Goal: Task Accomplishment & Management: Manage account settings

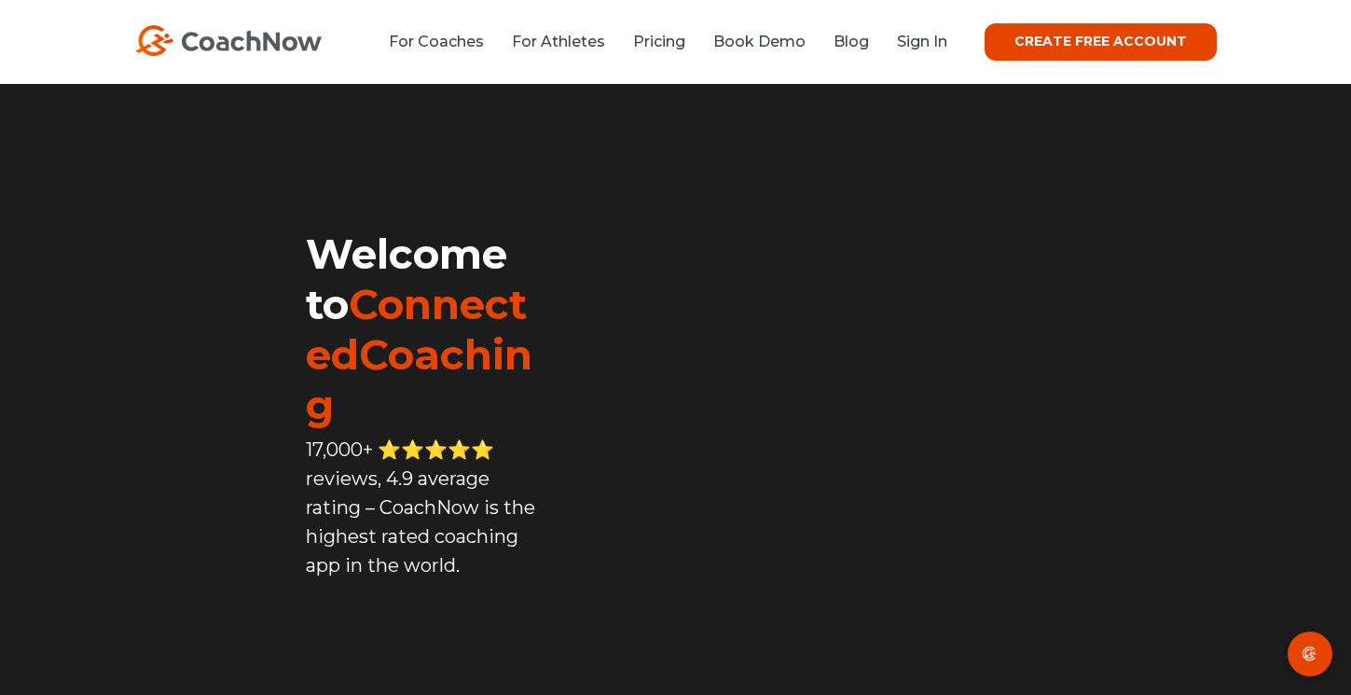
click at [943, 51] on li "Sign In" at bounding box center [915, 41] width 64 height 23
click at [943, 36] on link "Sign In" at bounding box center [922, 42] width 50 height 18
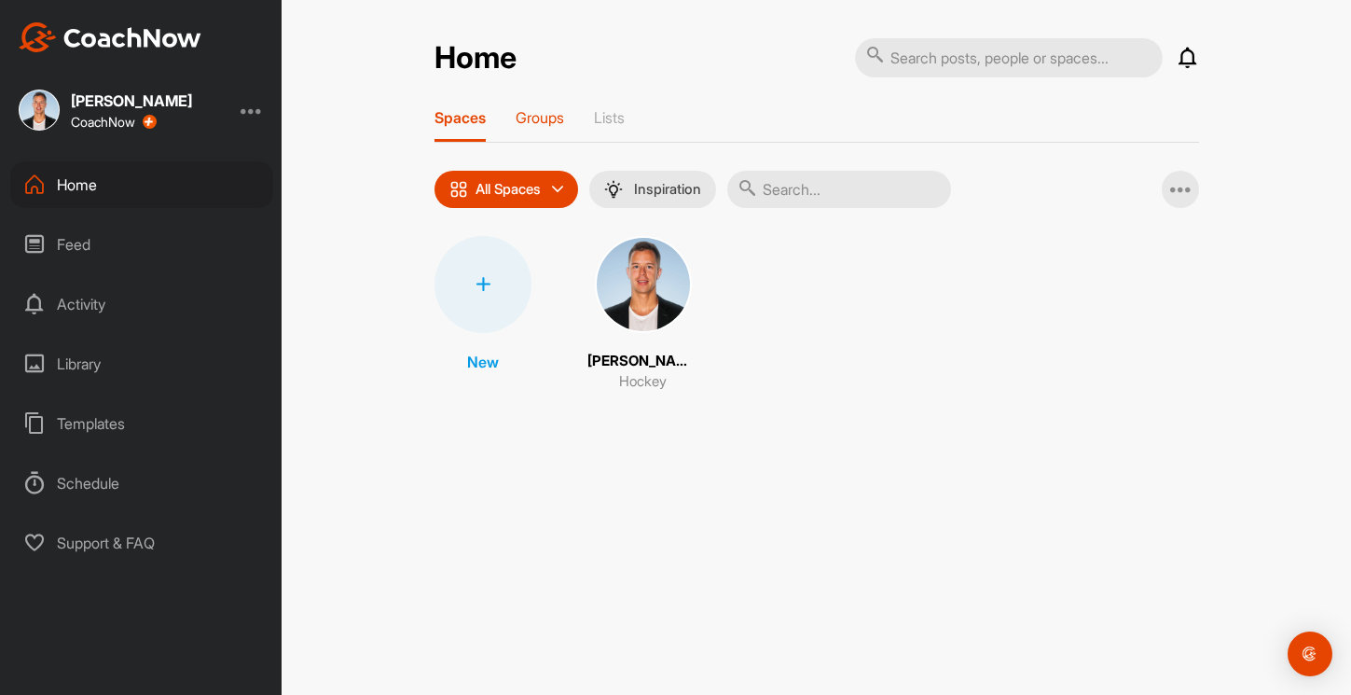
click at [548, 123] on p "Groups" at bounding box center [540, 117] width 48 height 19
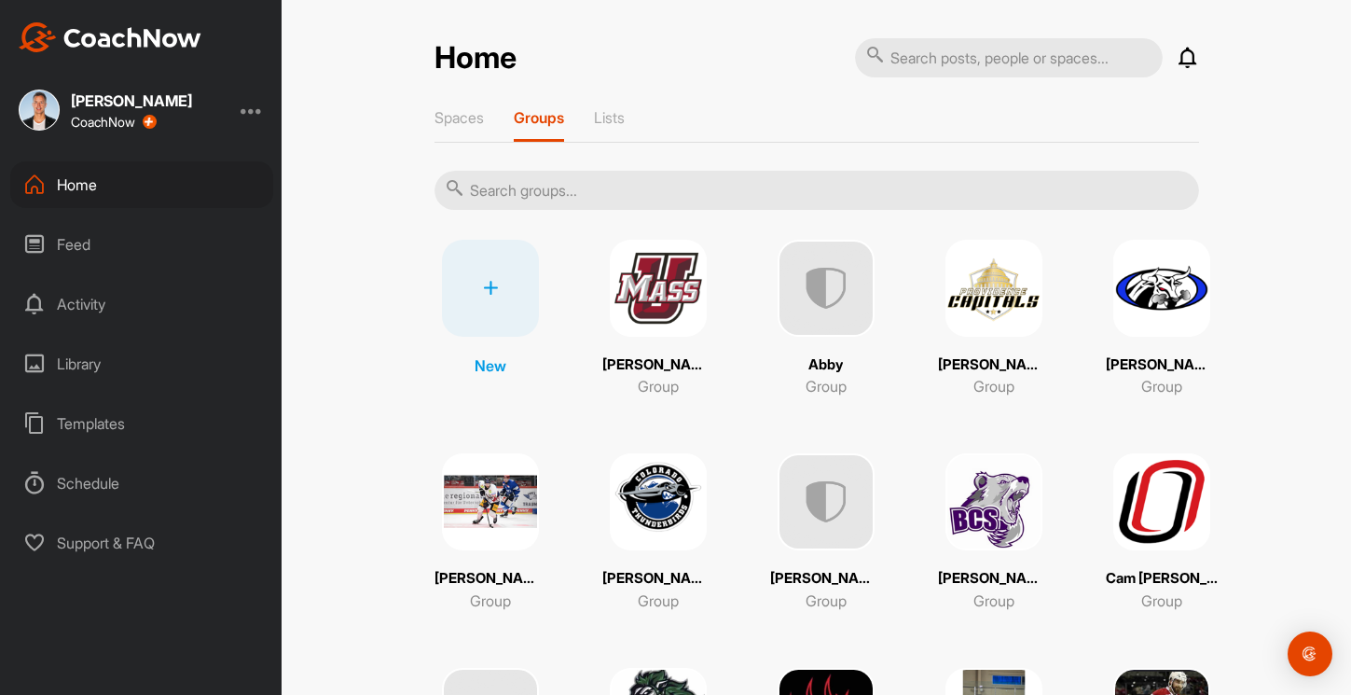
click at [625, 519] on img at bounding box center [658, 501] width 97 height 97
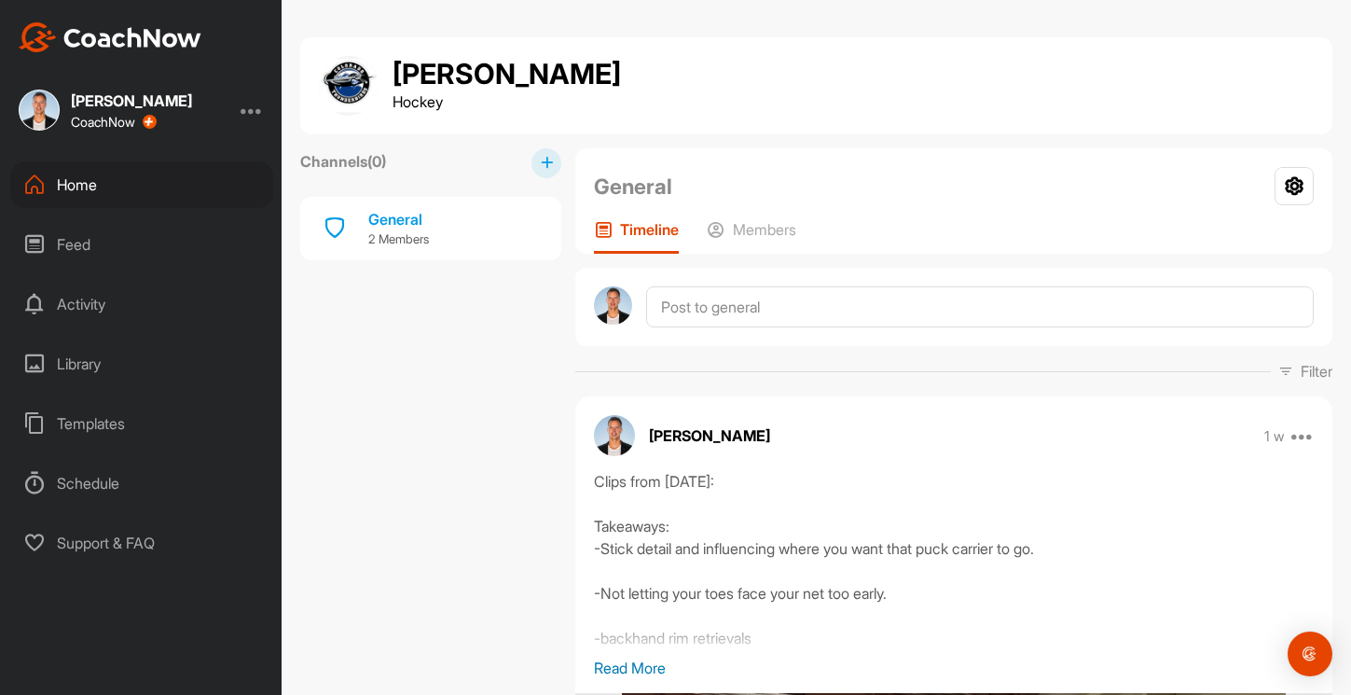
click at [109, 172] on div "Home" at bounding box center [141, 184] width 263 height 47
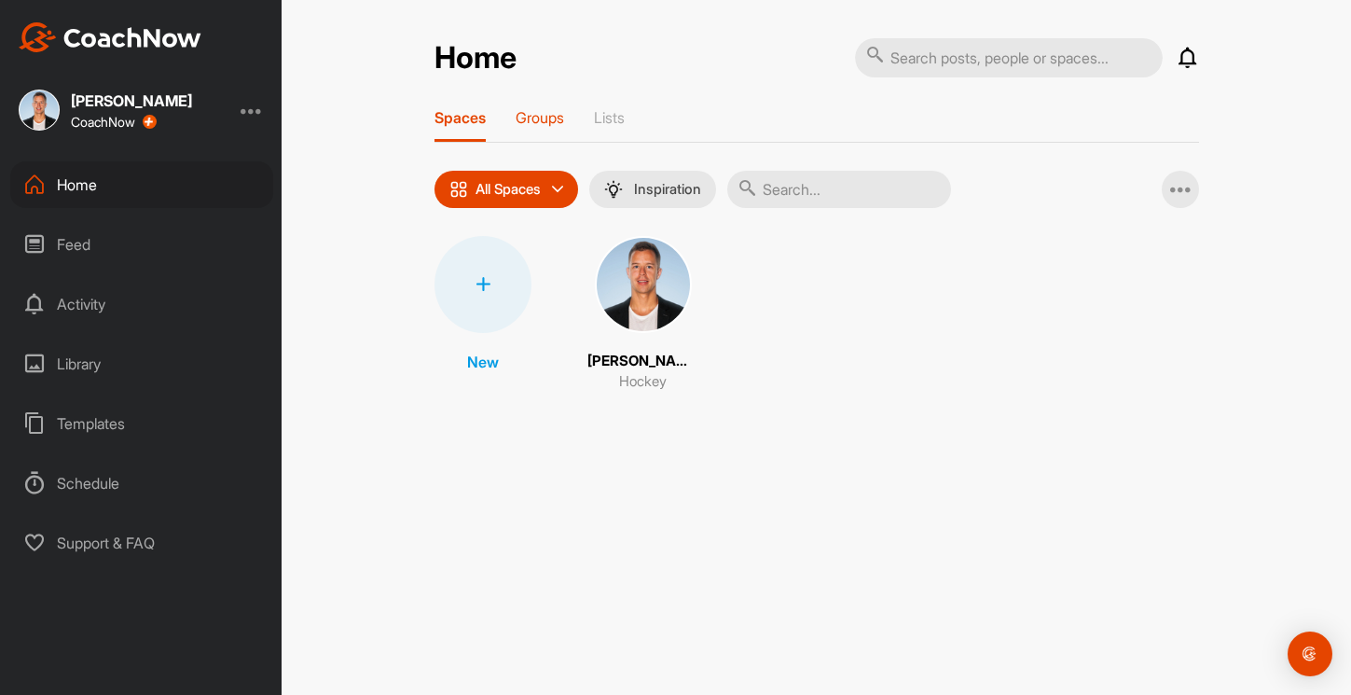
click at [530, 117] on p "Groups" at bounding box center [540, 117] width 48 height 19
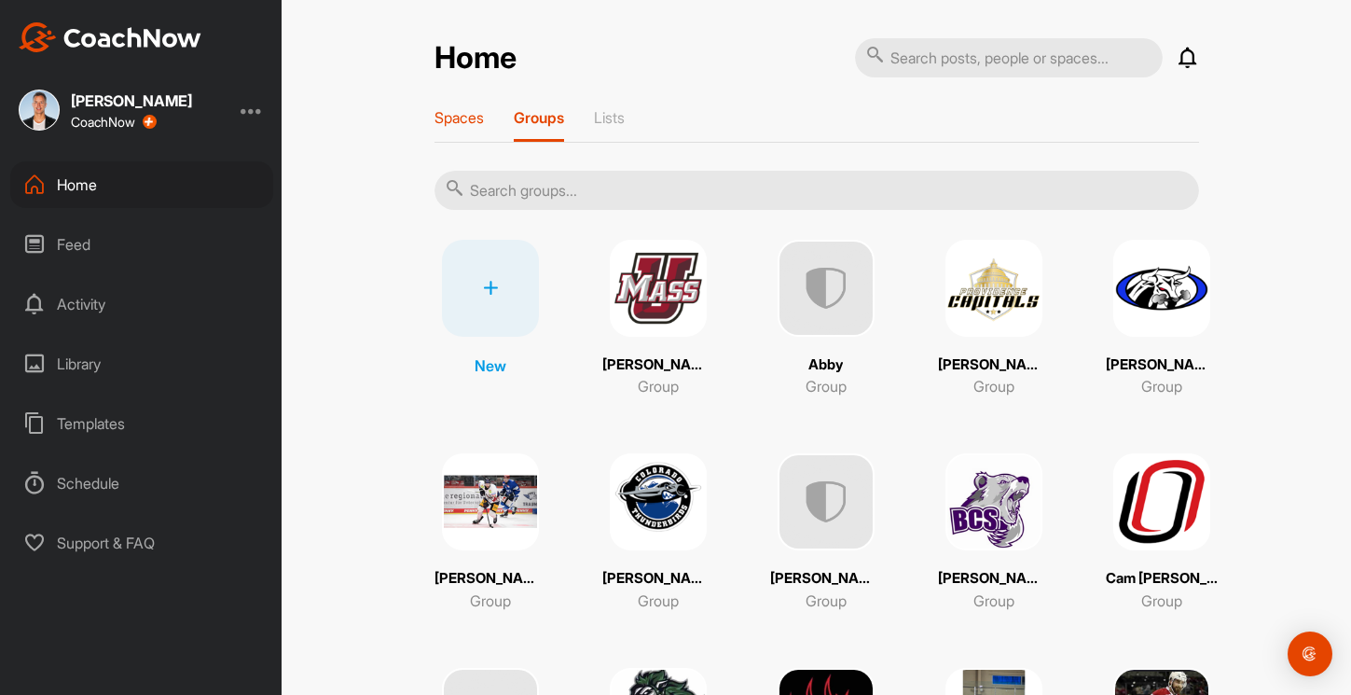
click at [453, 117] on p "Spaces" at bounding box center [459, 117] width 49 height 19
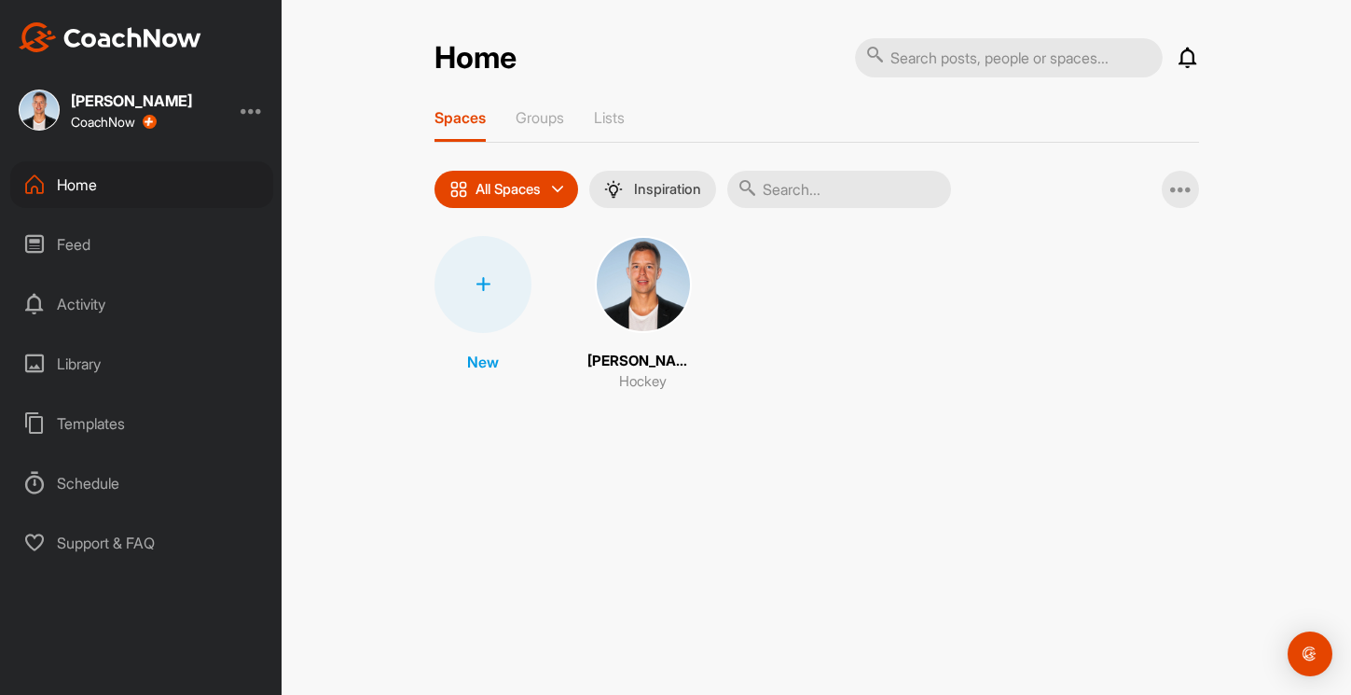
click at [625, 273] on img at bounding box center [643, 284] width 97 height 97
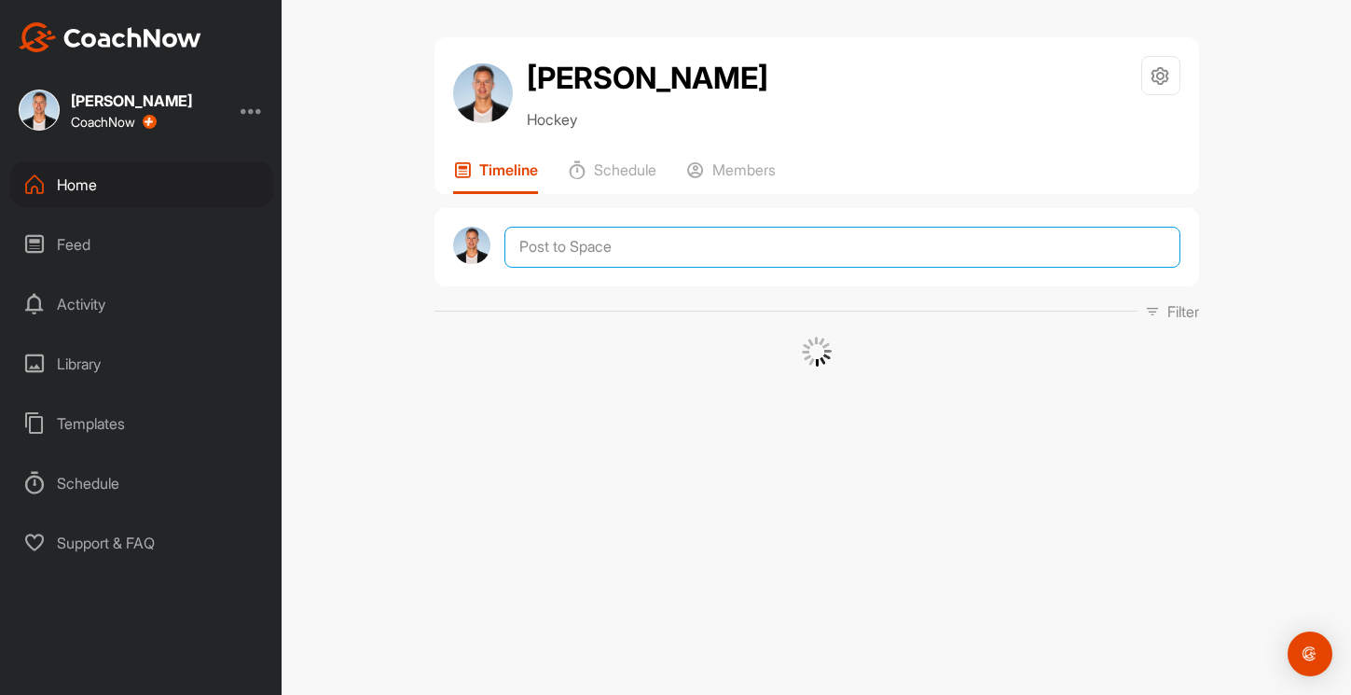
click at [585, 236] on textarea at bounding box center [841, 247] width 675 height 41
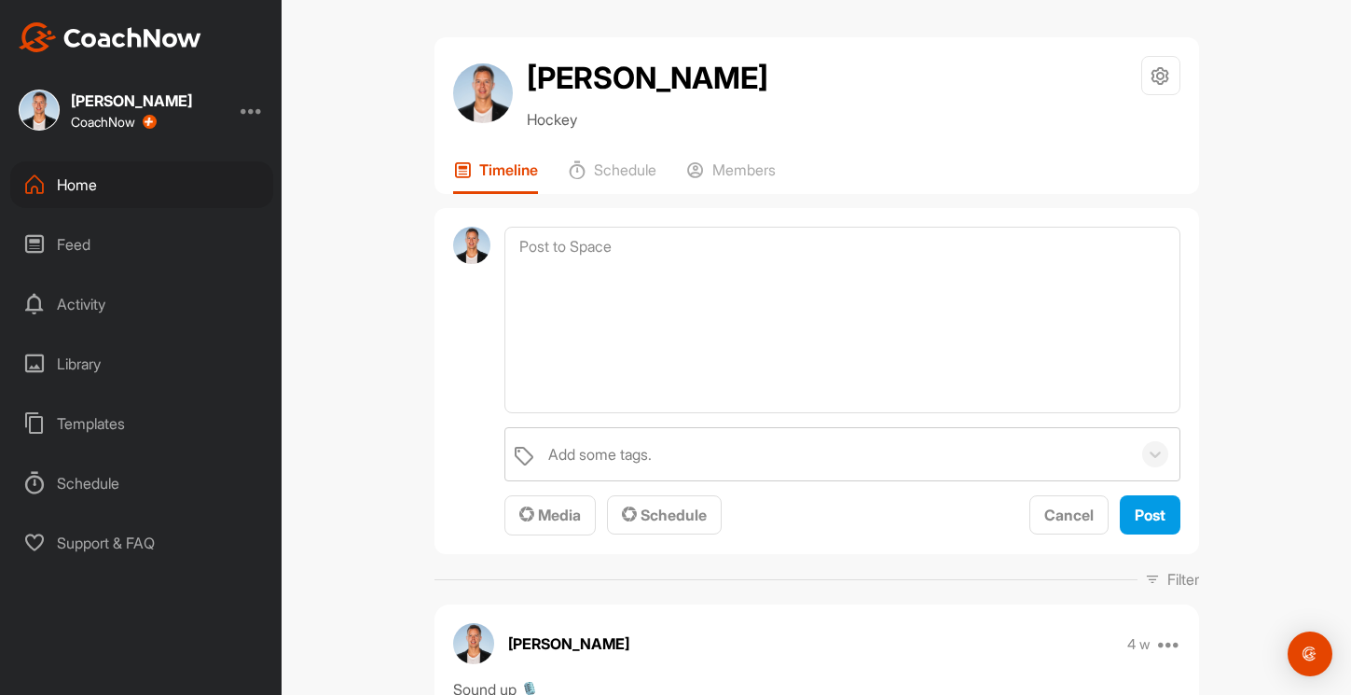
click at [107, 171] on div "Home" at bounding box center [141, 184] width 263 height 47
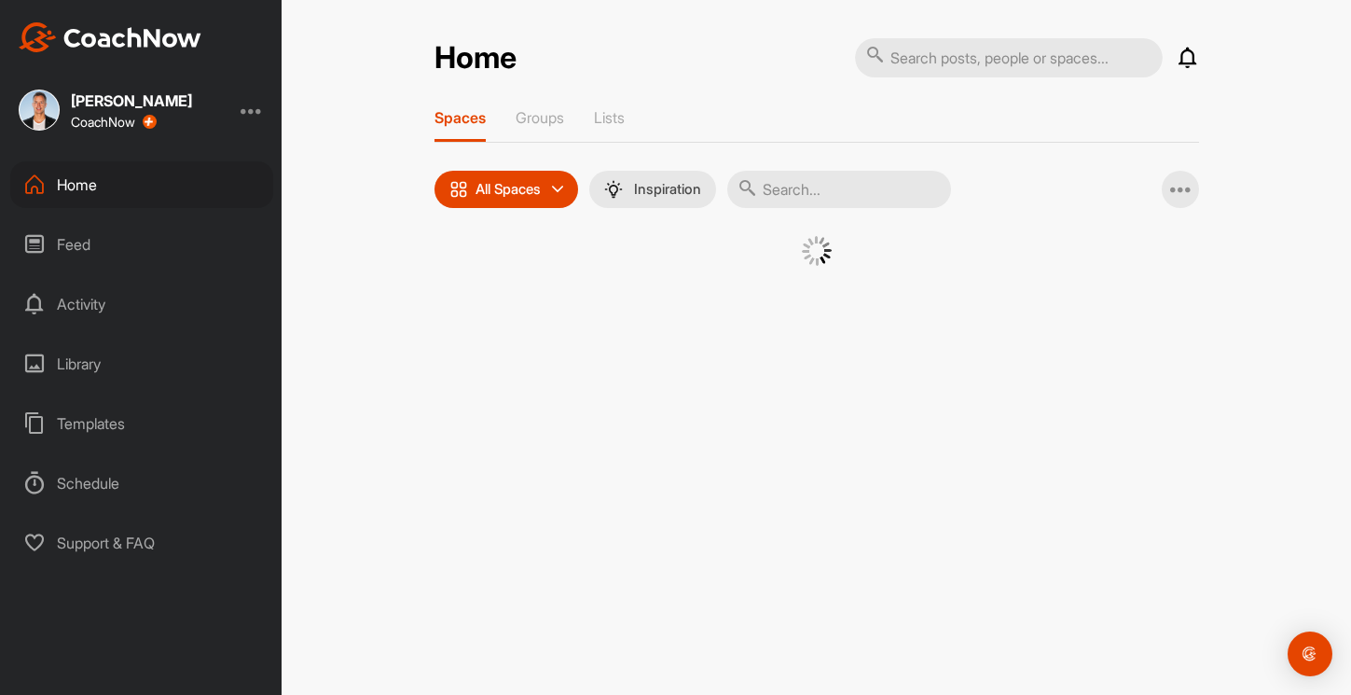
click at [107, 171] on div "Home" at bounding box center [141, 184] width 263 height 47
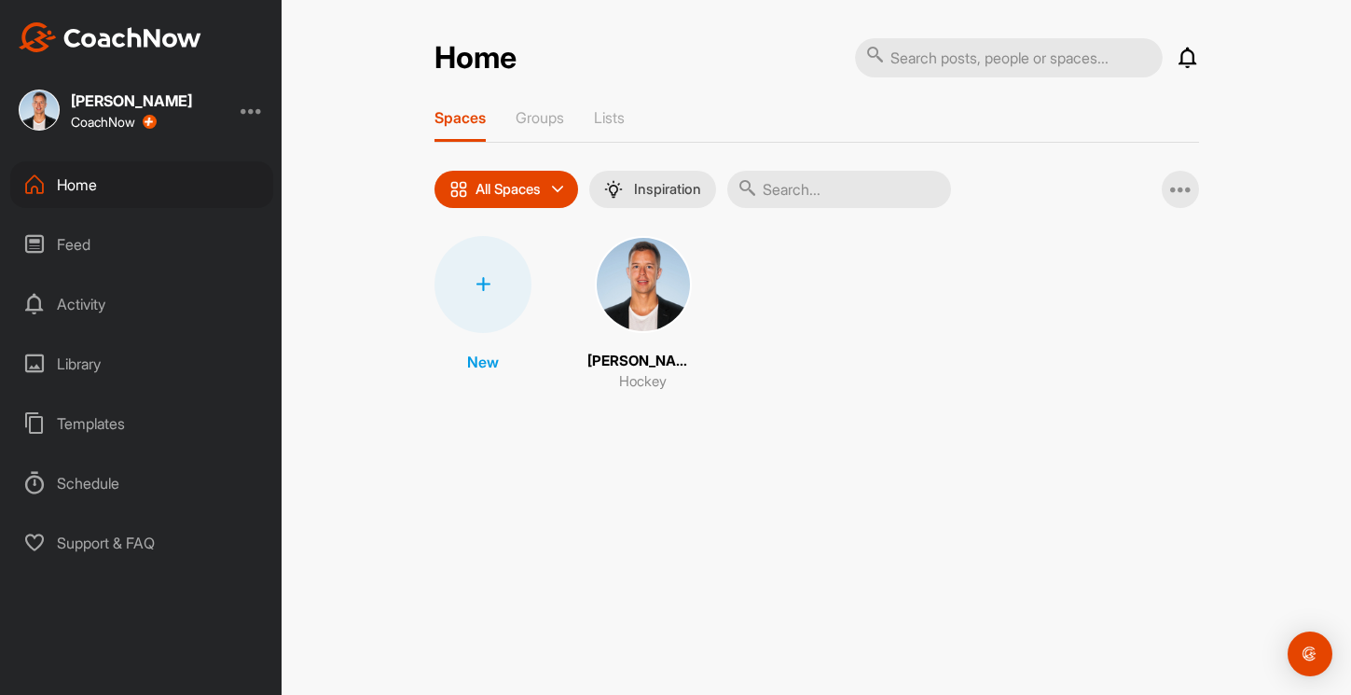
click at [646, 320] on img at bounding box center [643, 284] width 97 height 97
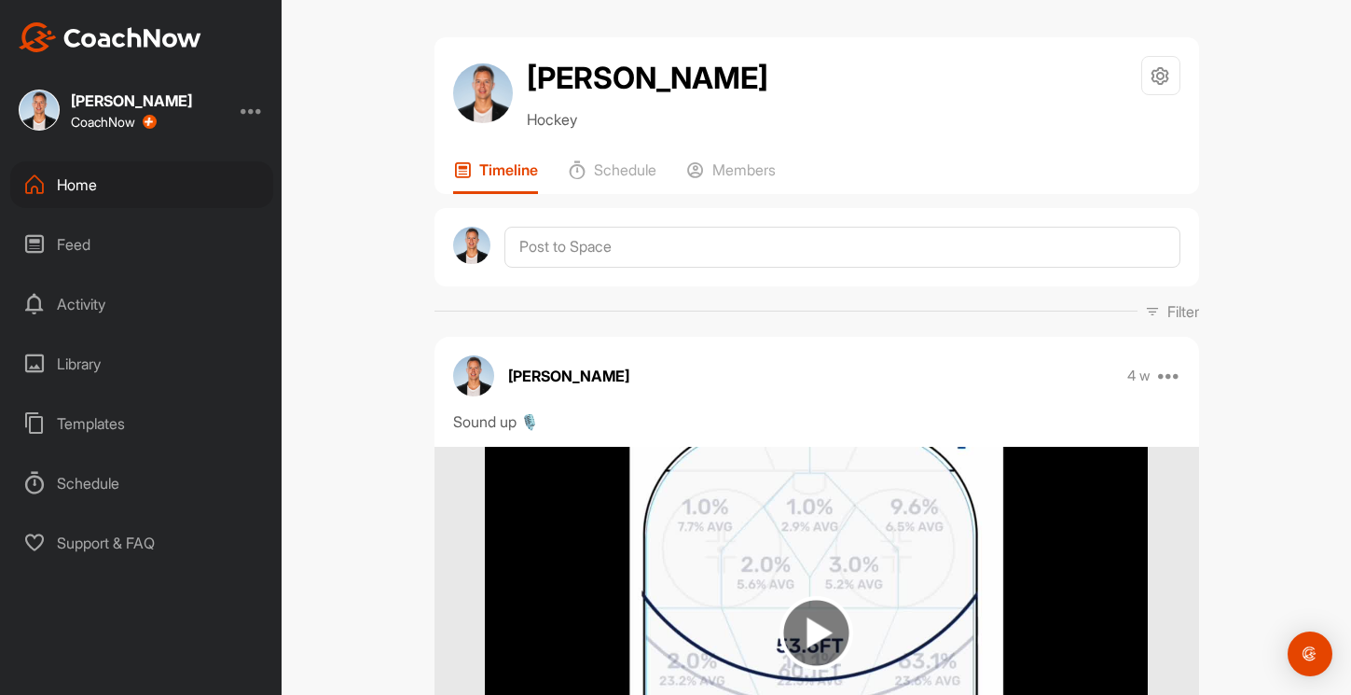
click at [145, 179] on div "Home" at bounding box center [141, 184] width 263 height 47
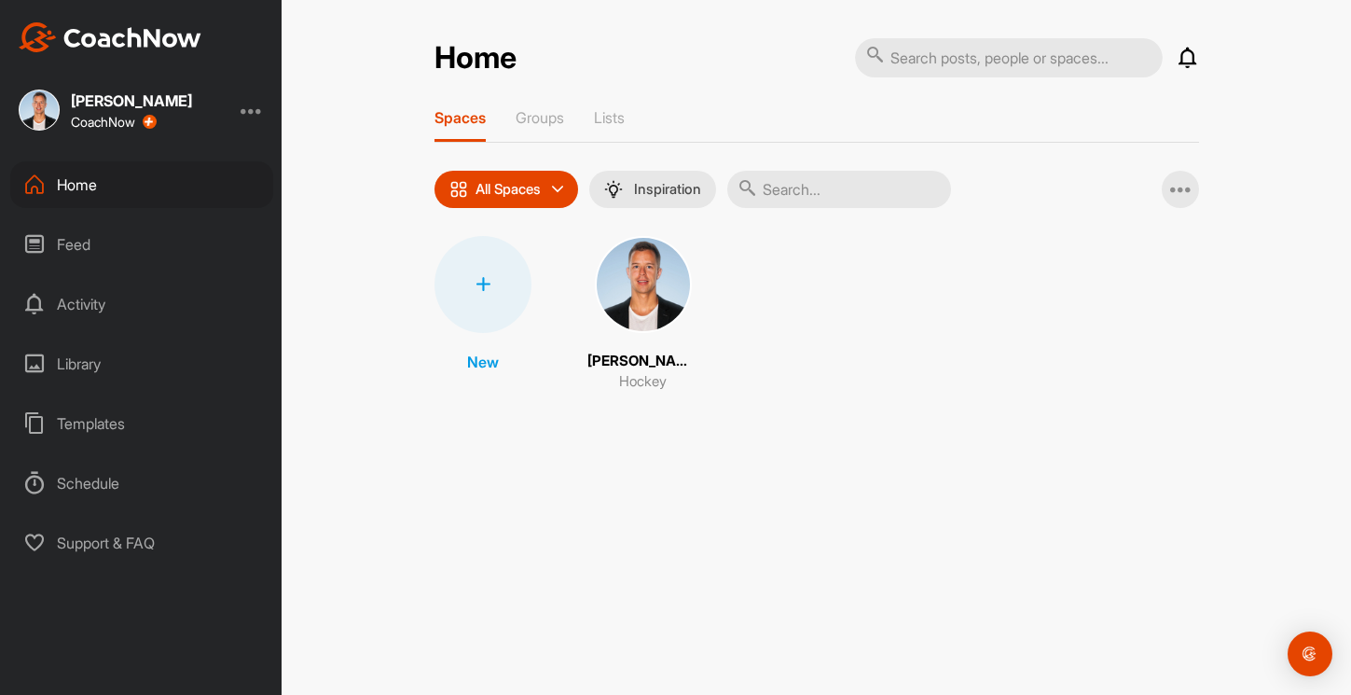
click at [1036, 56] on input "text" at bounding box center [1009, 57] width 308 height 39
type input "[PERSON_NAME]"
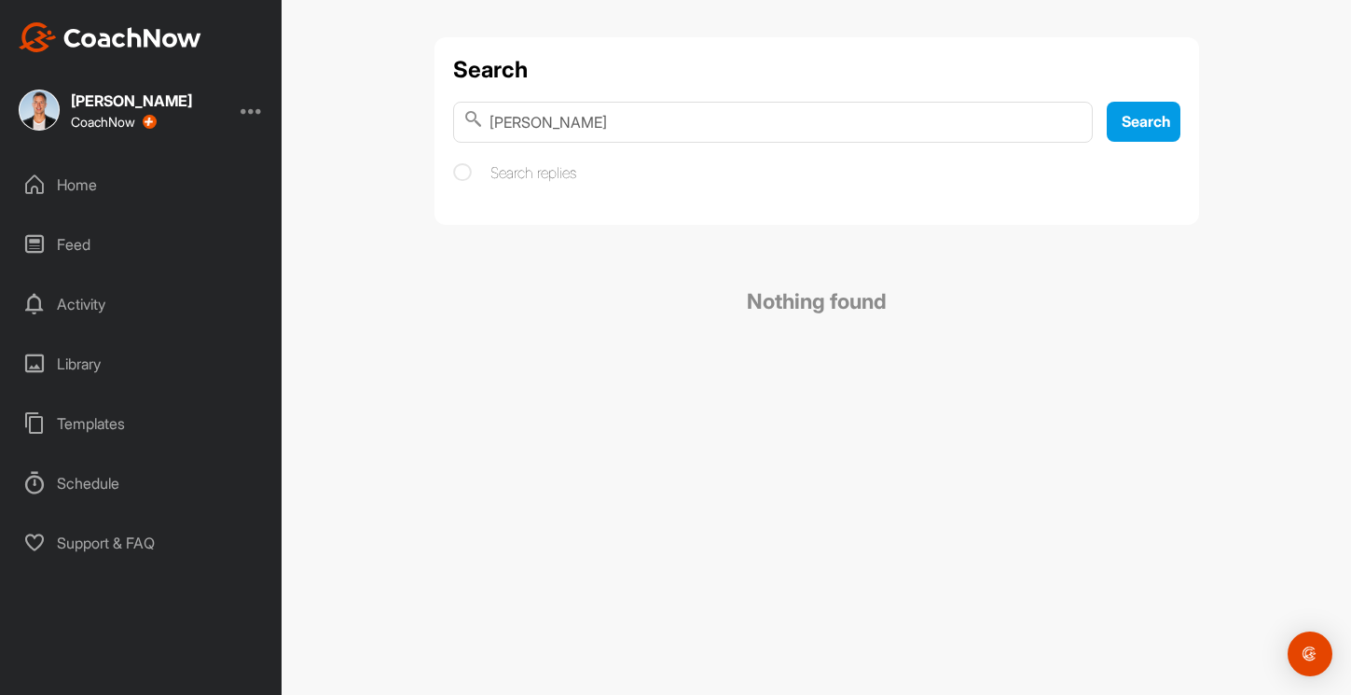
click at [543, 126] on input "[PERSON_NAME]" at bounding box center [773, 122] width 640 height 41
click at [115, 254] on div "Feed" at bounding box center [141, 244] width 263 height 47
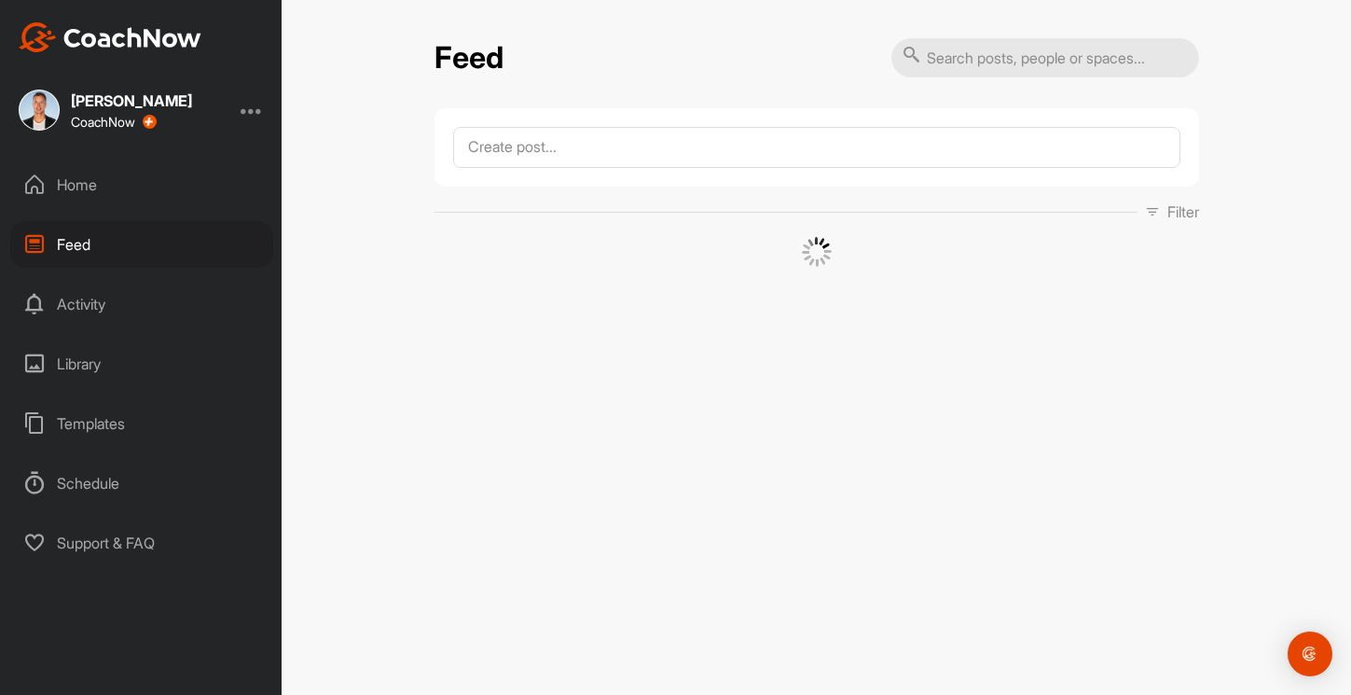
click at [158, 343] on div "Library" at bounding box center [141, 363] width 263 height 47
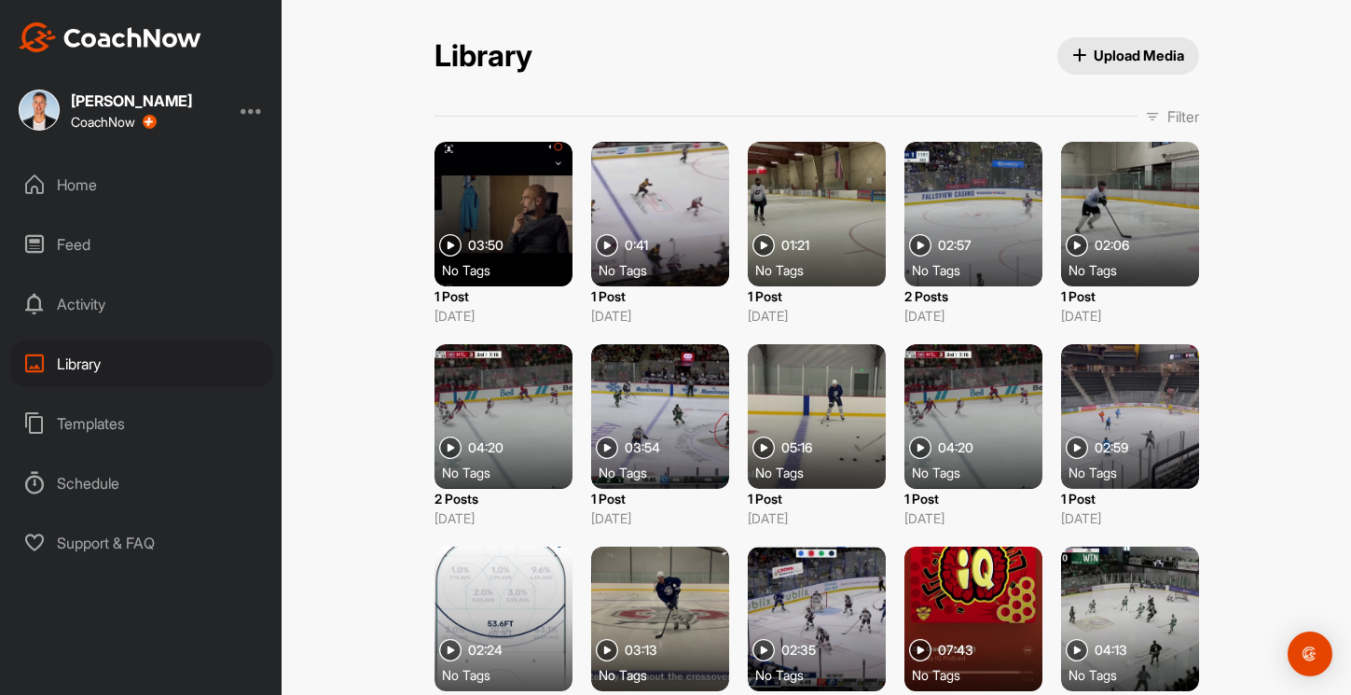
click at [142, 304] on div "Activity" at bounding box center [141, 304] width 263 height 47
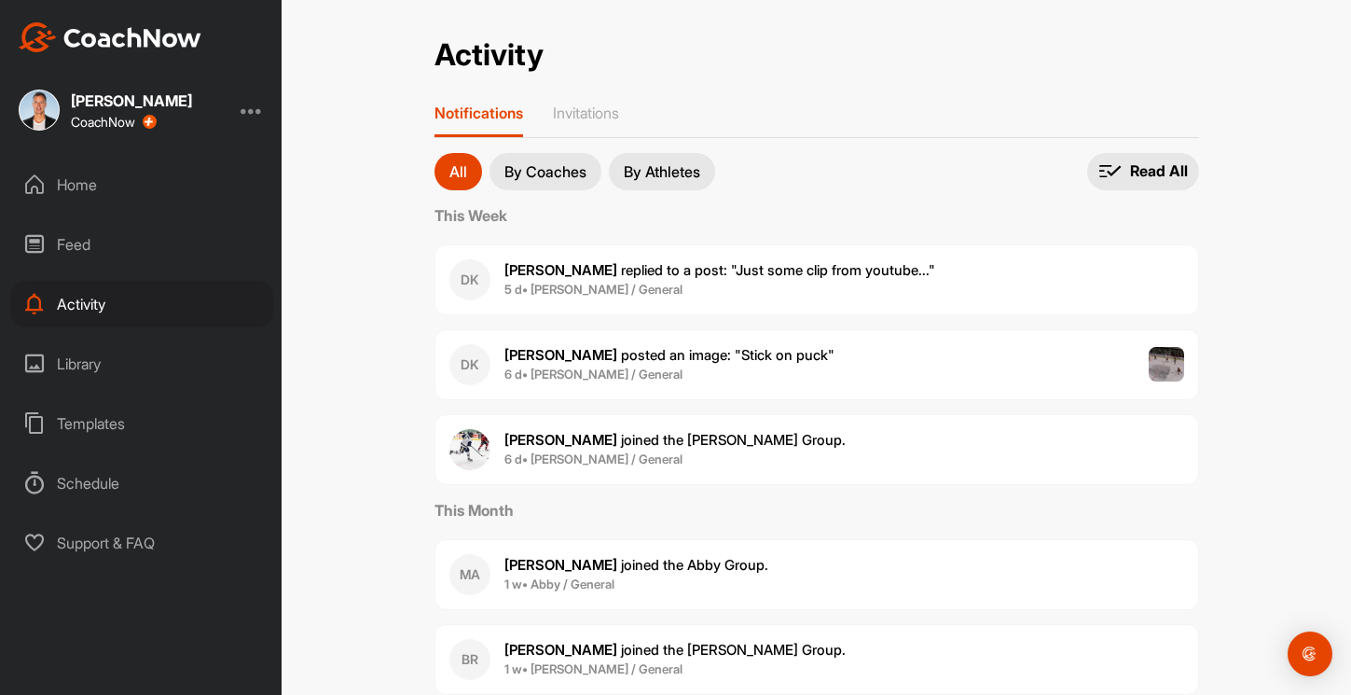
click at [118, 175] on div "Home" at bounding box center [141, 184] width 263 height 47
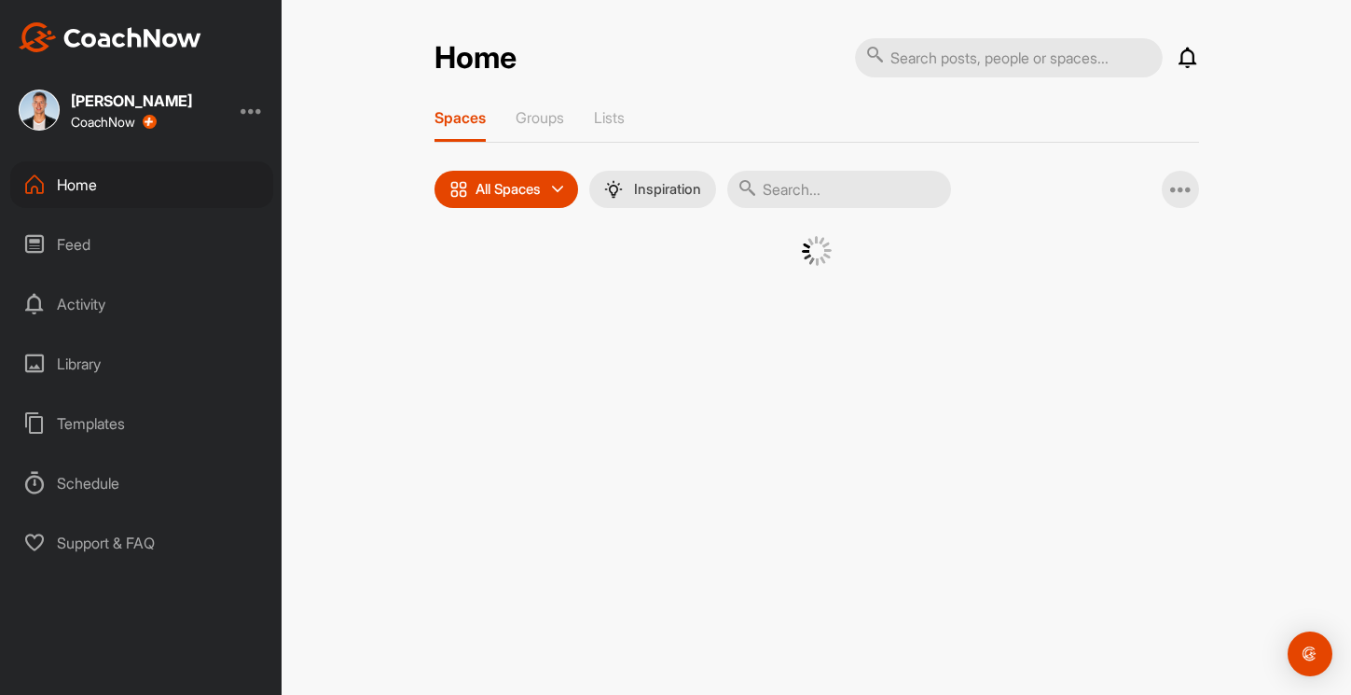
click at [118, 175] on div "Home" at bounding box center [141, 184] width 263 height 47
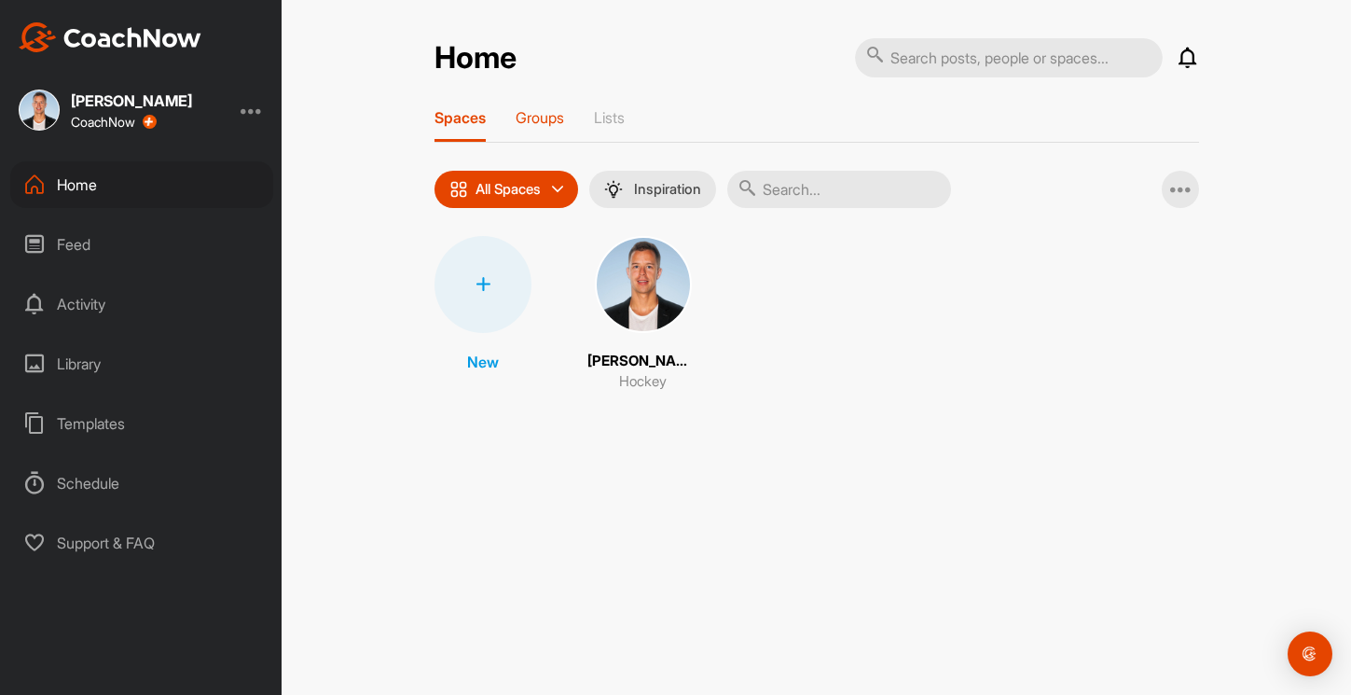
click at [544, 122] on p "Groups" at bounding box center [540, 117] width 48 height 19
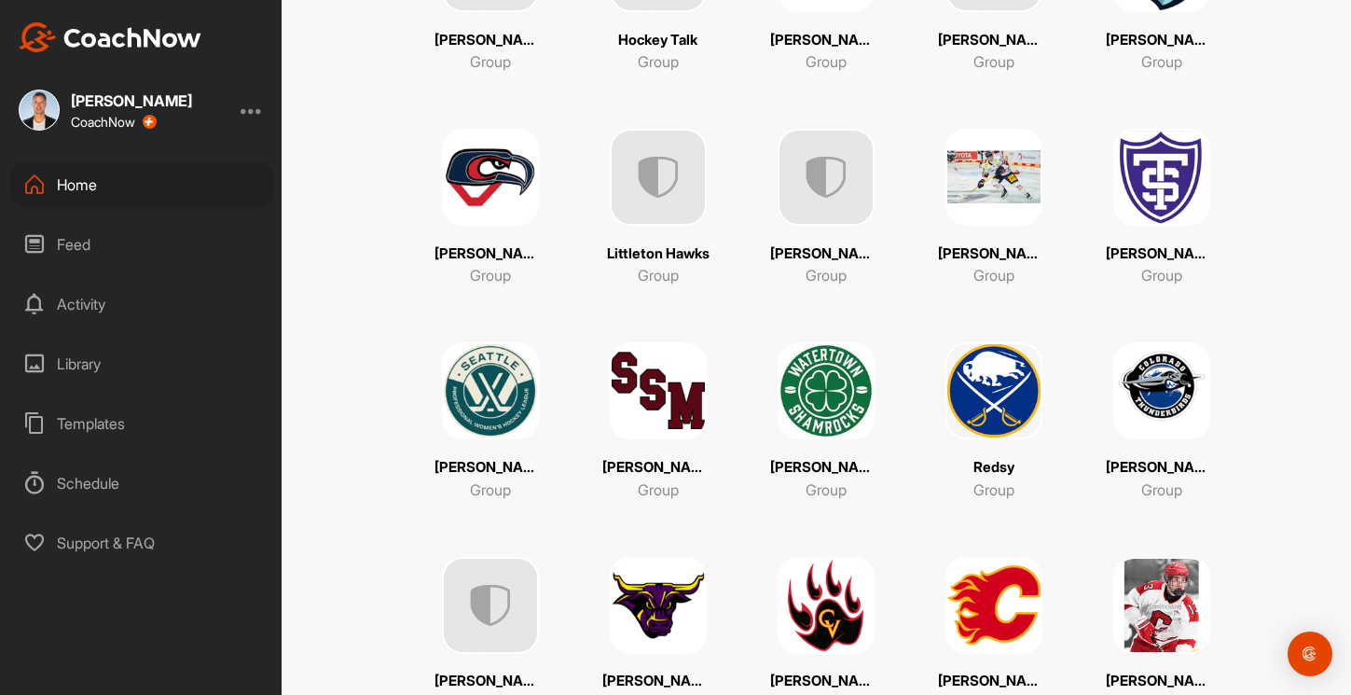
scroll to position [1260, 0]
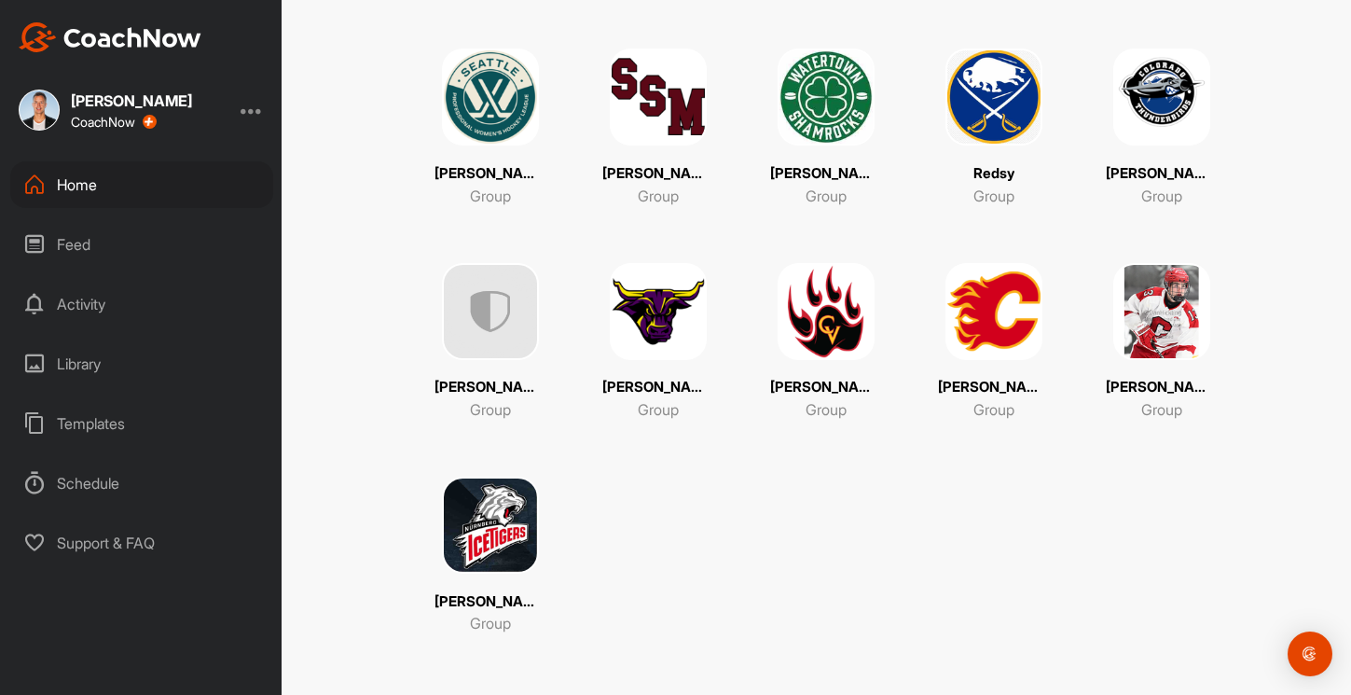
click at [1014, 105] on img at bounding box center [994, 96] width 97 height 97
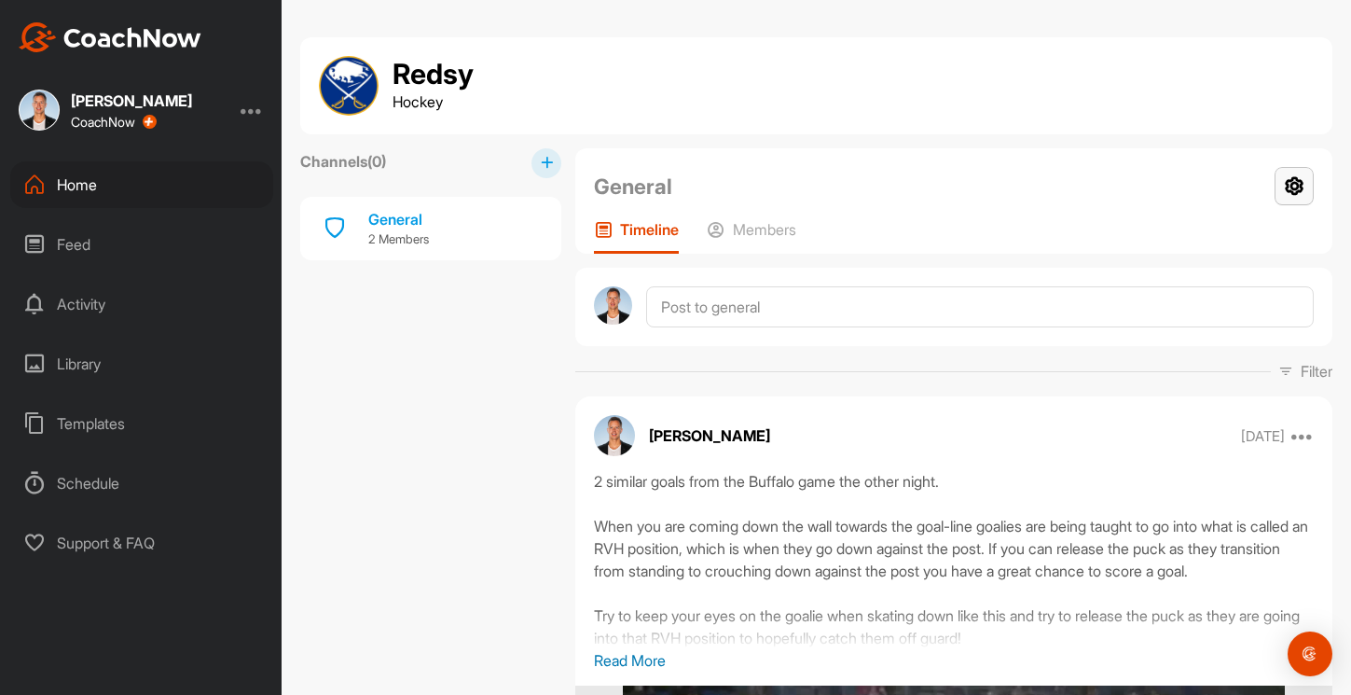
click at [1306, 198] on icon at bounding box center [1294, 186] width 39 height 38
click at [1251, 250] on li "Group Settings" at bounding box center [1239, 240] width 152 height 60
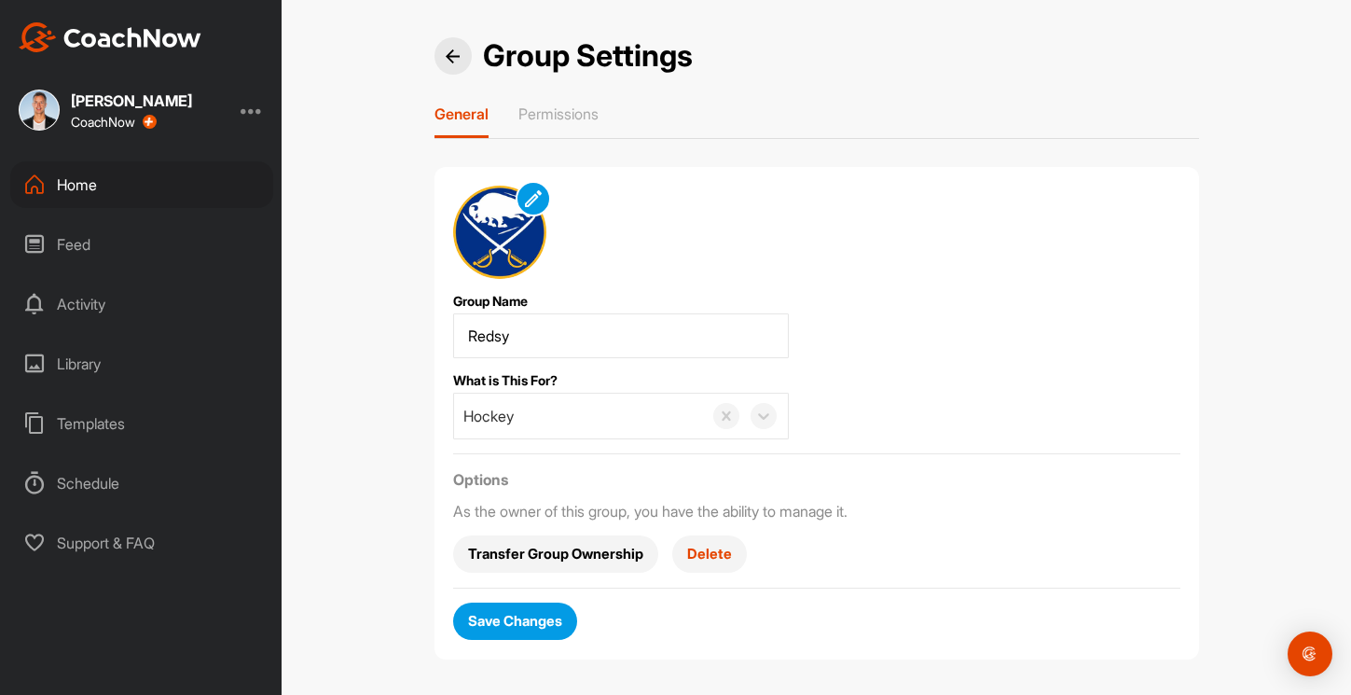
scroll to position [7, 0]
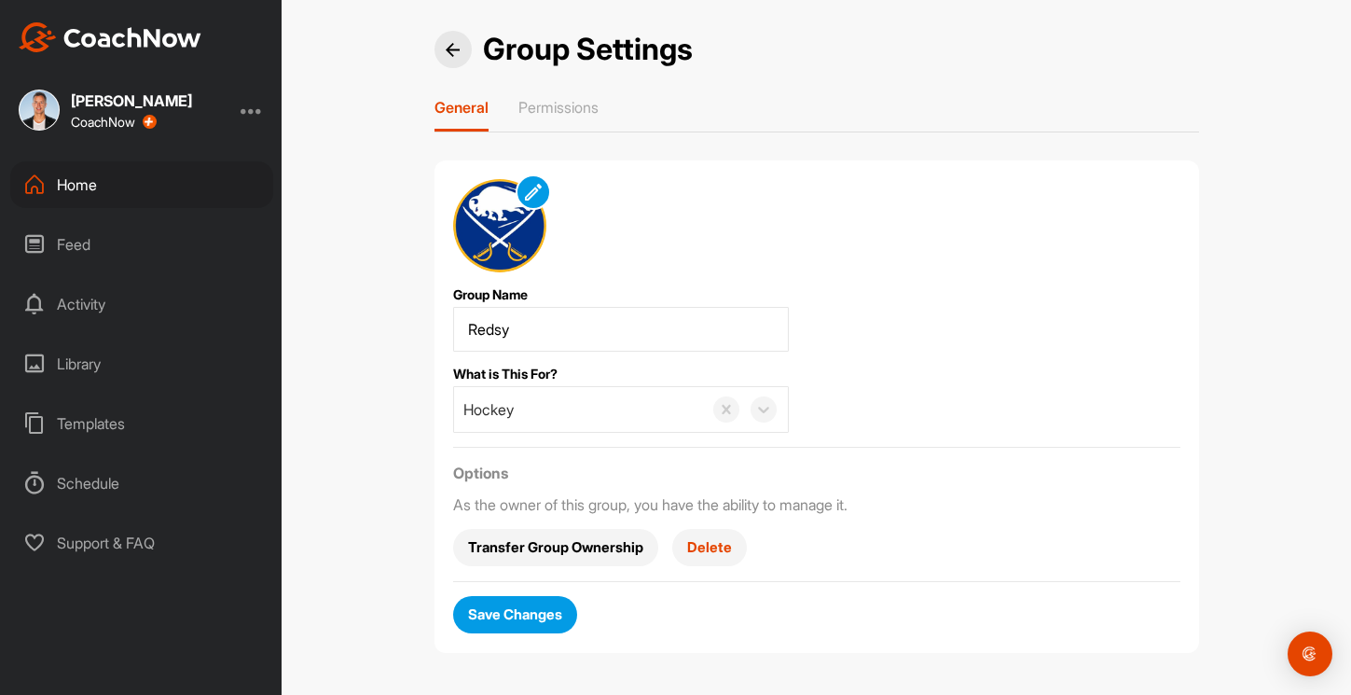
click at [732, 533] on button "Delete" at bounding box center [709, 547] width 75 height 37
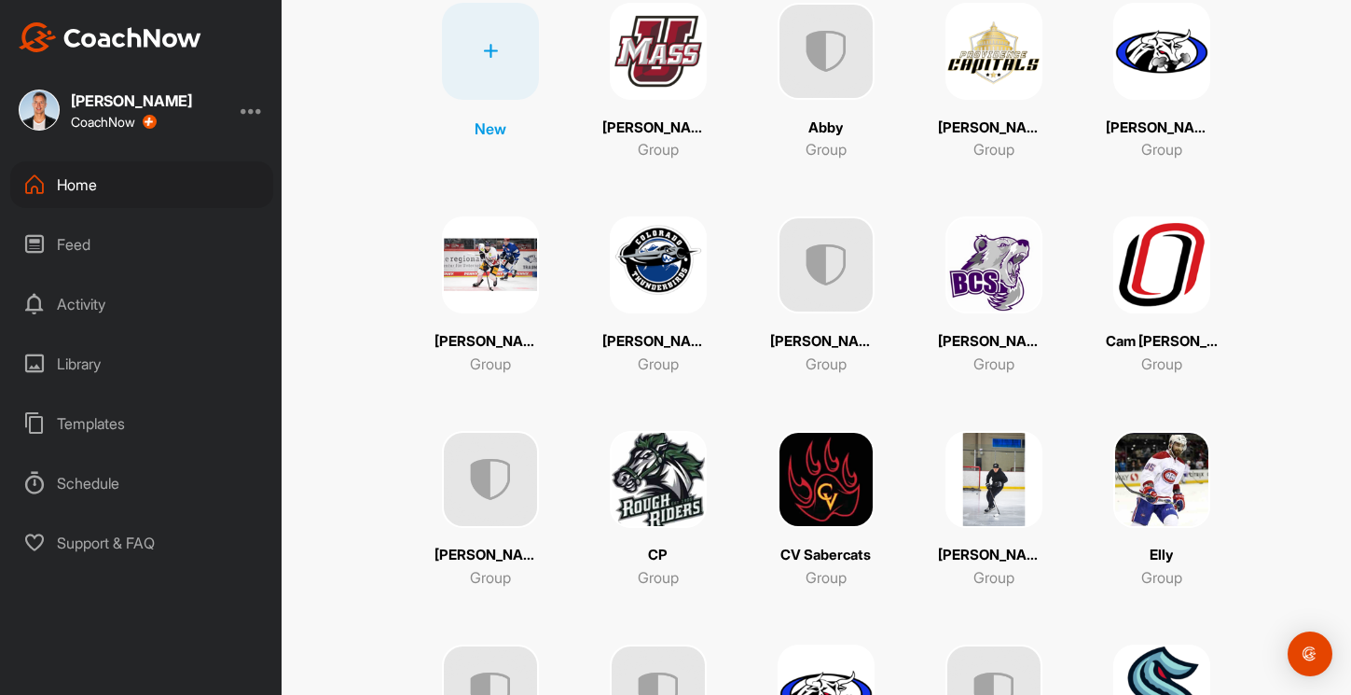
scroll to position [238, 0]
click at [642, 475] on img at bounding box center [658, 478] width 97 height 97
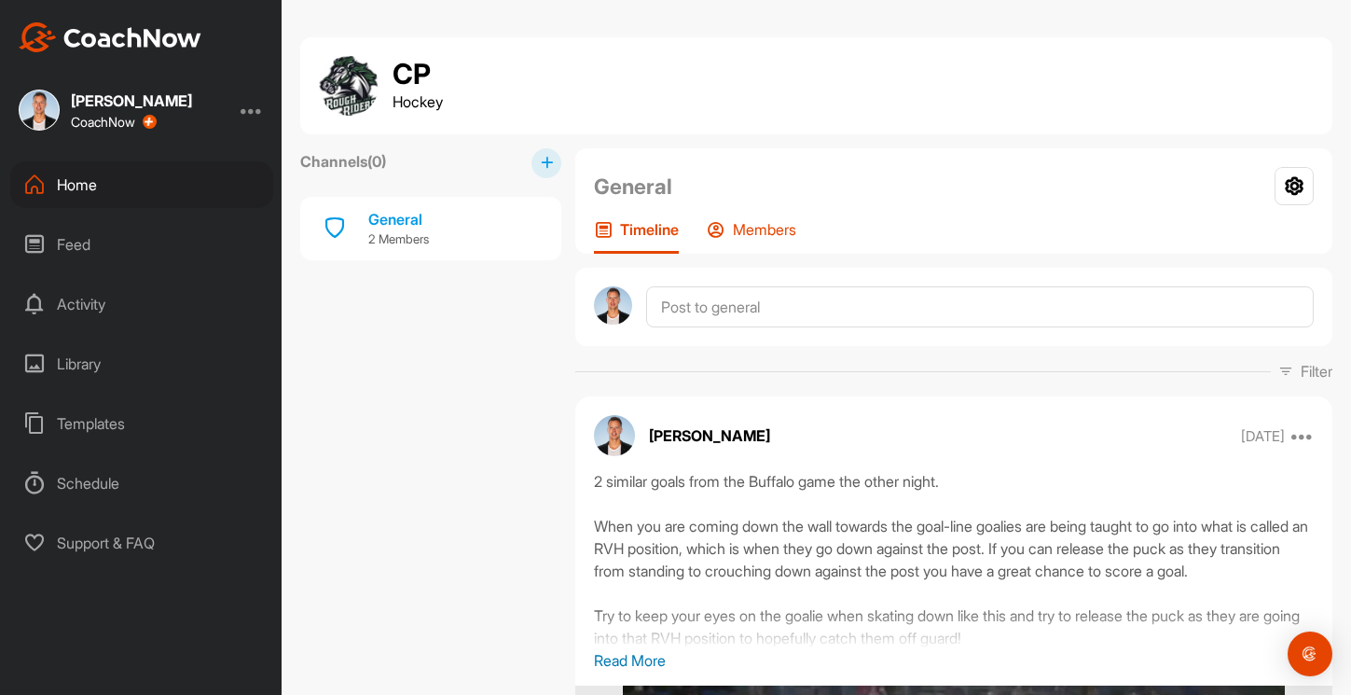
click at [779, 242] on div "Members" at bounding box center [752, 237] width 90 height 34
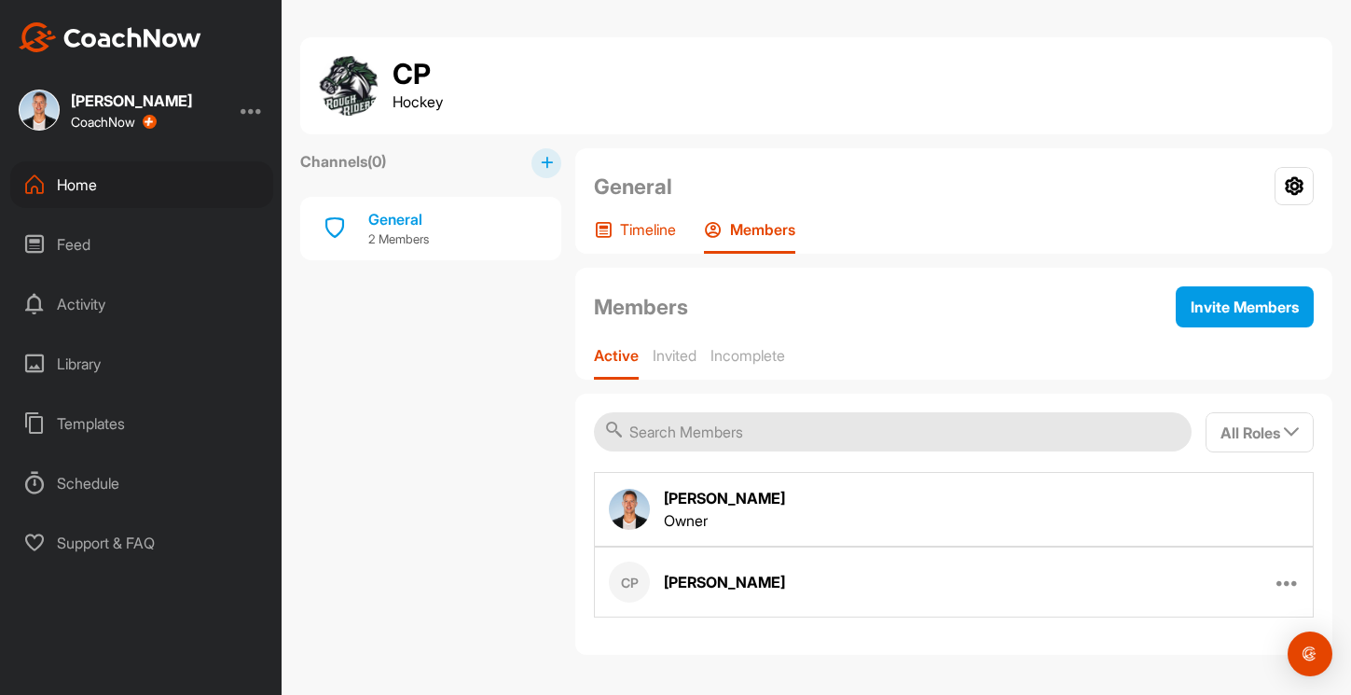
click at [622, 231] on p "Timeline" at bounding box center [648, 229] width 56 height 19
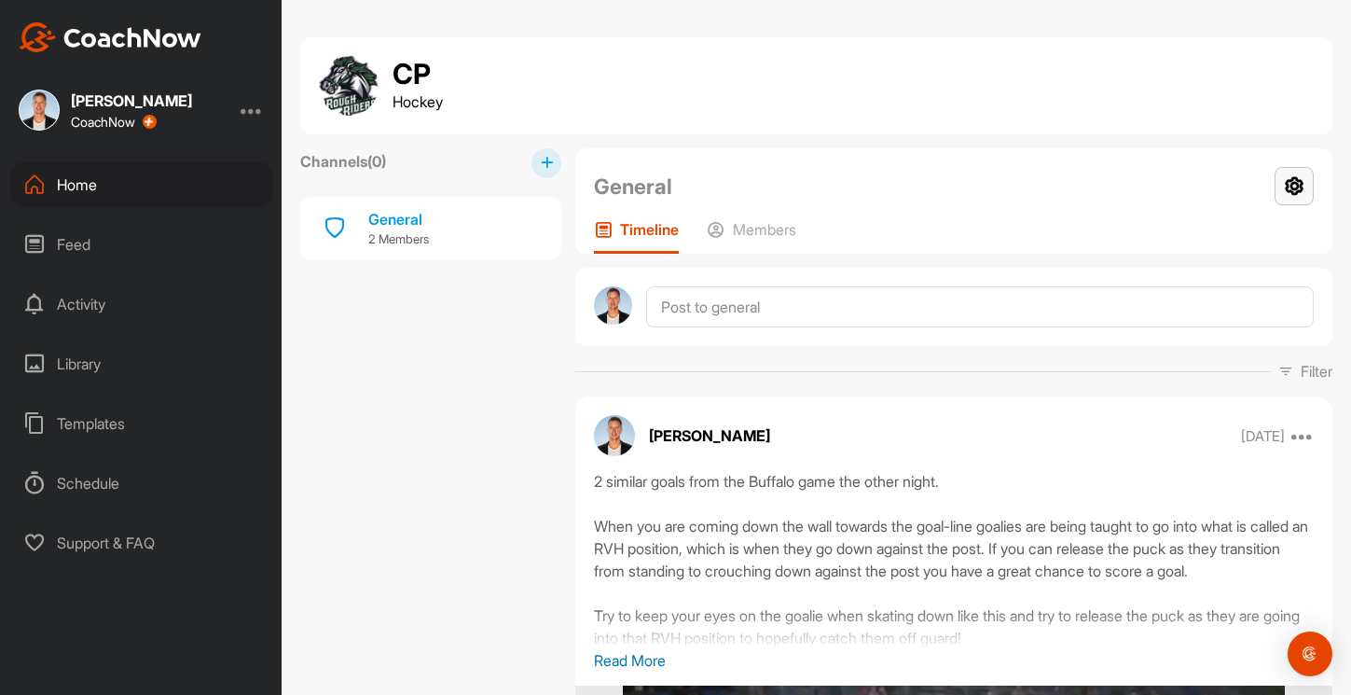
click at [1287, 175] on icon at bounding box center [1294, 186] width 39 height 38
click at [1252, 223] on li "Group Settings" at bounding box center [1239, 240] width 152 height 60
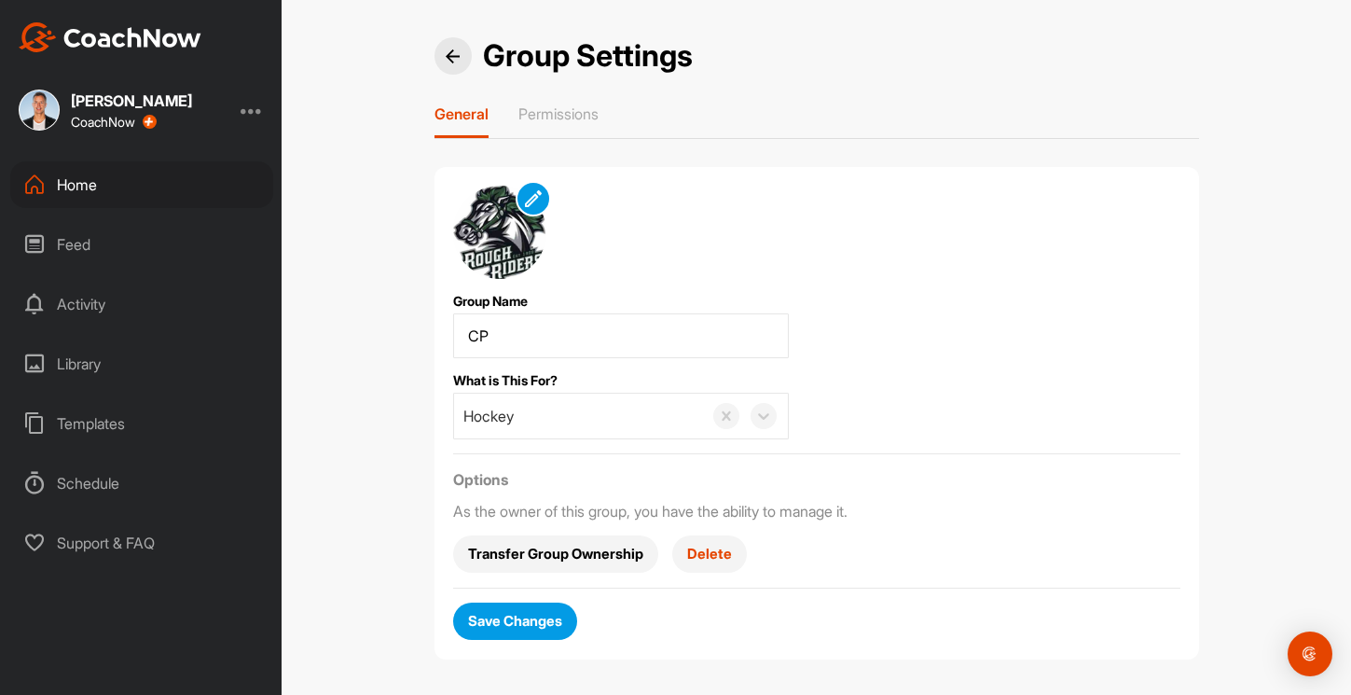
click at [92, 204] on div "Home" at bounding box center [141, 184] width 263 height 47
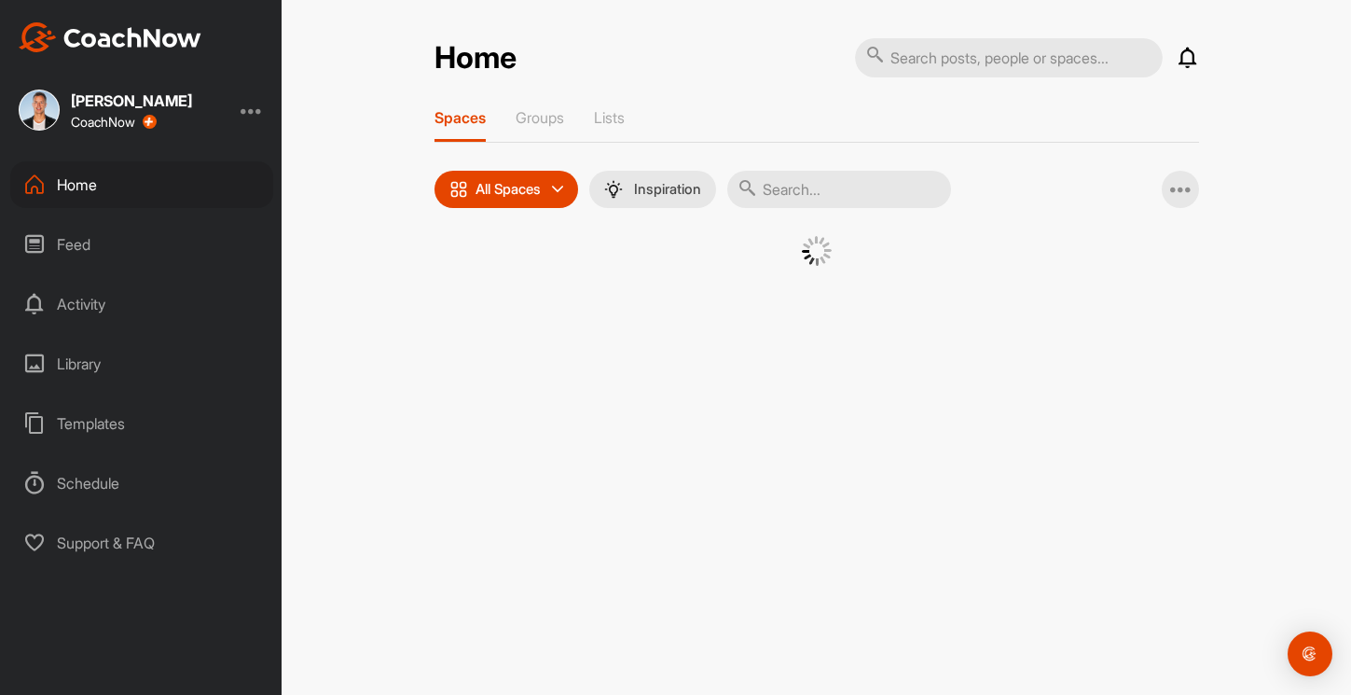
click at [92, 204] on div "Home" at bounding box center [141, 184] width 263 height 47
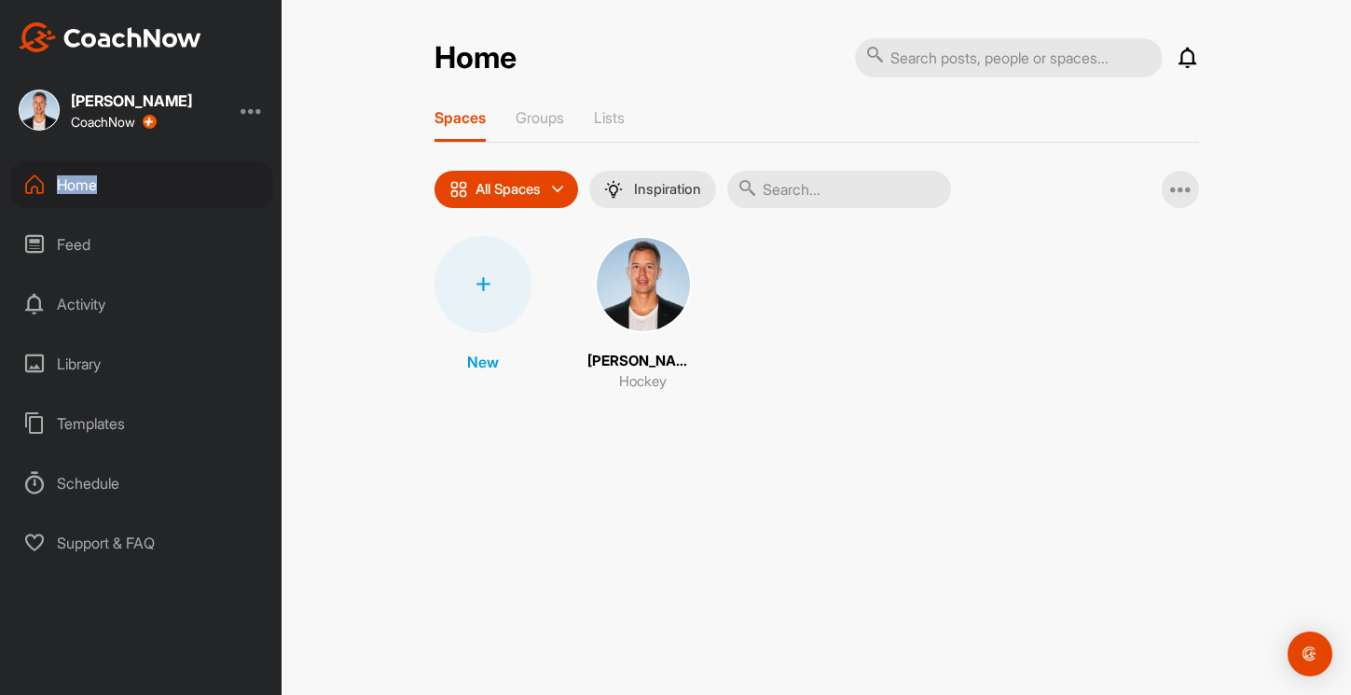
click at [92, 204] on div "Home" at bounding box center [141, 184] width 263 height 47
click at [573, 116] on div "Spaces Groups Lists" at bounding box center [817, 125] width 765 height 35
click at [562, 122] on p "Groups" at bounding box center [540, 117] width 48 height 19
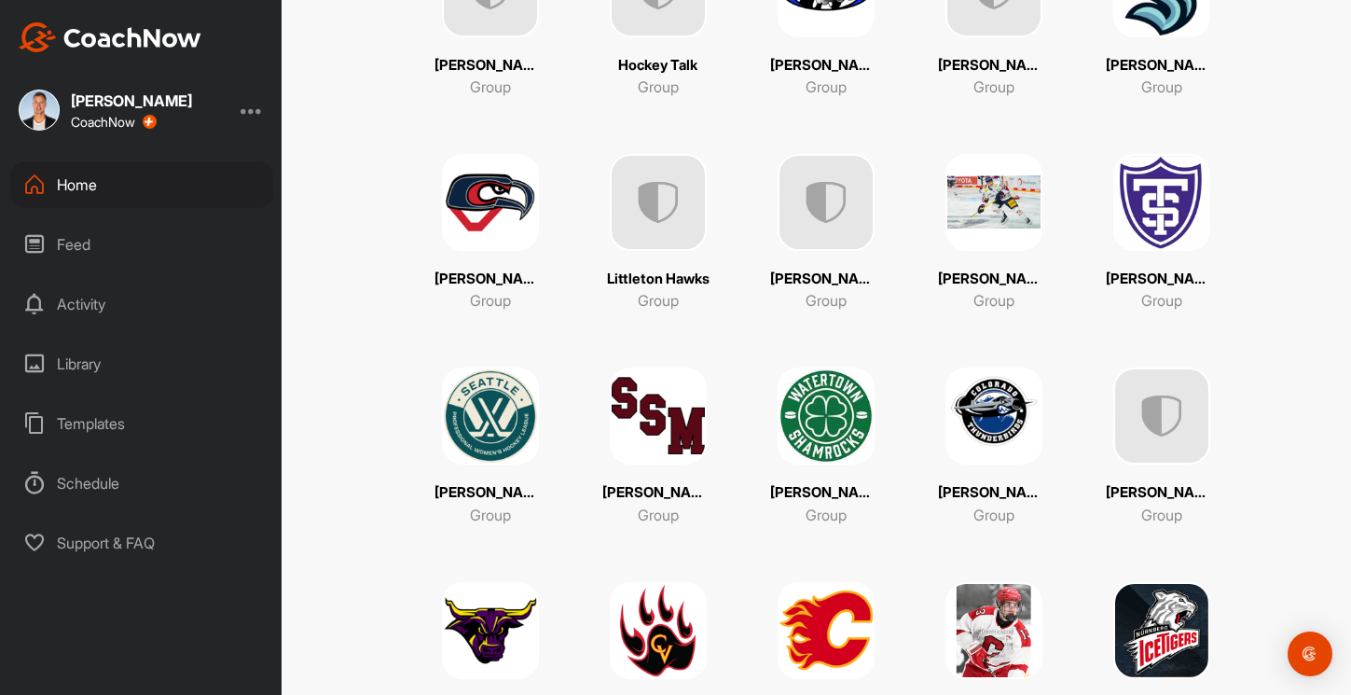
scroll to position [1046, 0]
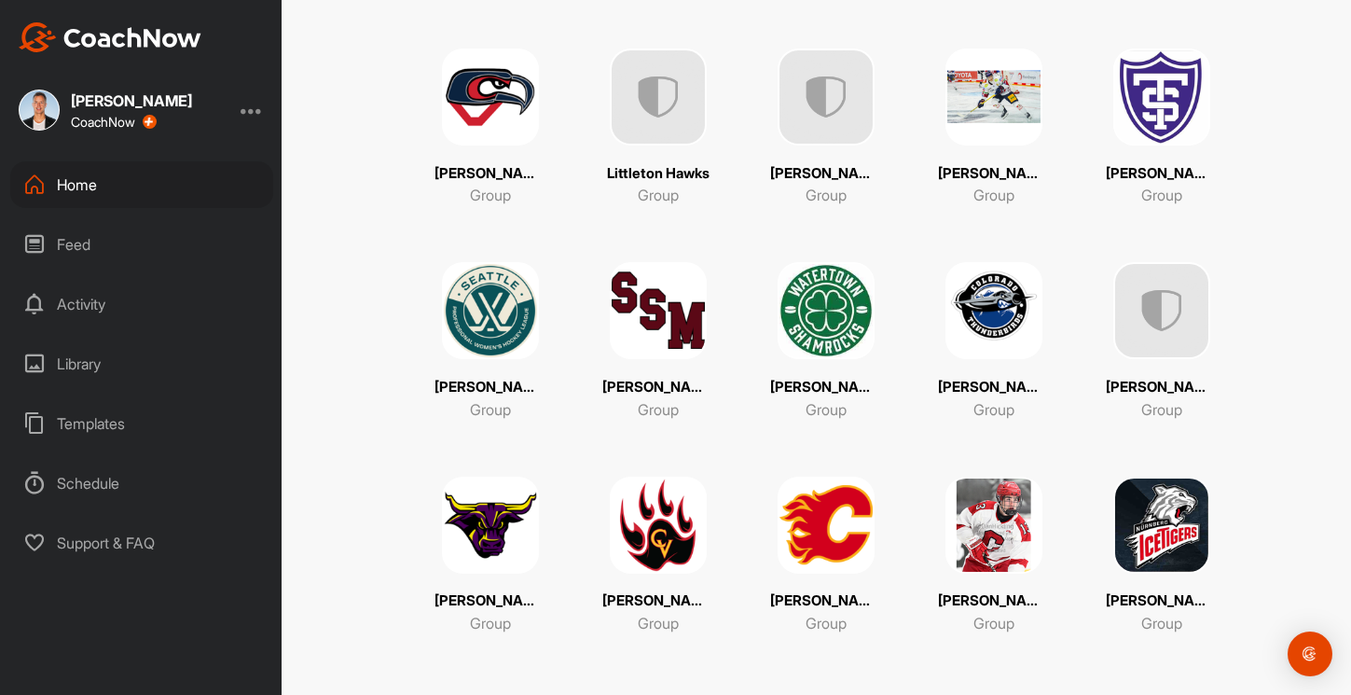
click at [830, 321] on img at bounding box center [826, 310] width 97 height 97
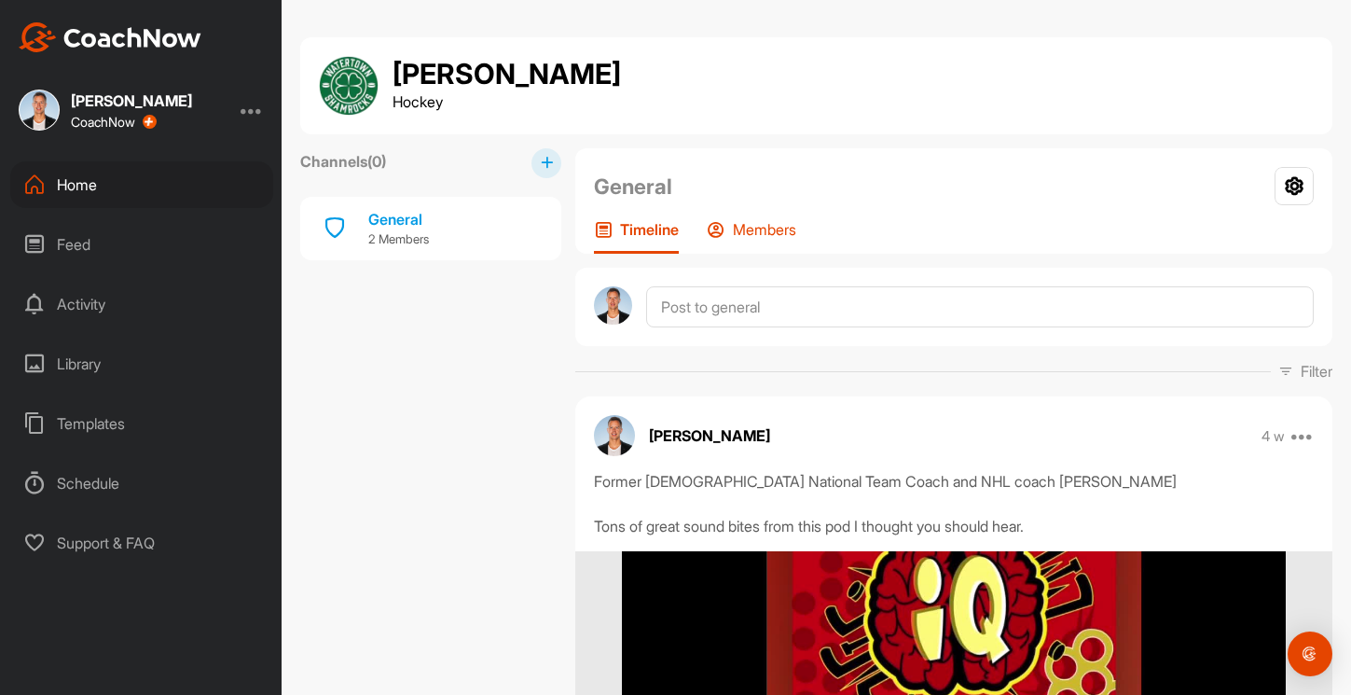
click at [743, 226] on p "Members" at bounding box center [764, 229] width 63 height 19
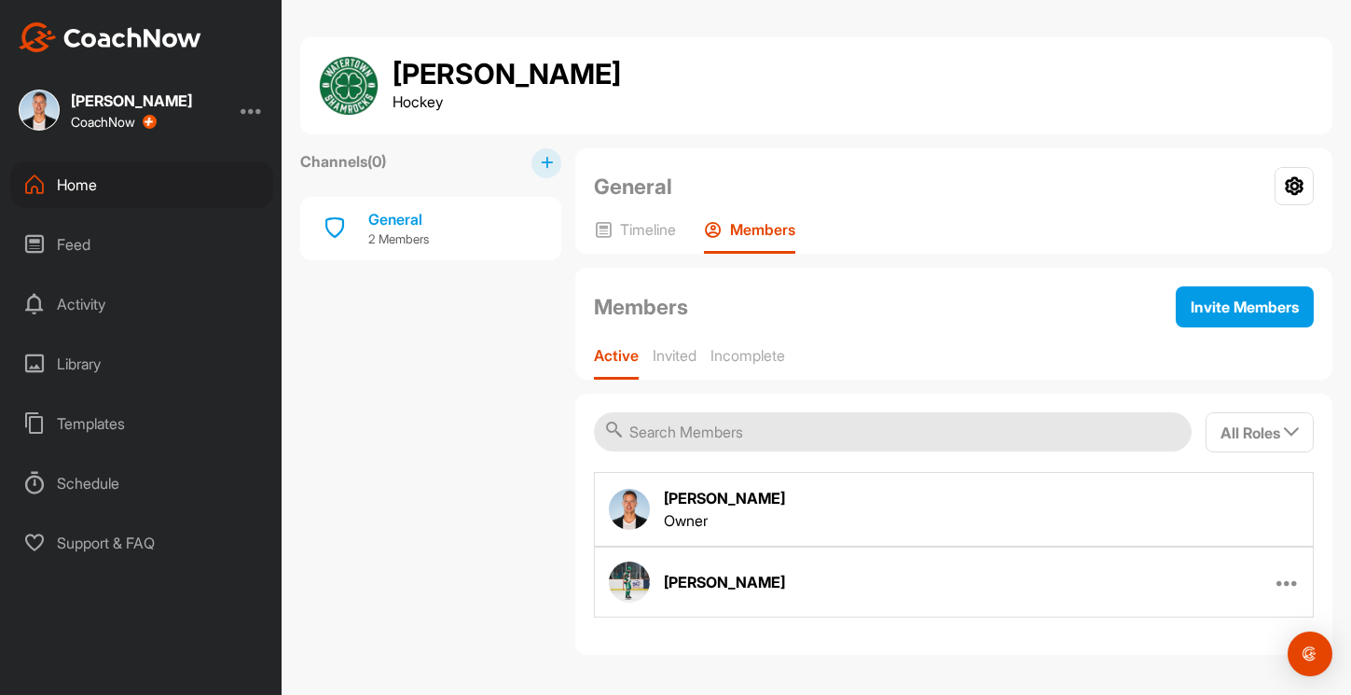
scroll to position [2, 0]
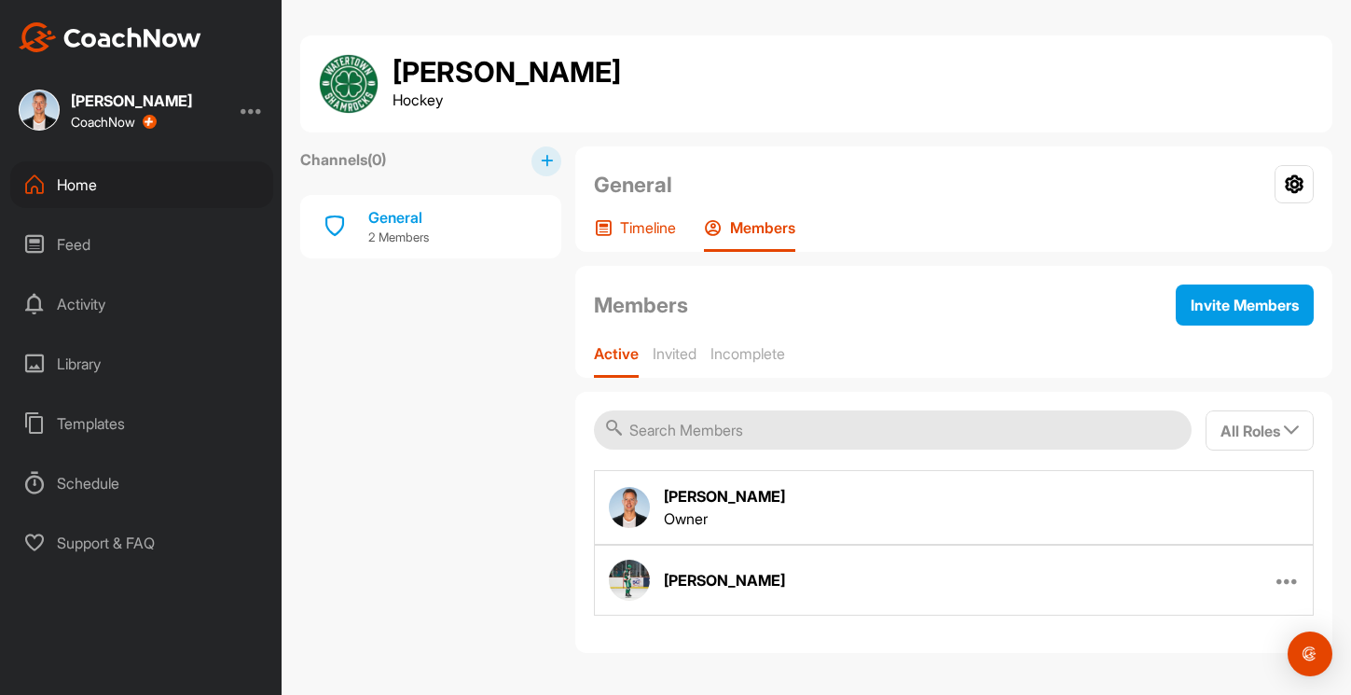
click at [626, 246] on div "Timeline" at bounding box center [635, 235] width 82 height 34
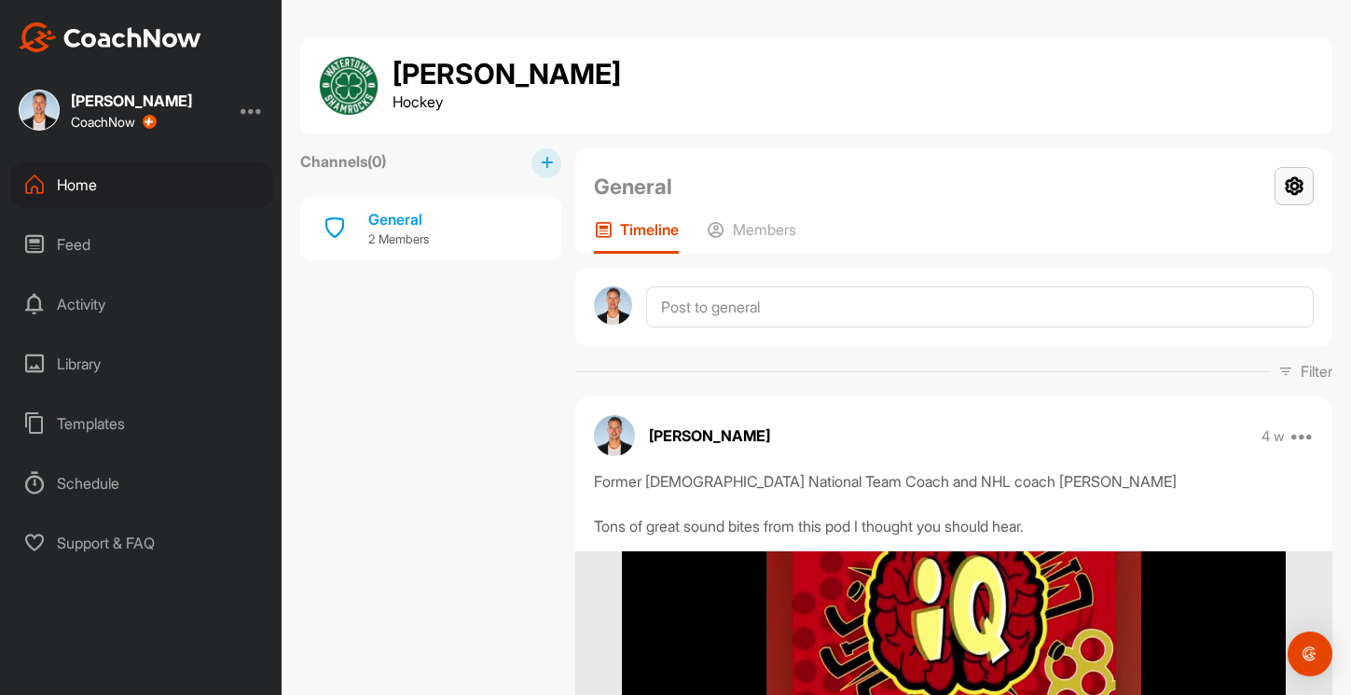
click at [1289, 177] on icon at bounding box center [1294, 186] width 39 height 38
click at [1234, 250] on li "Group Settings" at bounding box center [1239, 240] width 152 height 60
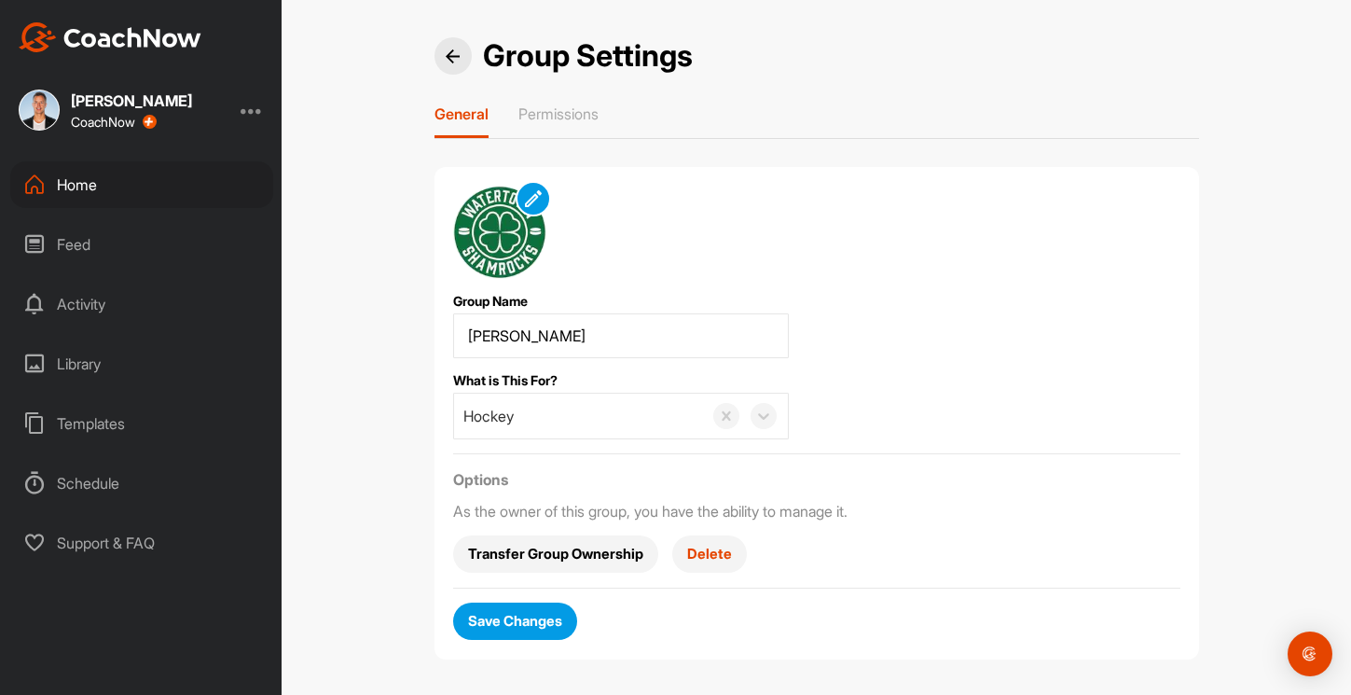
click at [707, 559] on span "Delete" at bounding box center [709, 554] width 45 height 20
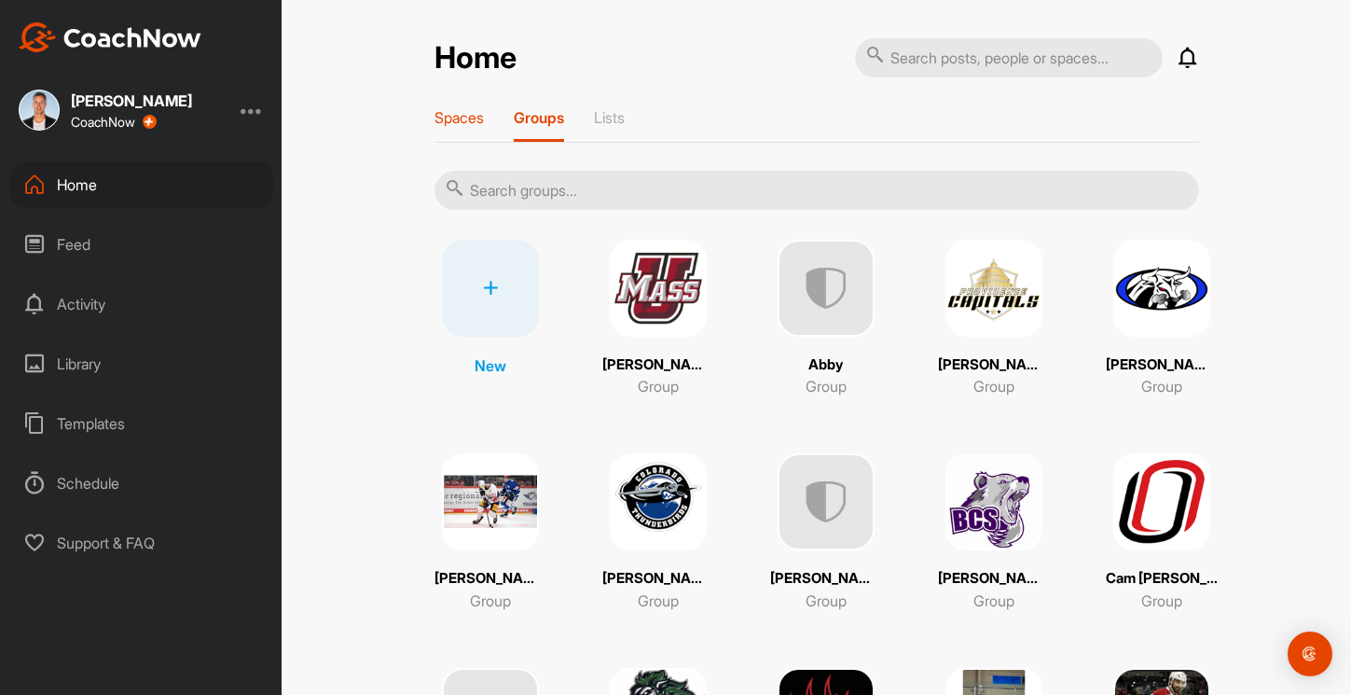
click at [459, 119] on p "Spaces" at bounding box center [459, 117] width 49 height 19
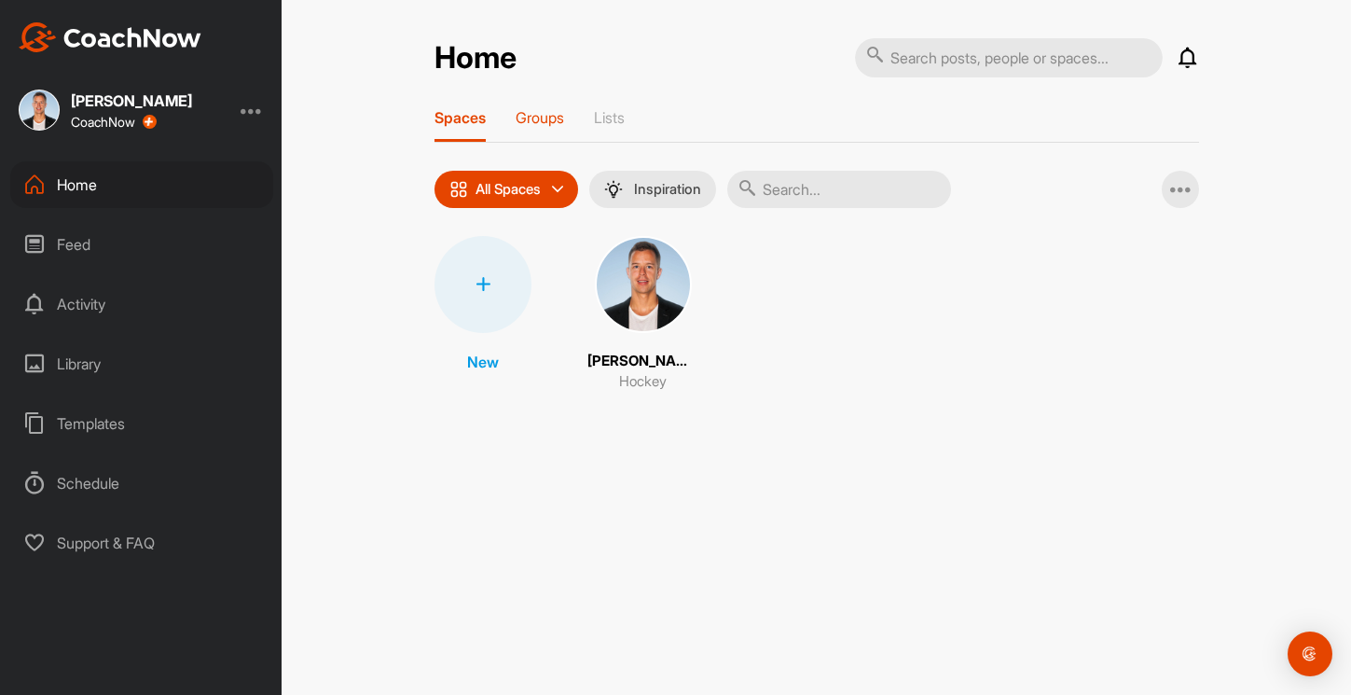
click at [545, 134] on div "Groups" at bounding box center [540, 125] width 48 height 34
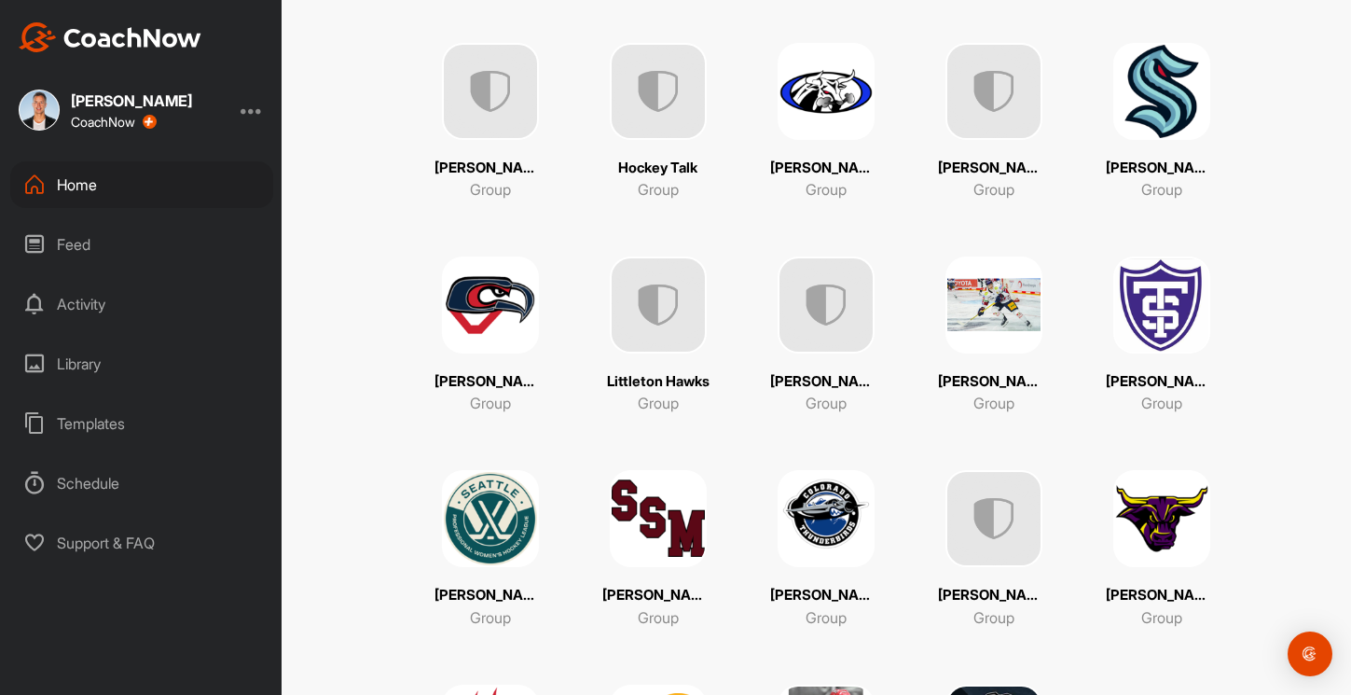
scroll to position [818, 0]
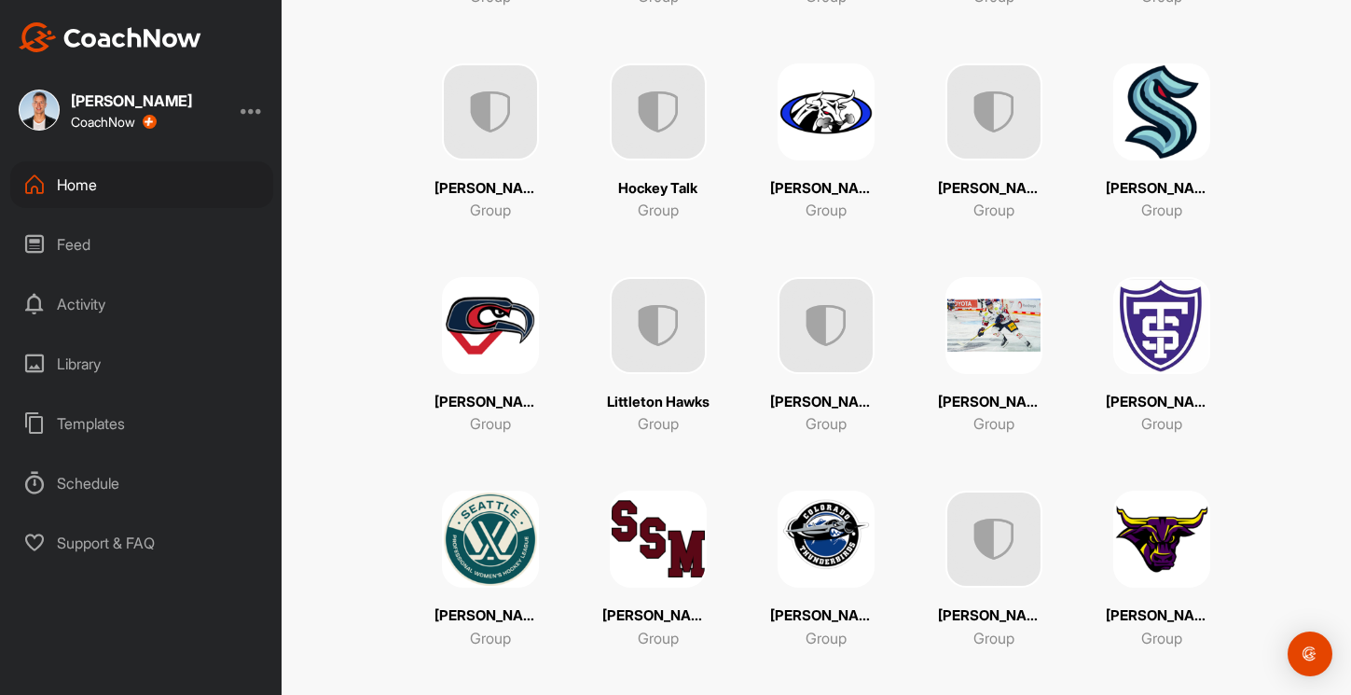
click at [1001, 315] on img at bounding box center [994, 325] width 97 height 97
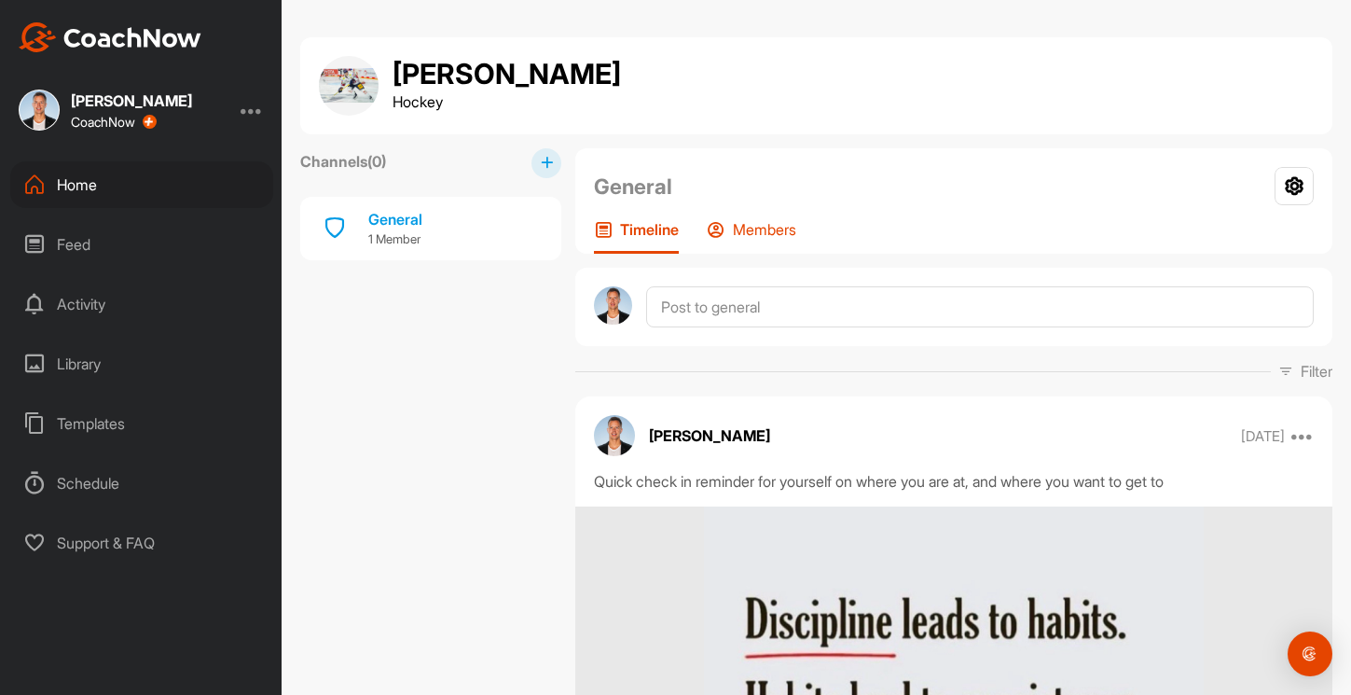
click at [784, 237] on p "Members" at bounding box center [764, 229] width 63 height 19
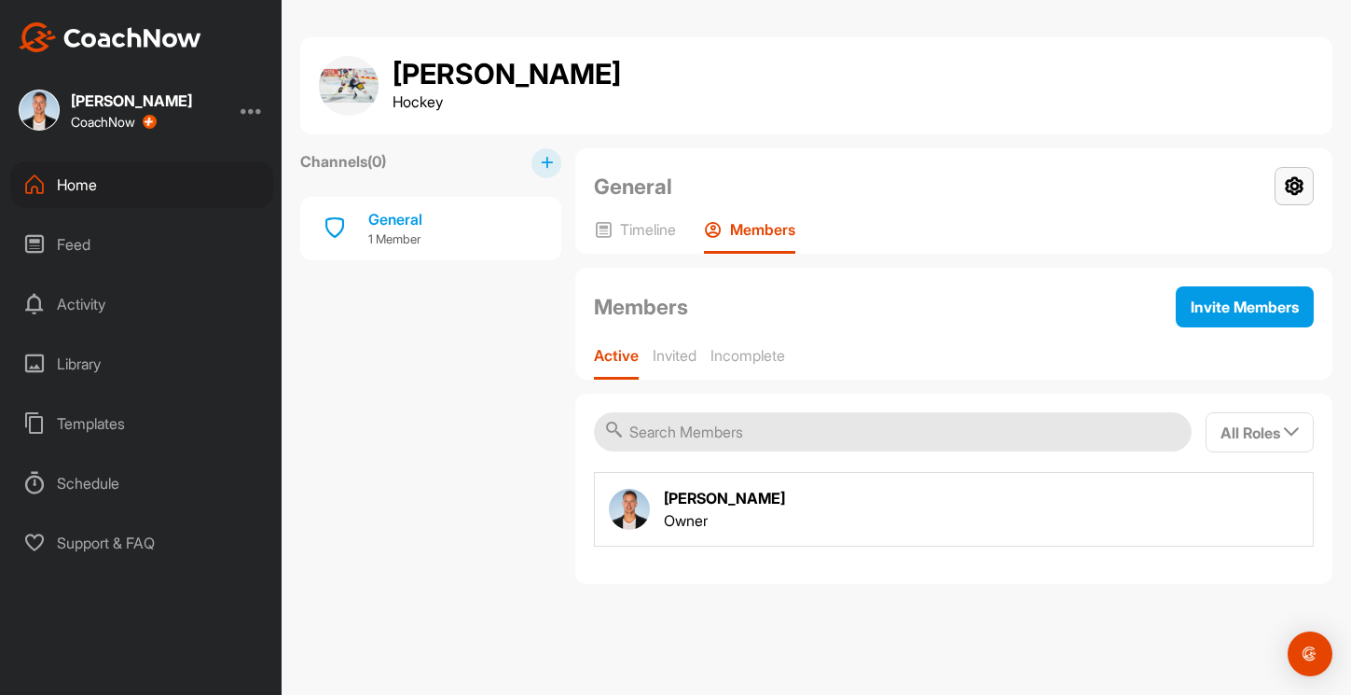
click at [1304, 196] on icon at bounding box center [1294, 186] width 39 height 38
click at [1241, 255] on li "Group Settings" at bounding box center [1239, 240] width 152 height 60
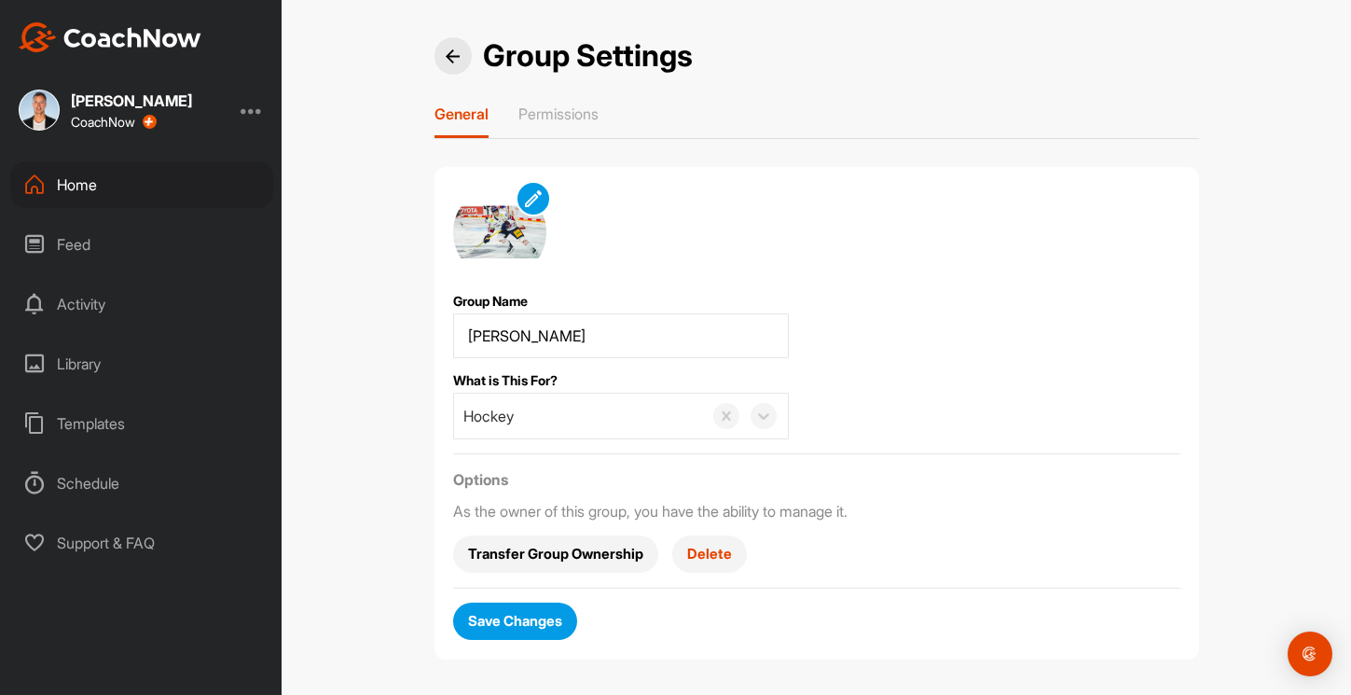
click at [712, 548] on span "Delete" at bounding box center [709, 554] width 45 height 20
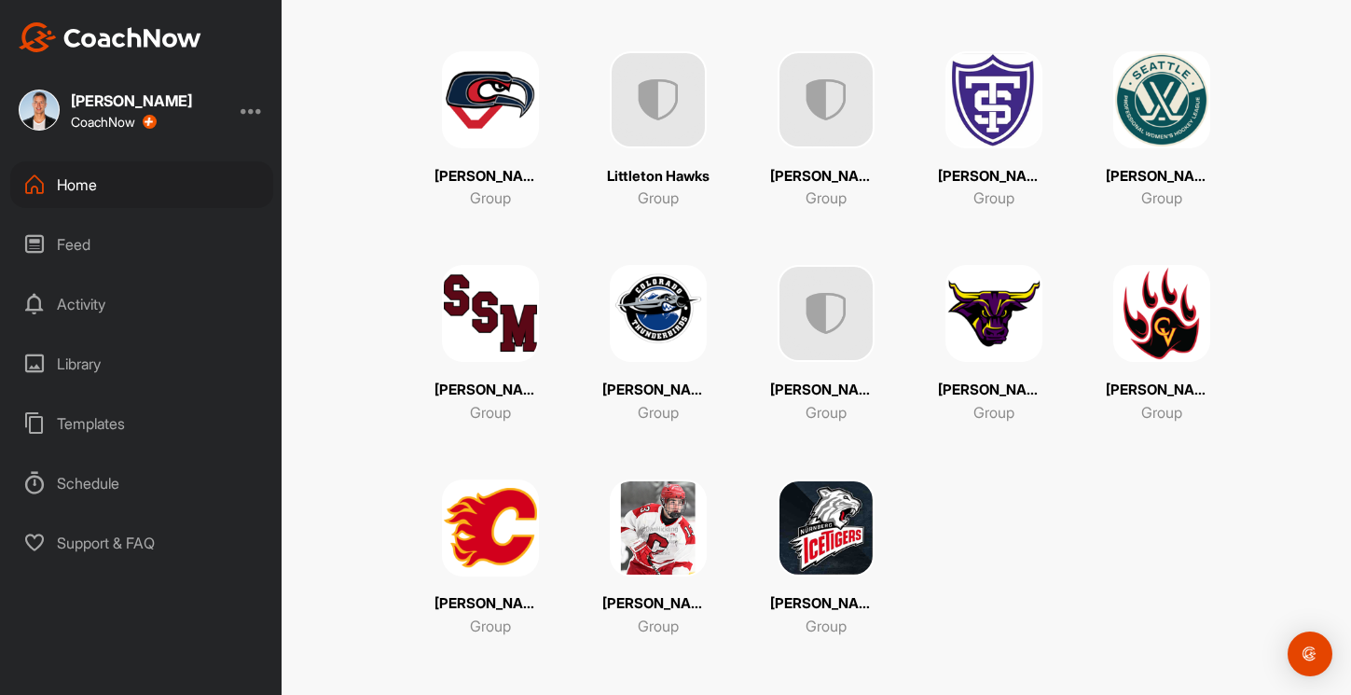
scroll to position [1046, 0]
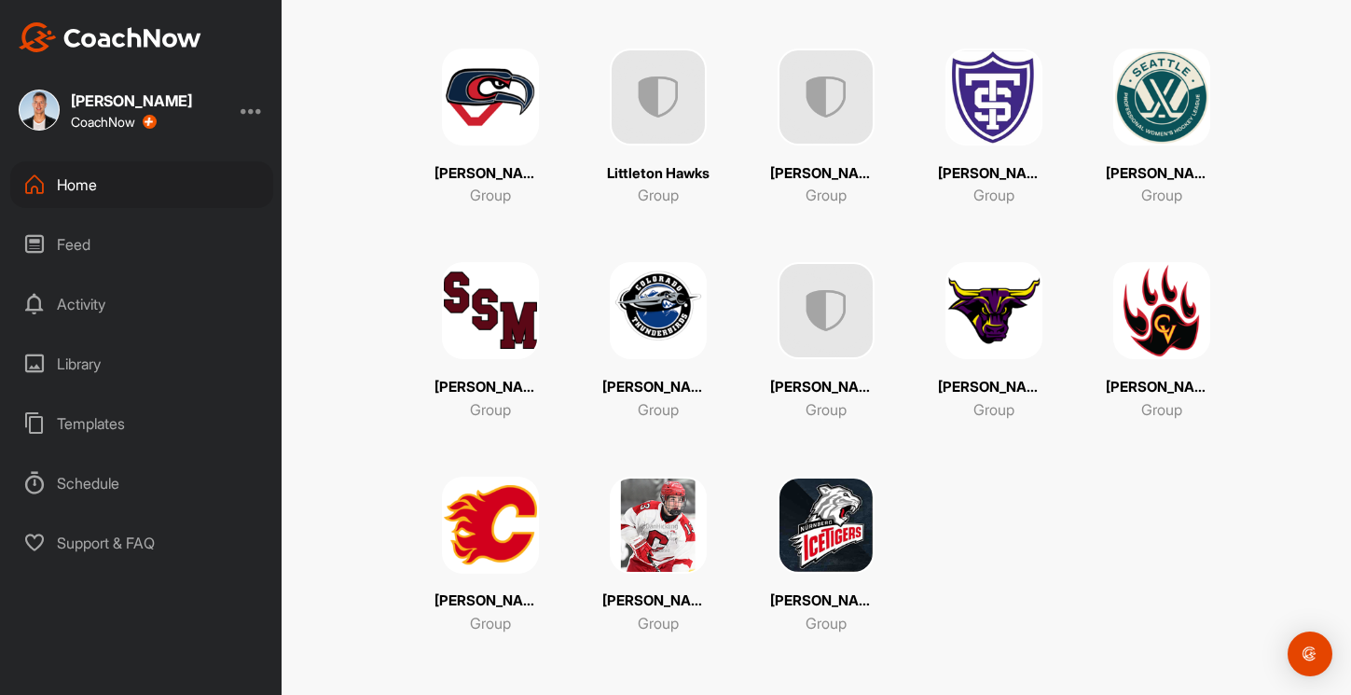
click at [673, 107] on img at bounding box center [658, 96] width 97 height 97
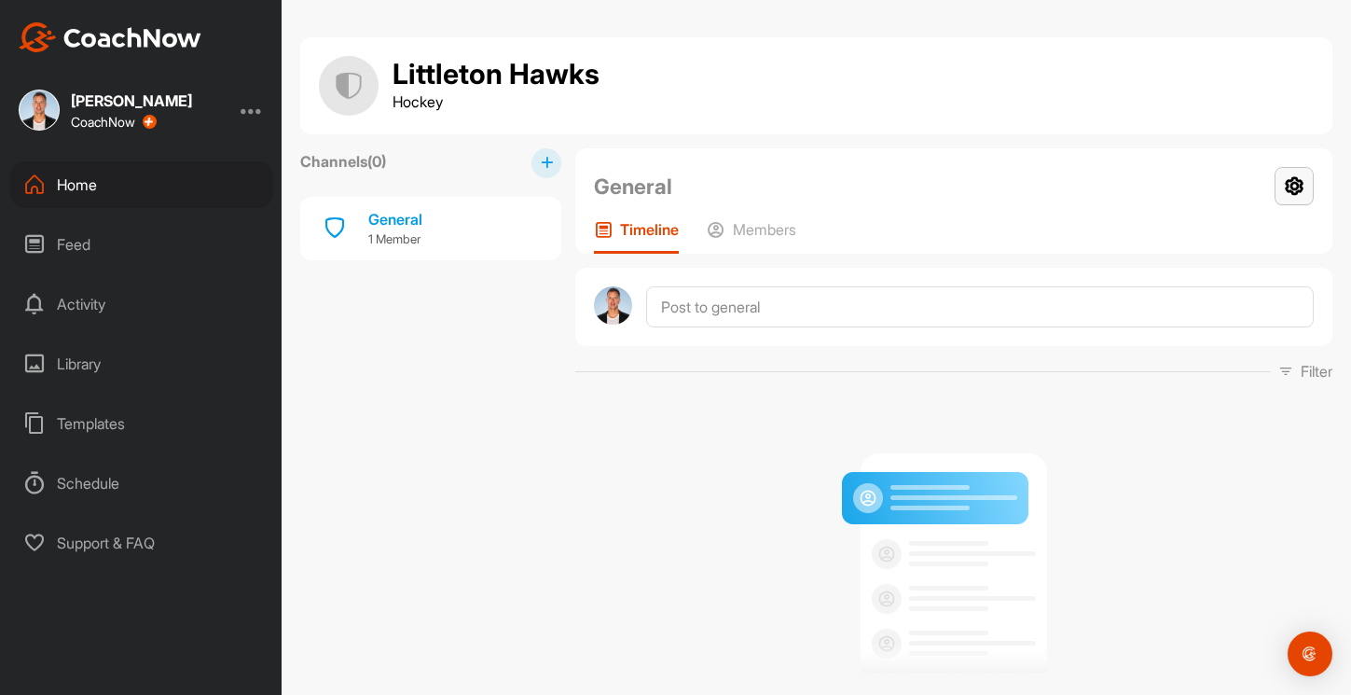
click at [1277, 194] on icon at bounding box center [1294, 186] width 39 height 38
click at [1236, 255] on li "Group Settings" at bounding box center [1239, 240] width 152 height 60
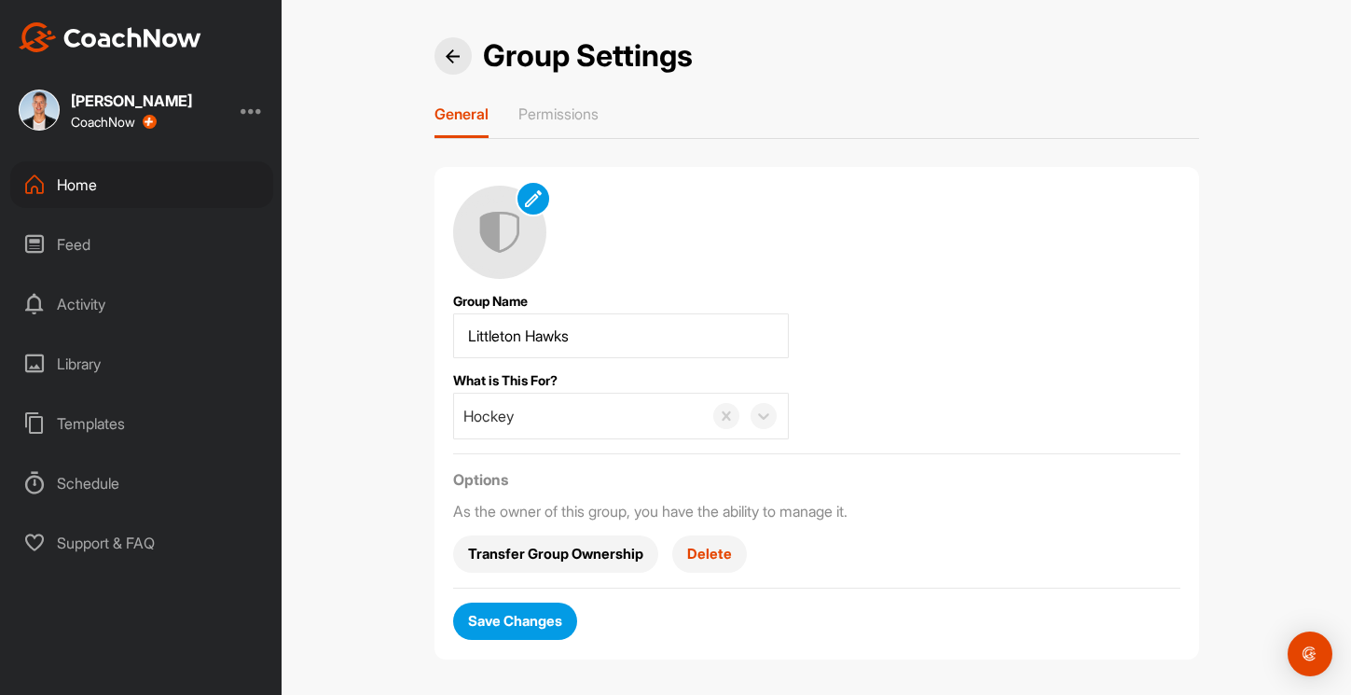
click at [697, 559] on span "Delete" at bounding box center [709, 554] width 45 height 20
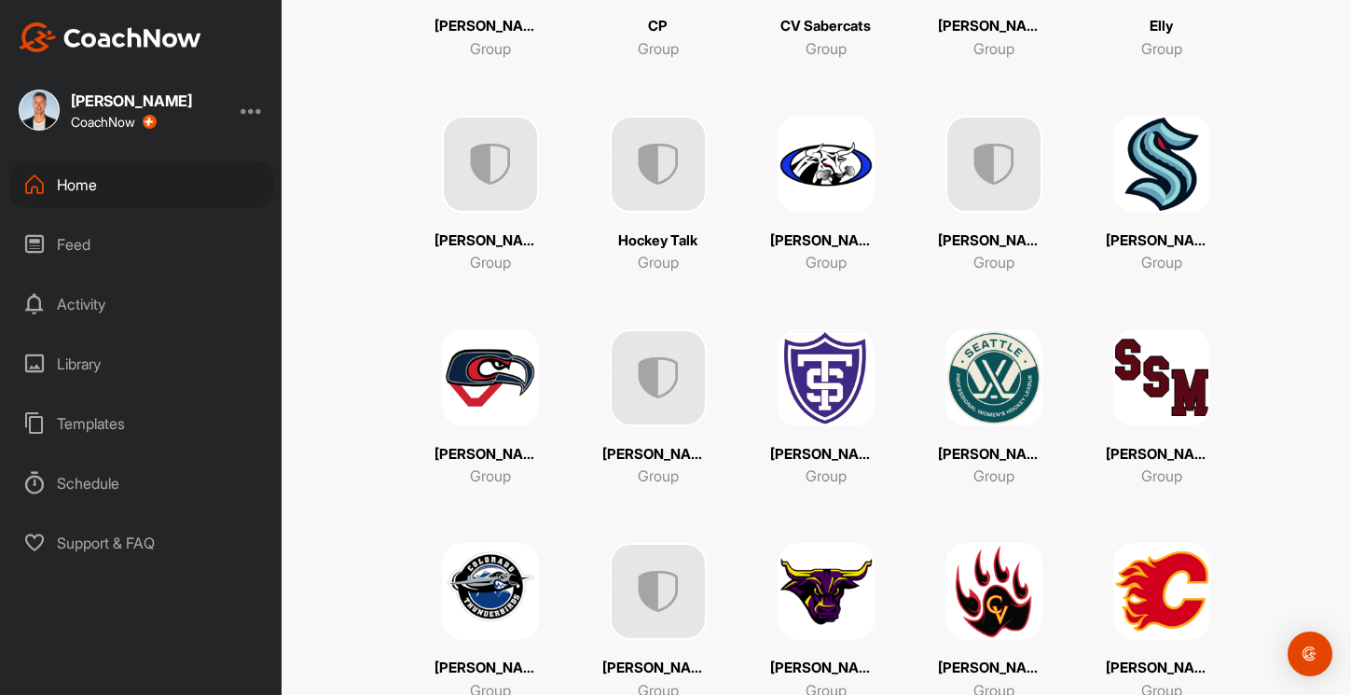
scroll to position [437, 0]
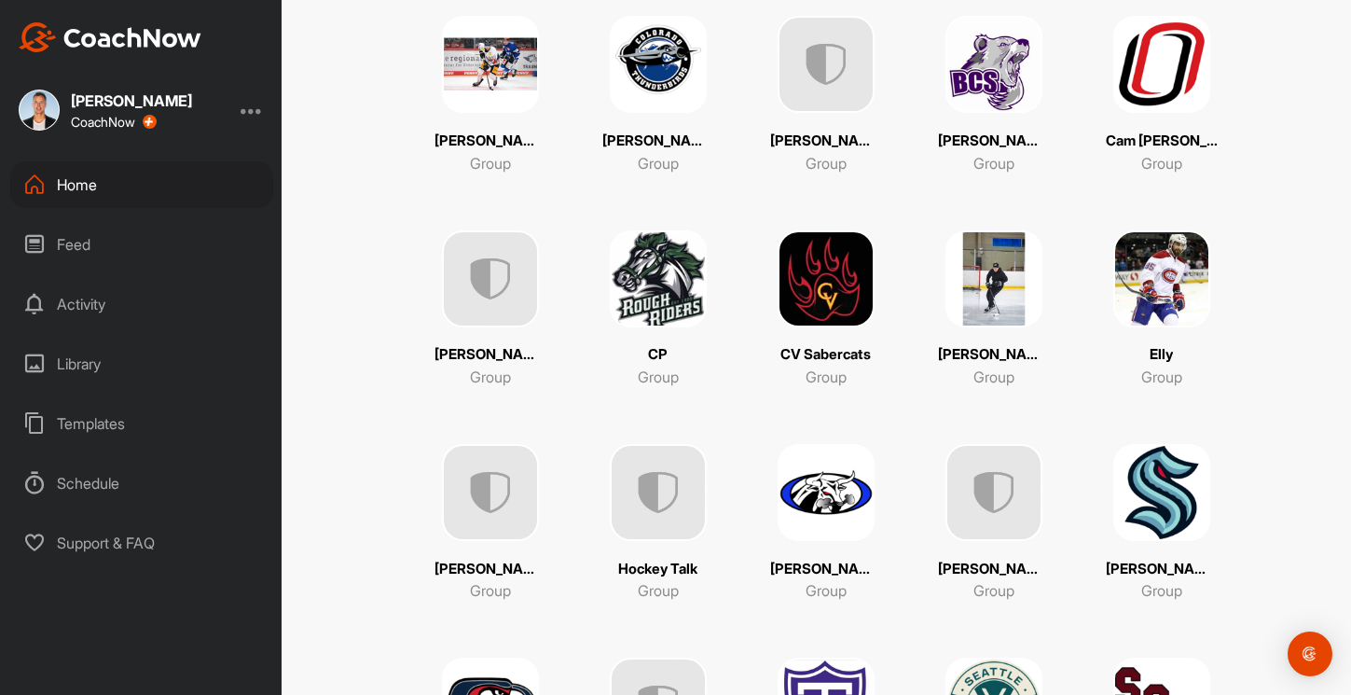
click at [834, 501] on img at bounding box center [826, 492] width 97 height 97
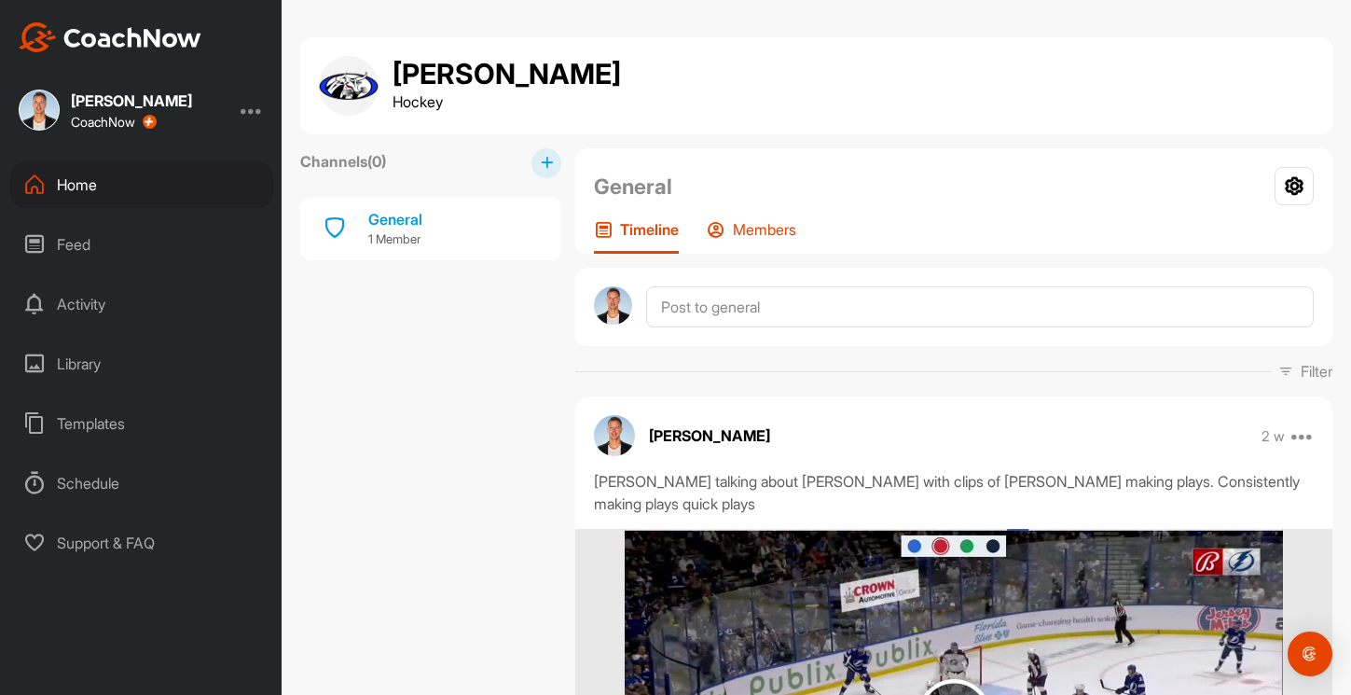
click at [768, 240] on div "Members" at bounding box center [752, 237] width 90 height 34
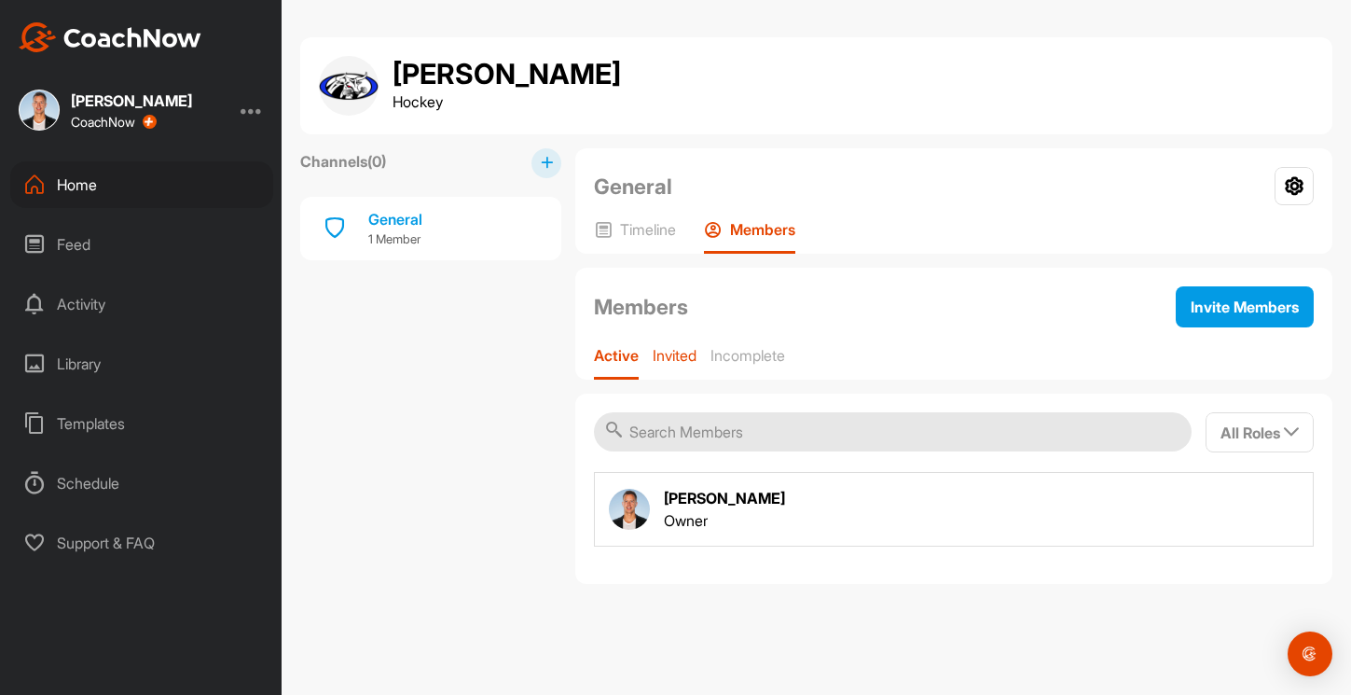
click at [674, 354] on p "Invited" at bounding box center [675, 355] width 44 height 19
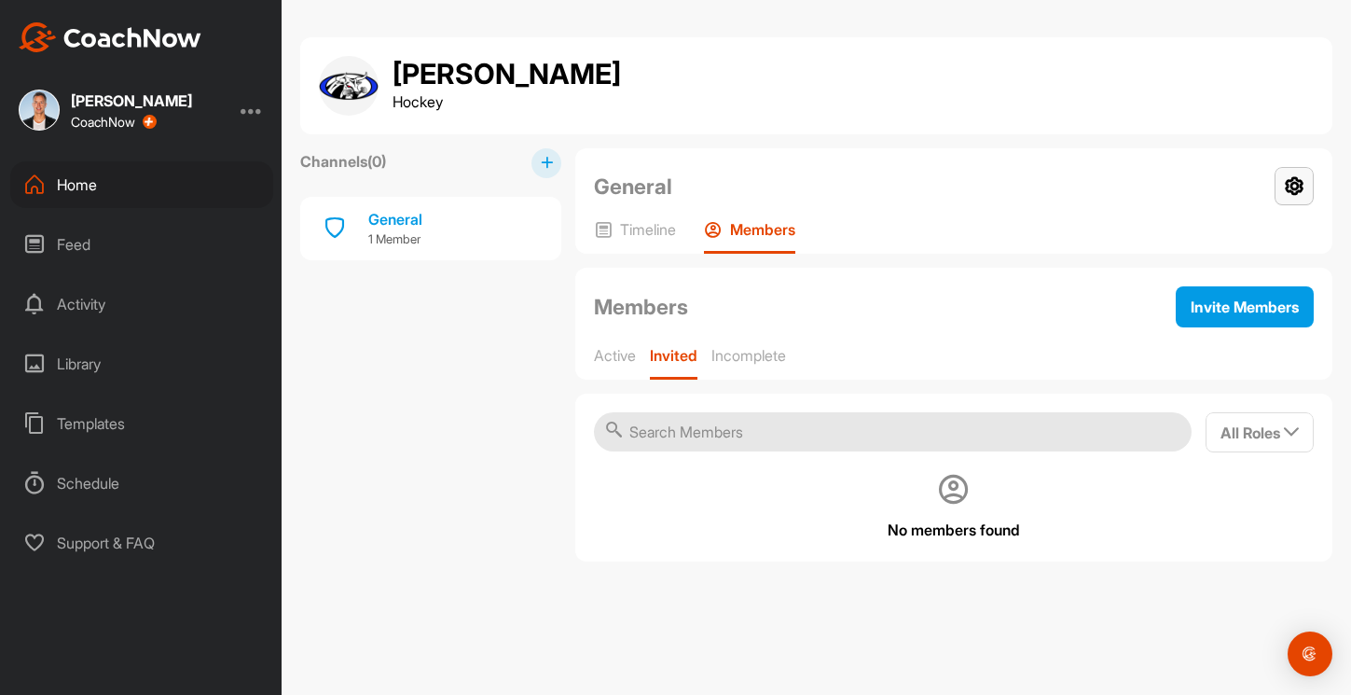
click at [1303, 194] on icon at bounding box center [1294, 186] width 39 height 38
click at [1219, 248] on li "Group Settings" at bounding box center [1239, 240] width 152 height 60
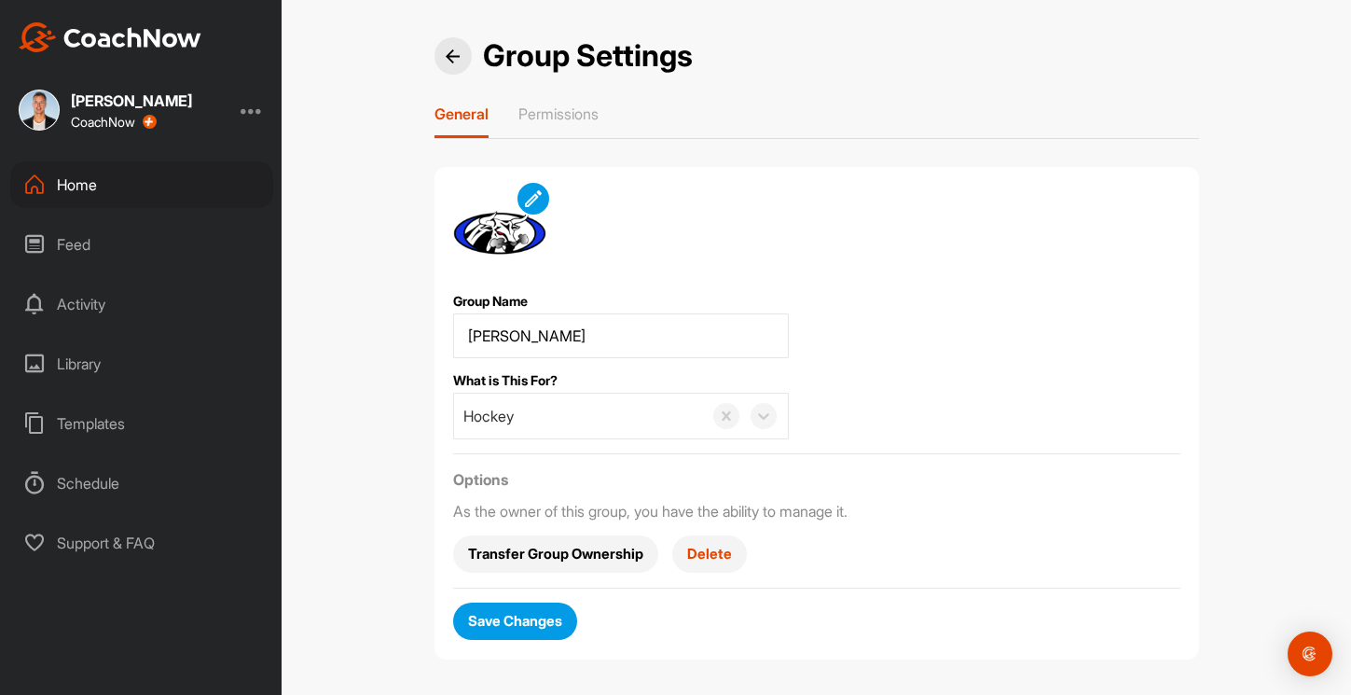
click at [710, 559] on span "Delete" at bounding box center [709, 554] width 45 height 20
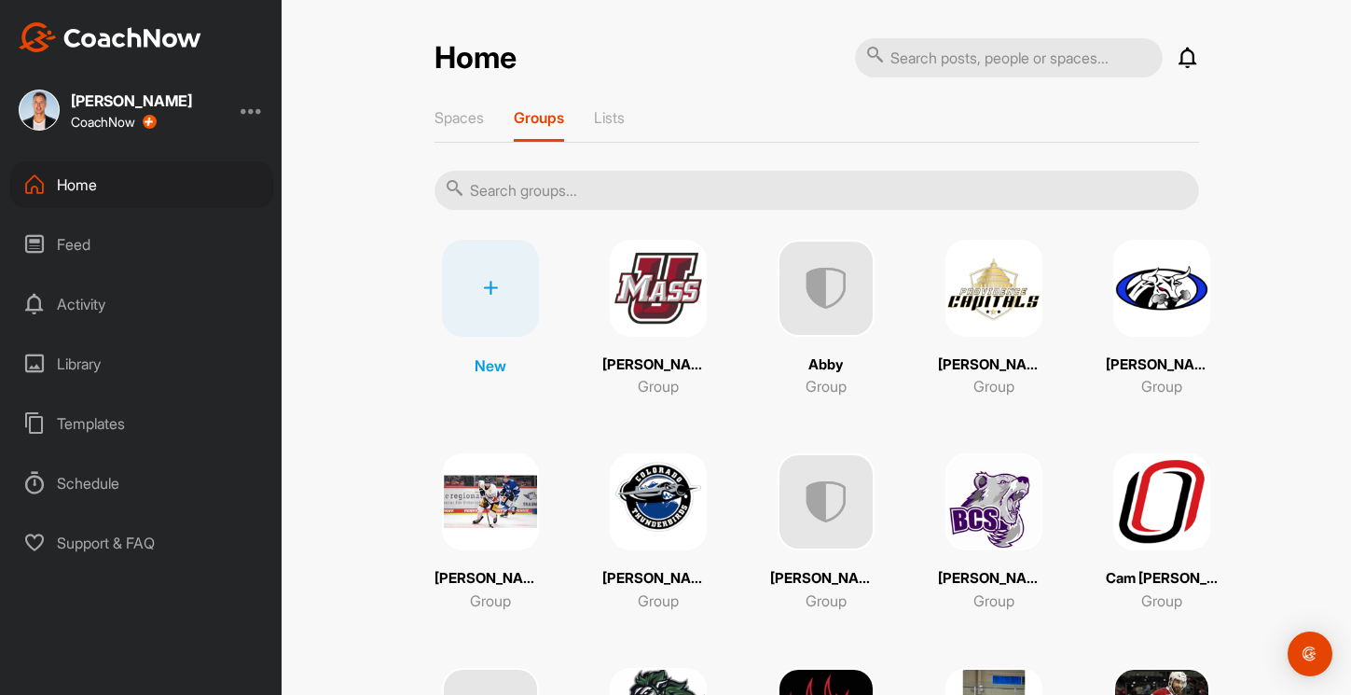
click at [987, 283] on img at bounding box center [994, 288] width 97 height 97
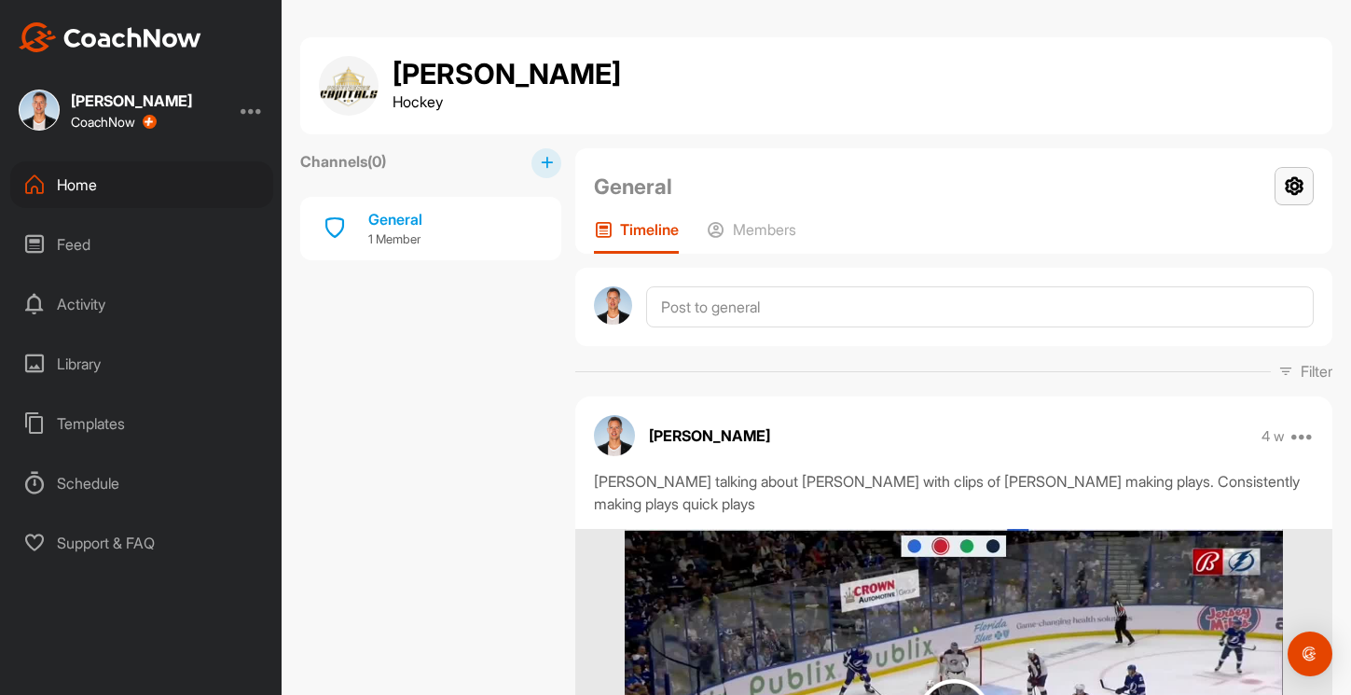
click at [1288, 195] on icon at bounding box center [1294, 186] width 39 height 38
click at [1254, 247] on li "Group Settings" at bounding box center [1239, 240] width 152 height 60
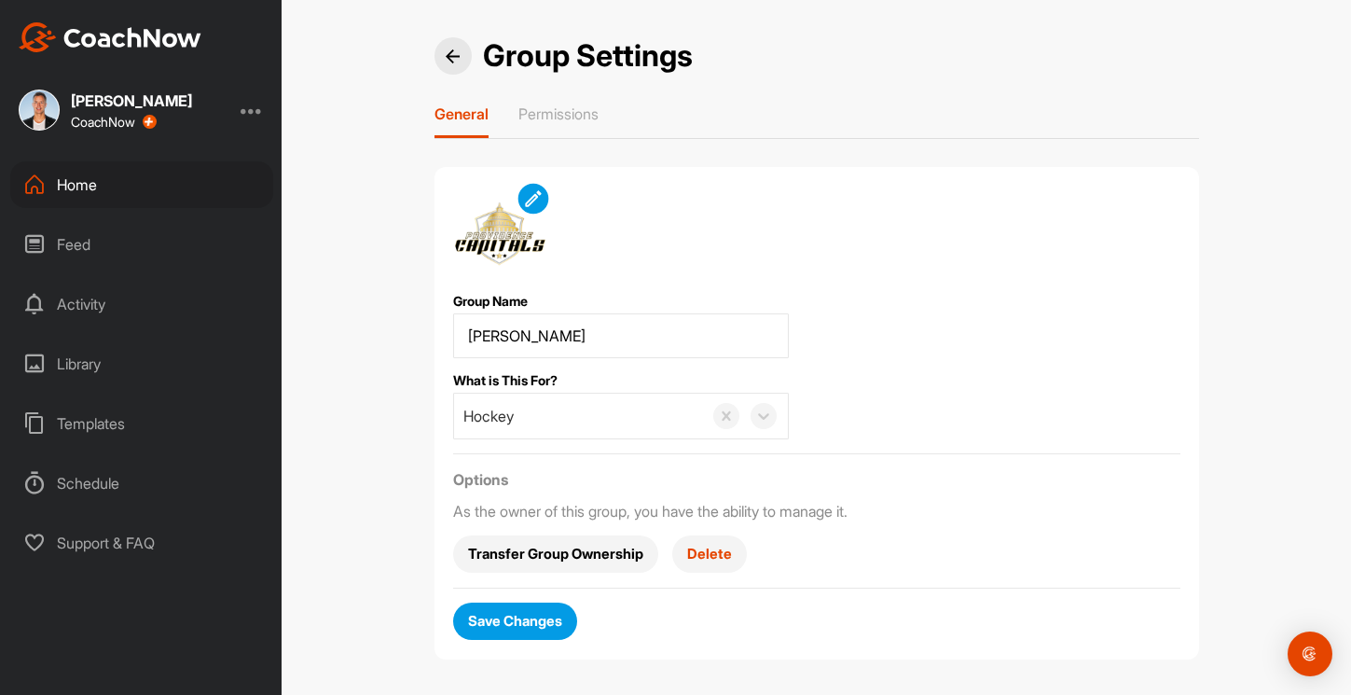
click at [534, 199] on img at bounding box center [532, 197] width 21 height 21
click at [509, 634] on button "Save Changes" at bounding box center [515, 620] width 124 height 37
click at [511, 623] on span "Save Changes" at bounding box center [515, 621] width 94 height 20
click at [159, 194] on div "Home" at bounding box center [141, 184] width 263 height 47
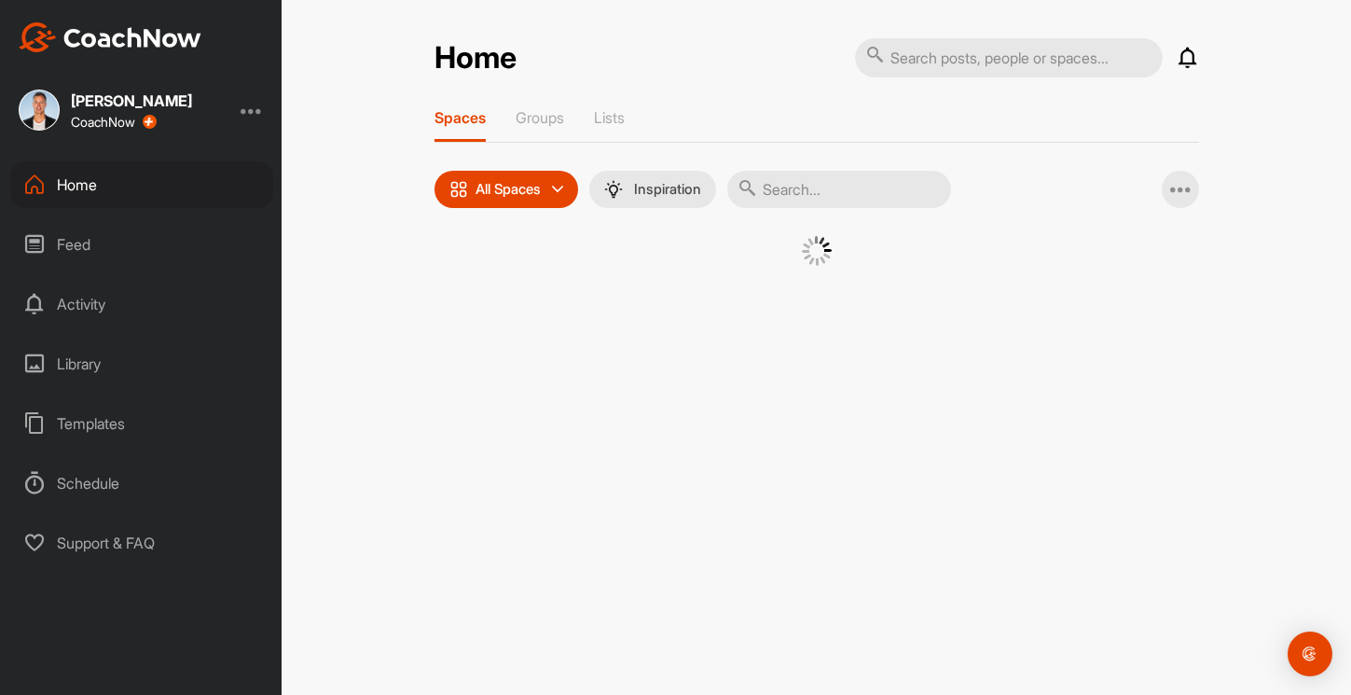
click at [159, 194] on div "Home" at bounding box center [141, 184] width 263 height 47
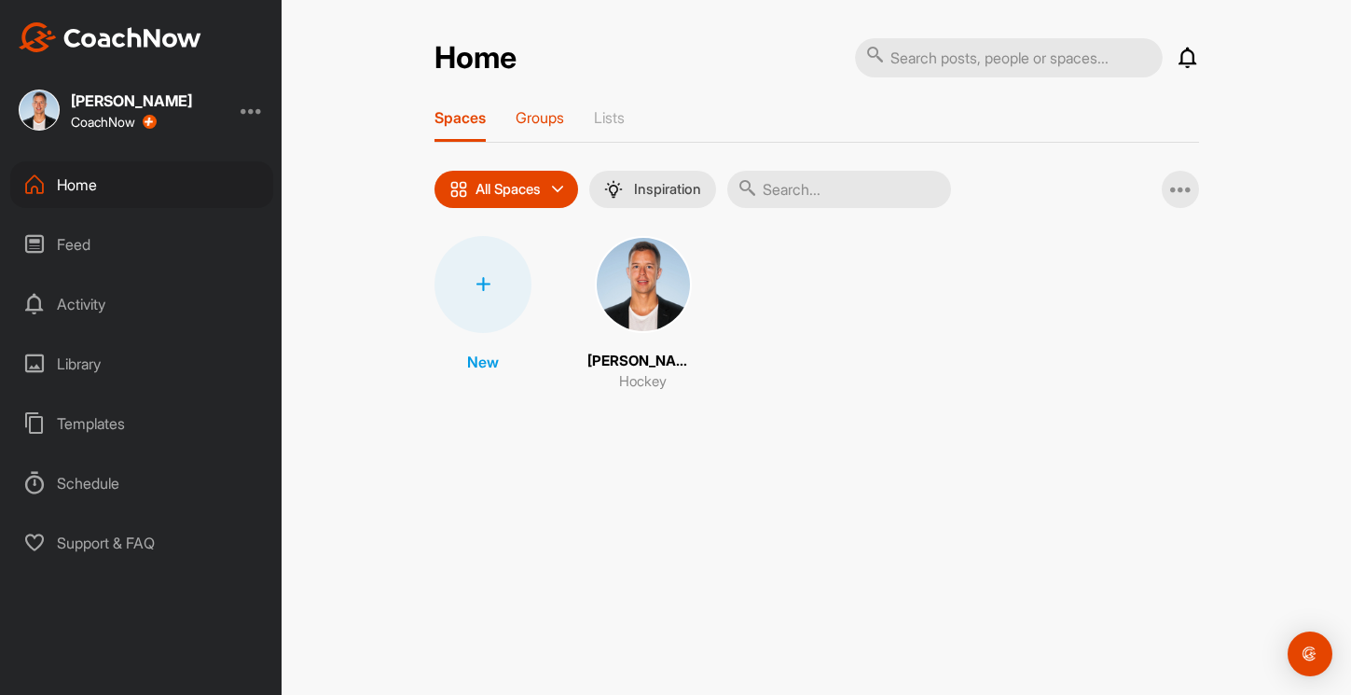
click at [551, 134] on div "Groups" at bounding box center [540, 125] width 48 height 34
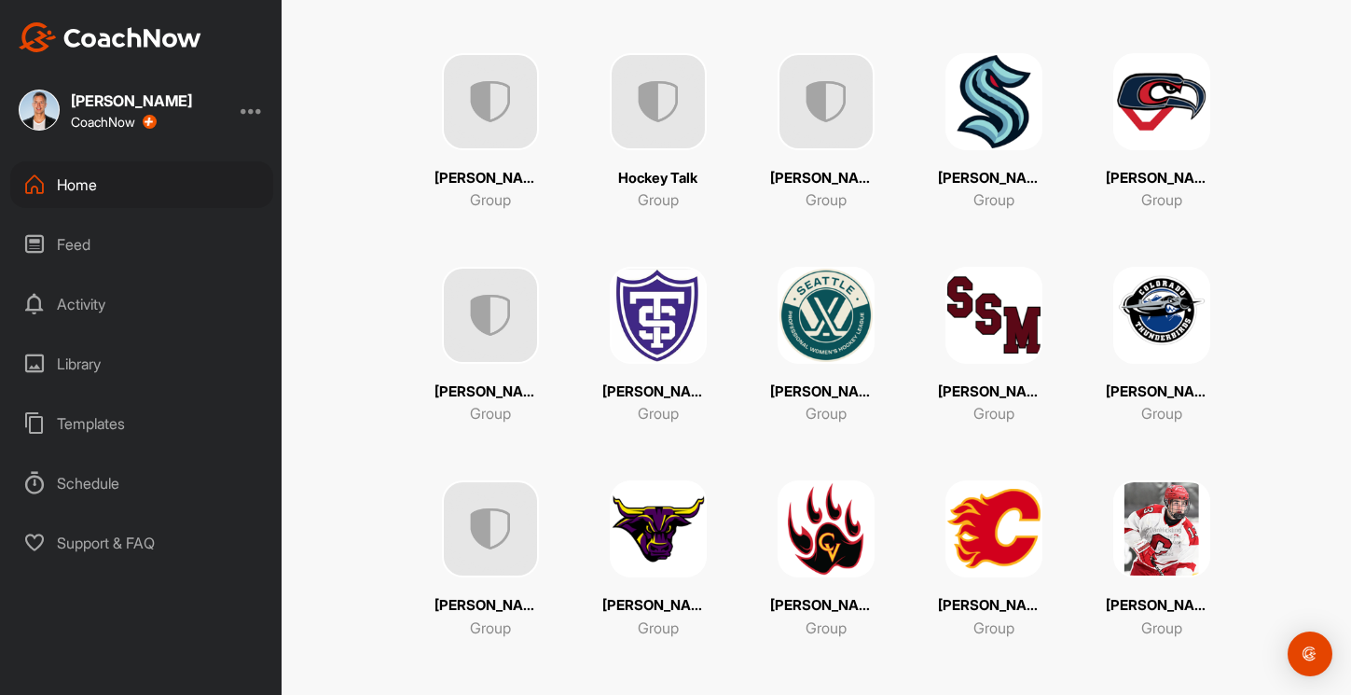
scroll to position [1030, 0]
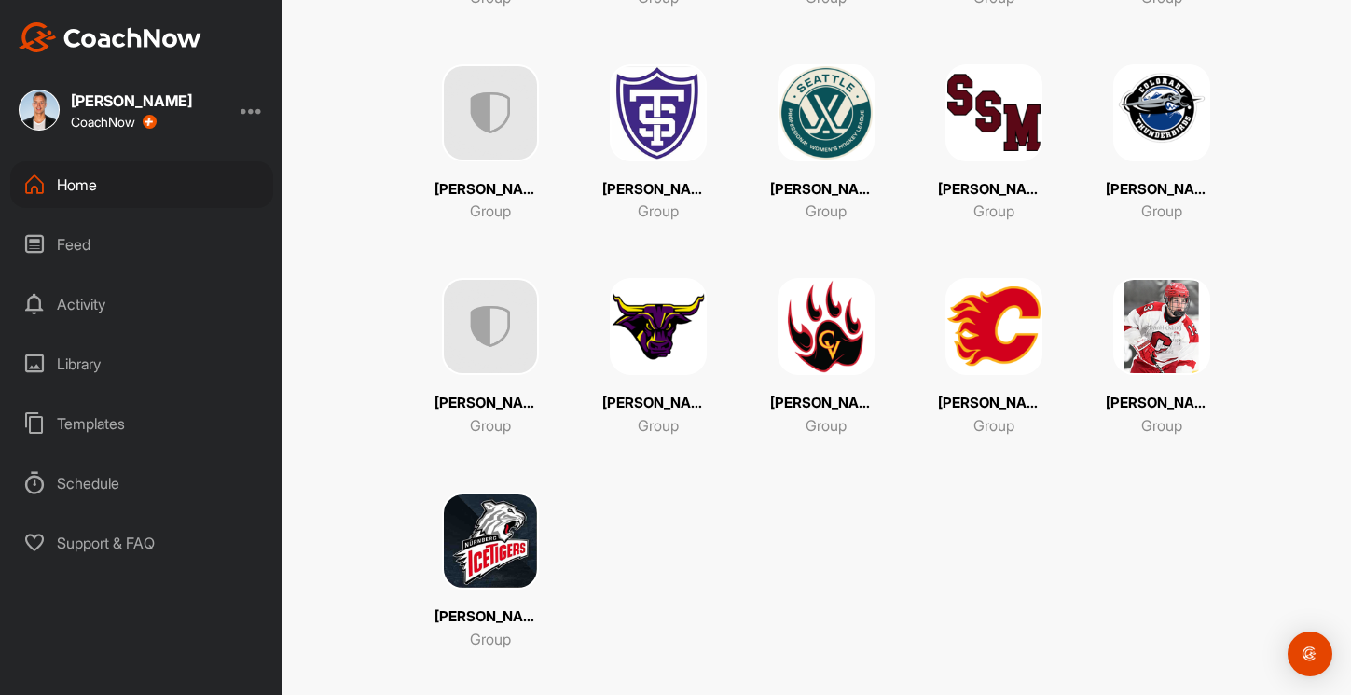
click at [487, 116] on img at bounding box center [490, 112] width 97 height 97
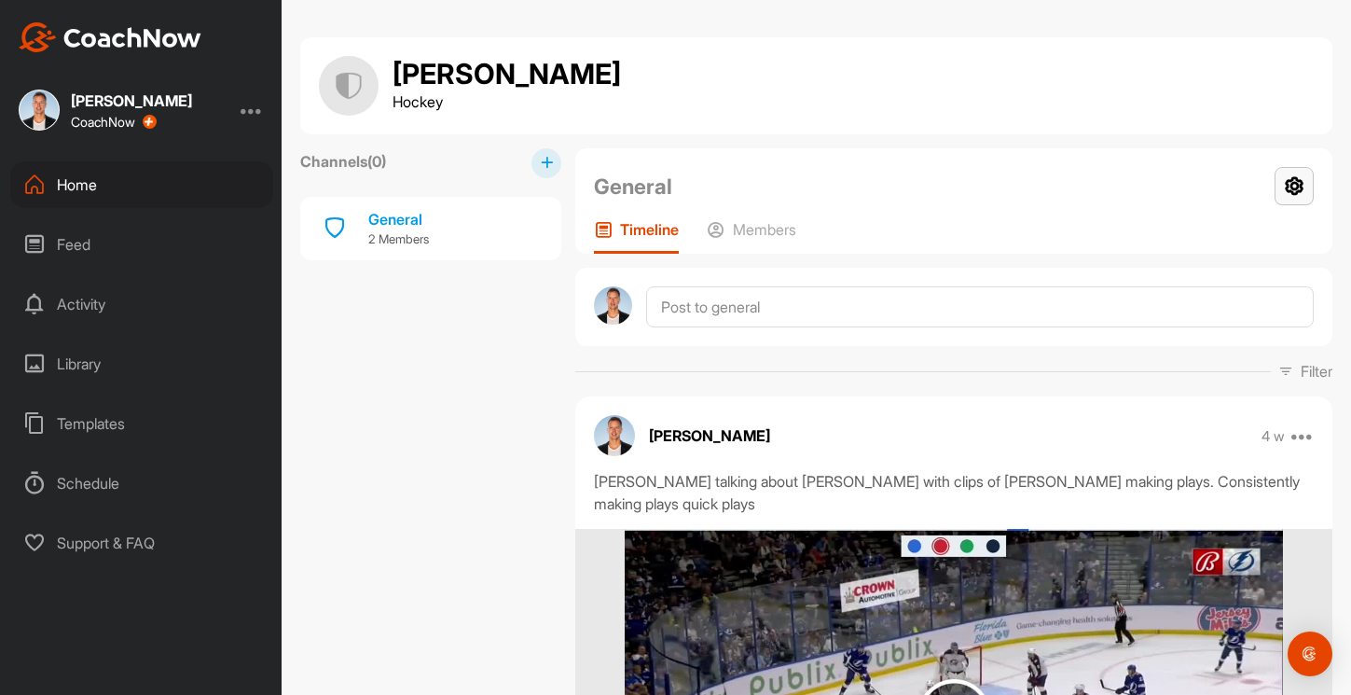
click at [1293, 181] on icon at bounding box center [1294, 186] width 39 height 38
click at [1246, 231] on li "Group Settings" at bounding box center [1239, 240] width 152 height 60
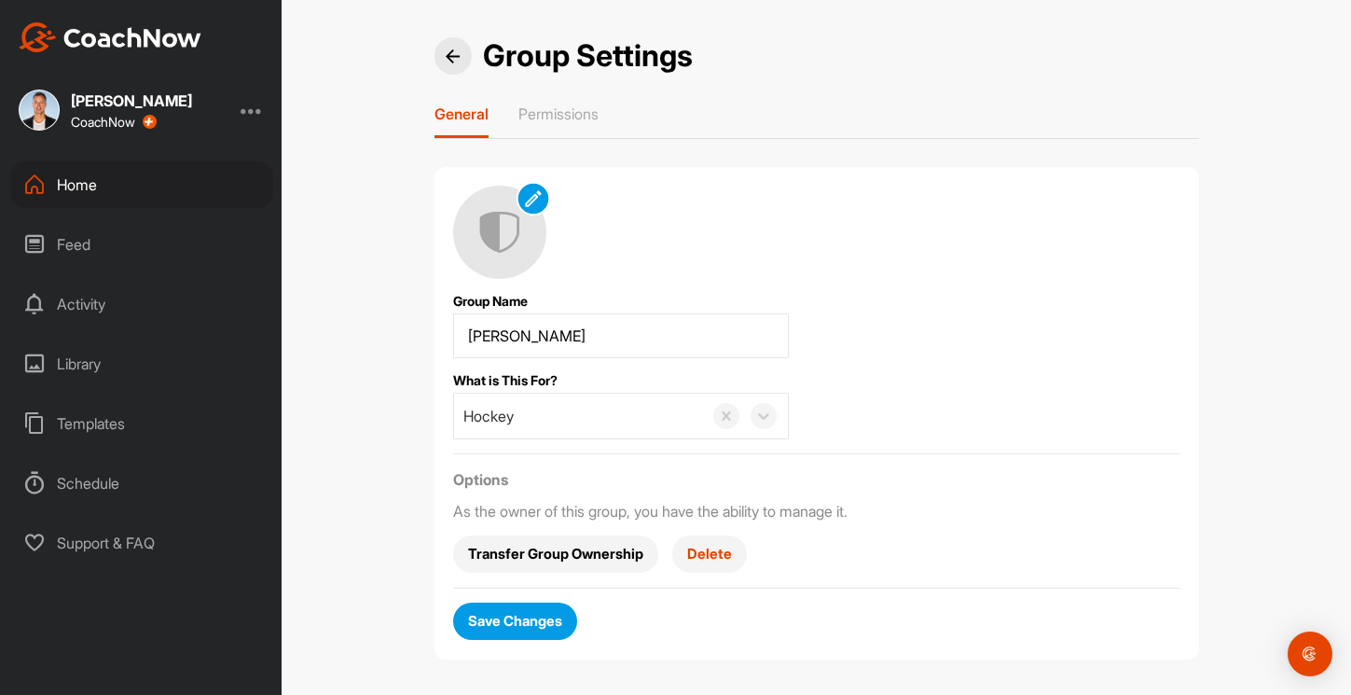
click at [539, 204] on img at bounding box center [532, 197] width 21 height 21
click at [557, 613] on span "Save Changes" at bounding box center [515, 621] width 94 height 20
click at [555, 626] on span "Save Changes" at bounding box center [515, 621] width 94 height 20
click at [97, 243] on div "Feed" at bounding box center [141, 244] width 263 height 47
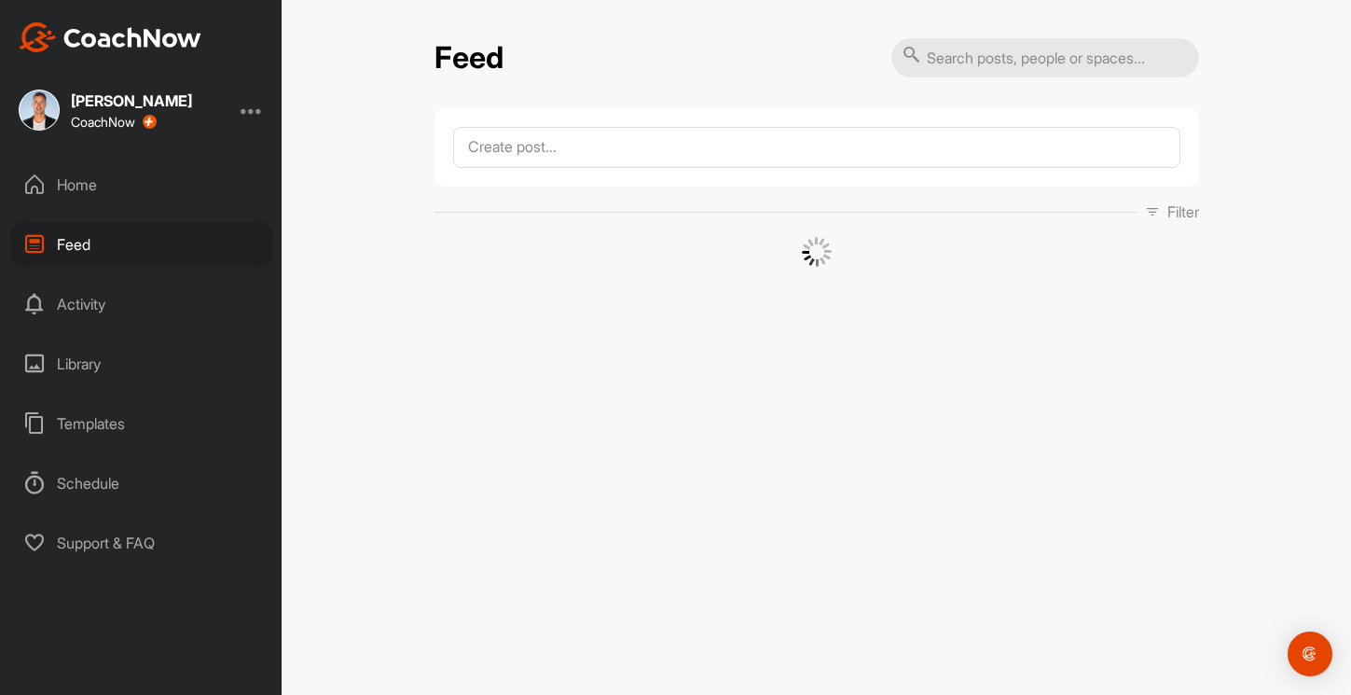
click at [97, 243] on div "Feed" at bounding box center [141, 244] width 263 height 47
click at [87, 186] on div "Home" at bounding box center [141, 184] width 263 height 47
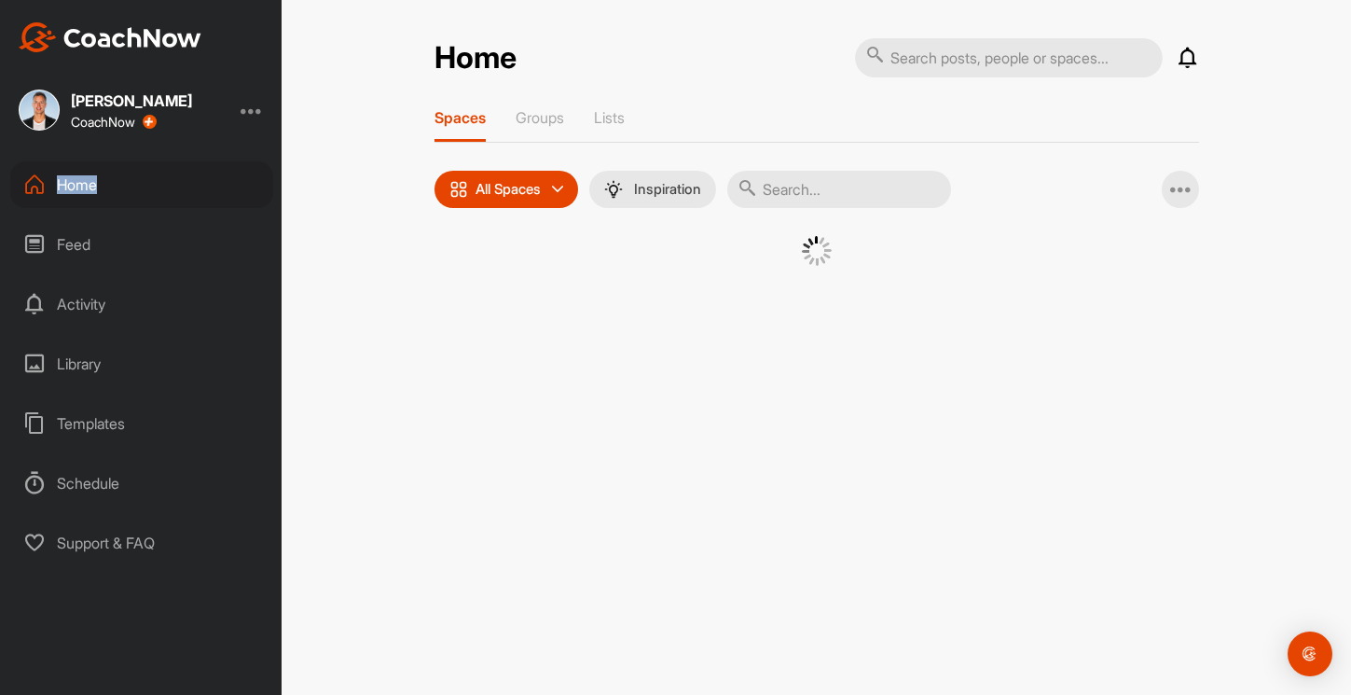
click at [87, 186] on div "Home" at bounding box center [141, 184] width 263 height 47
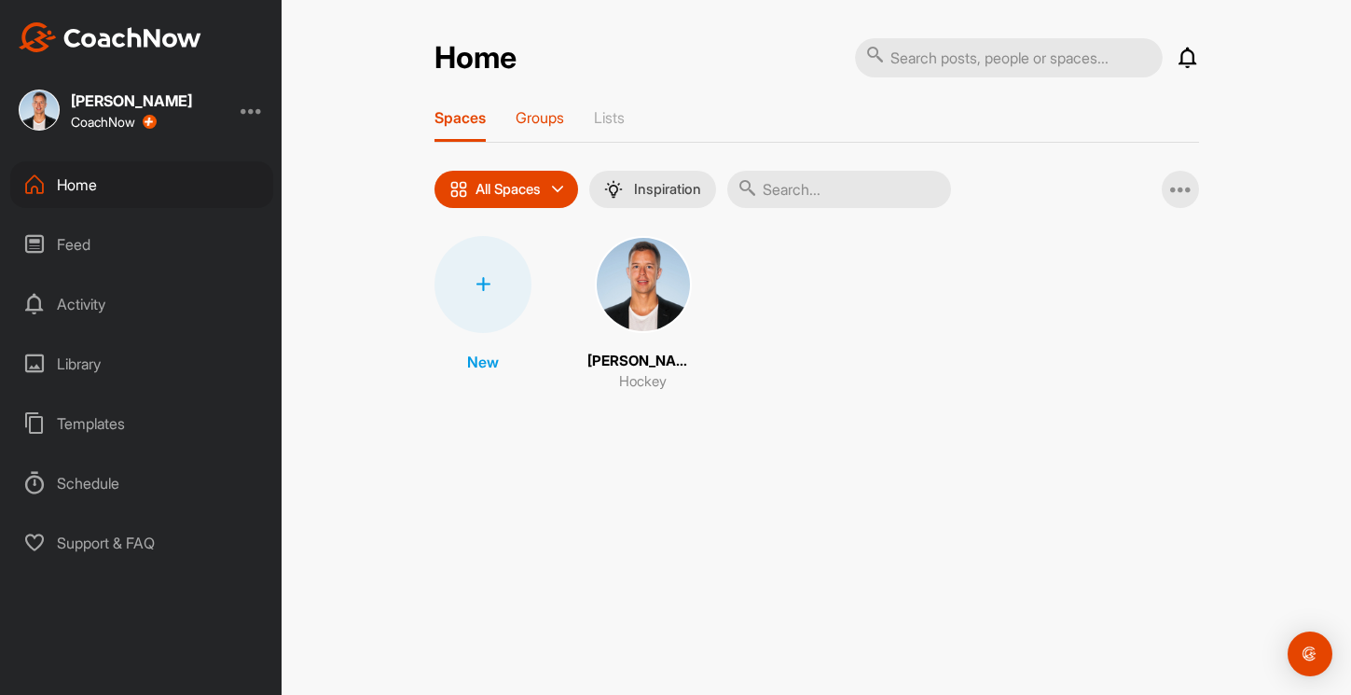
click at [542, 123] on p "Groups" at bounding box center [540, 117] width 48 height 19
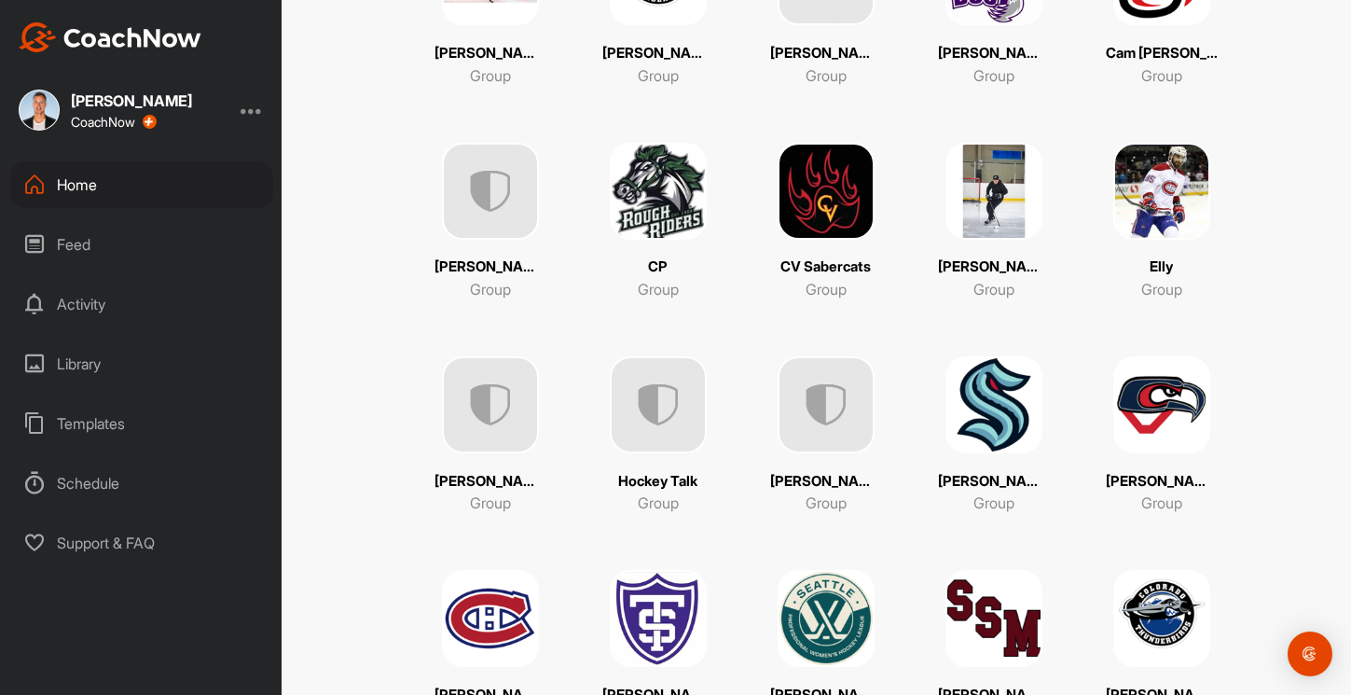
scroll to position [503, 0]
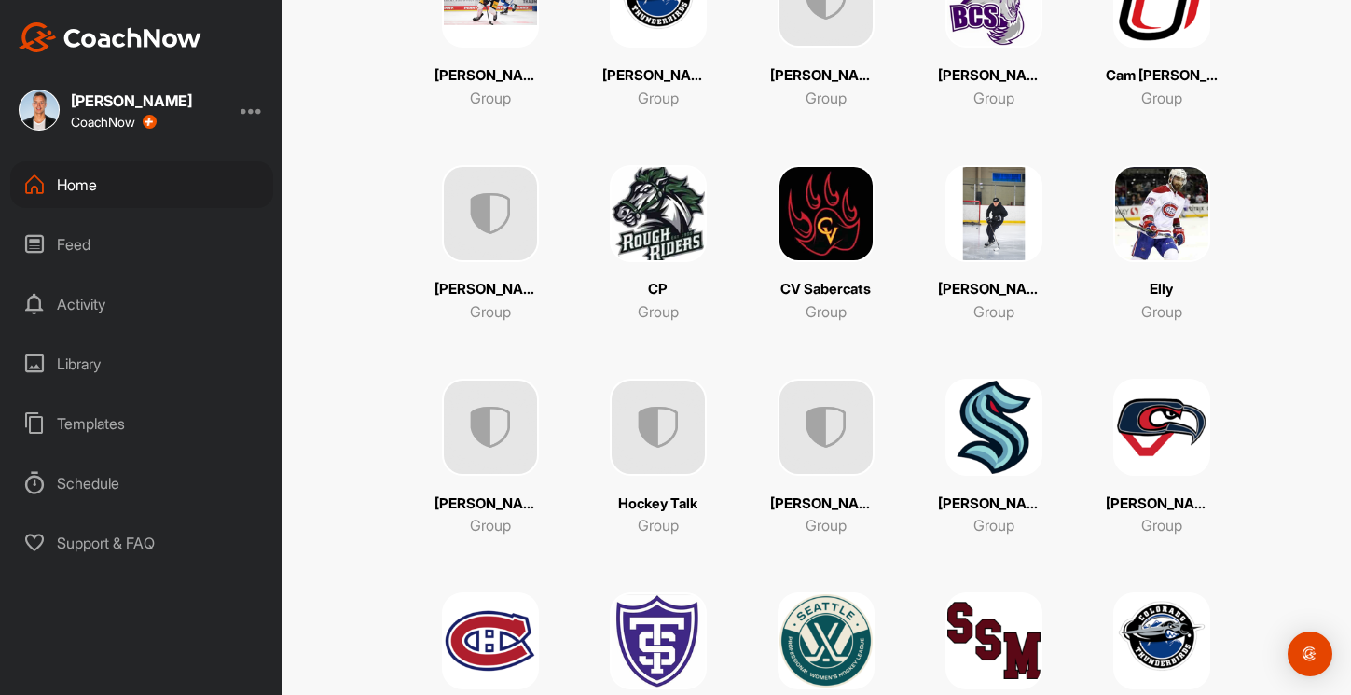
click at [480, 444] on img at bounding box center [490, 427] width 97 height 97
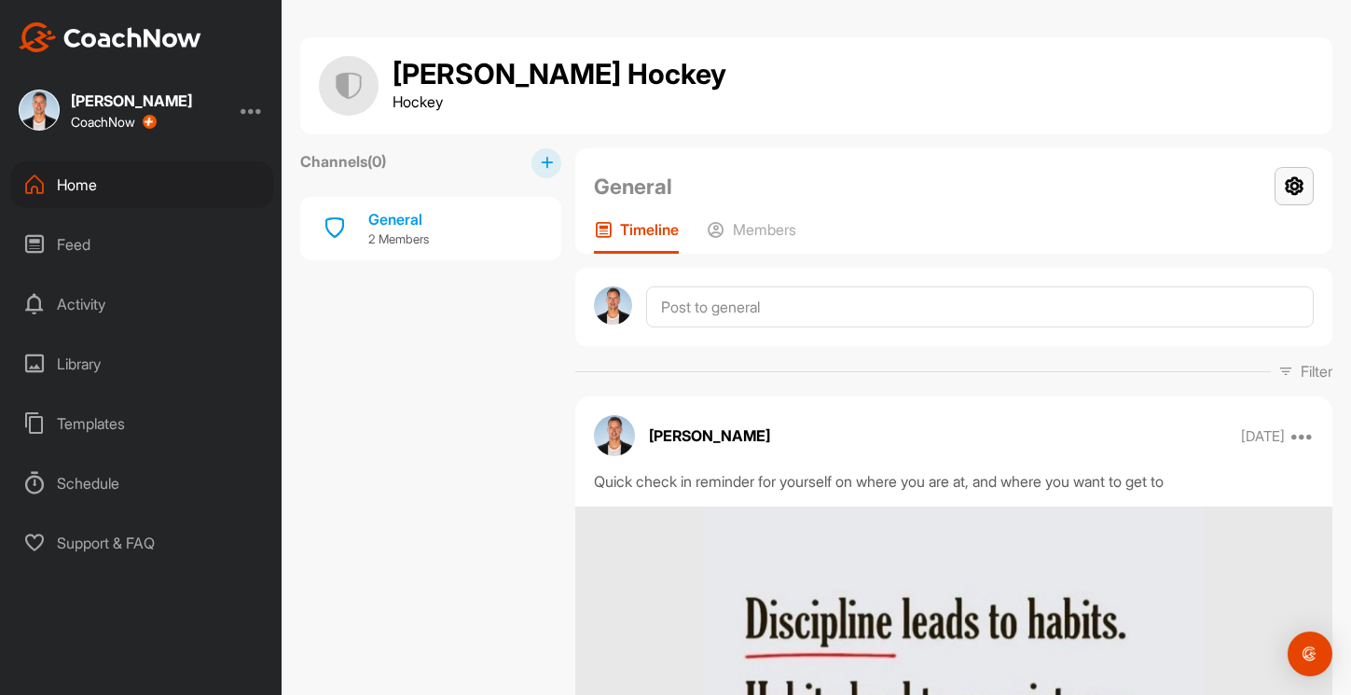
click at [1312, 194] on icon at bounding box center [1294, 186] width 39 height 38
click at [1268, 266] on li "Group Settings" at bounding box center [1239, 240] width 152 height 60
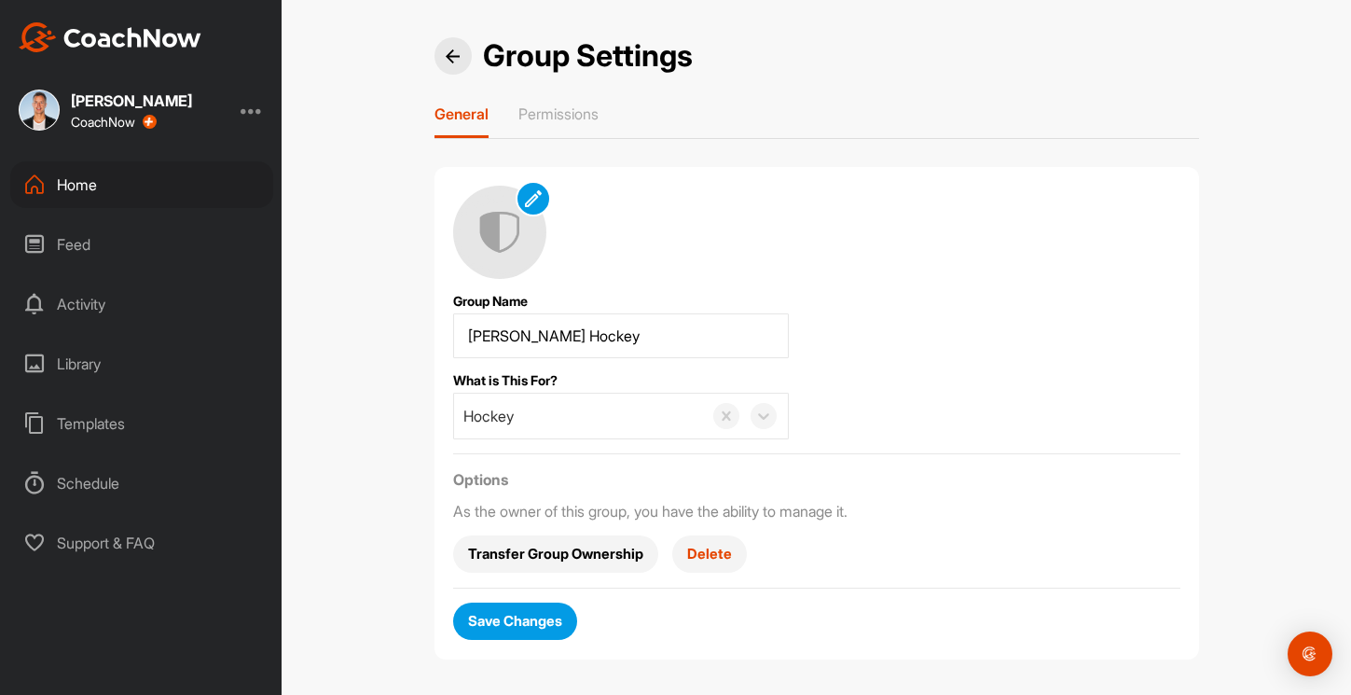
click at [129, 204] on div "Home" at bounding box center [141, 184] width 263 height 47
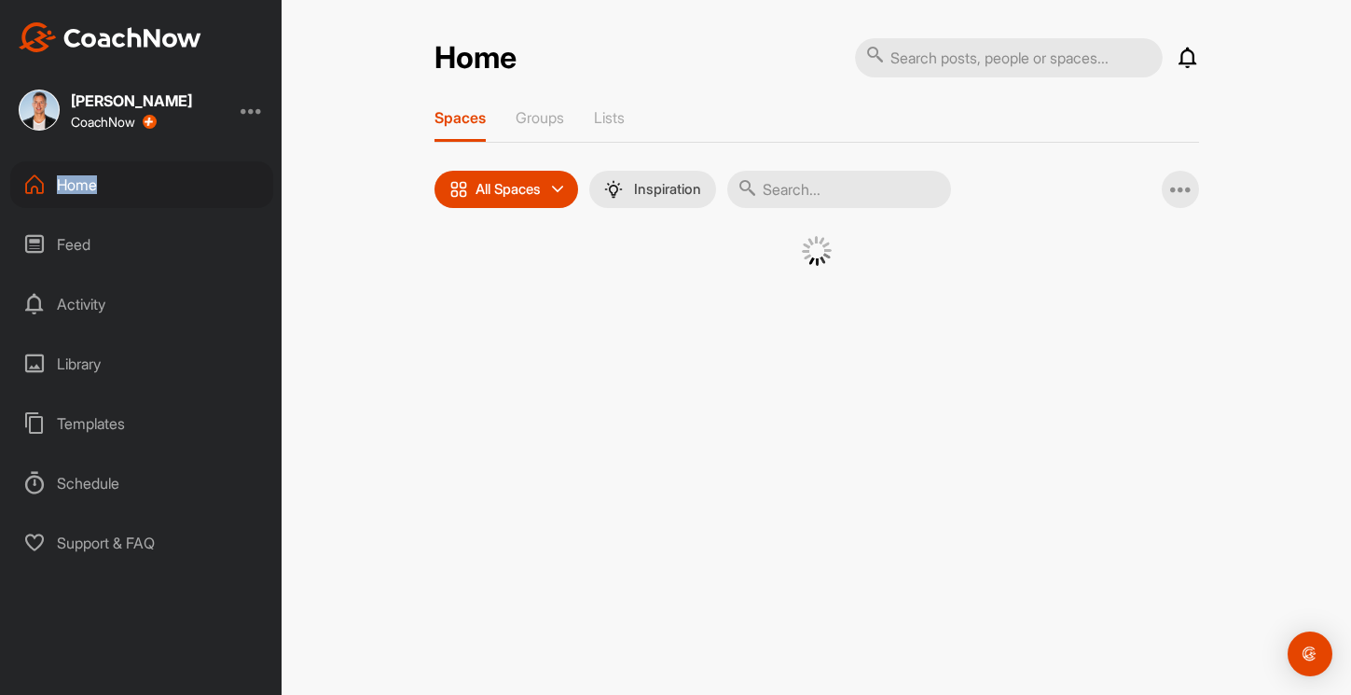
click at [129, 204] on div "Home" at bounding box center [141, 184] width 263 height 47
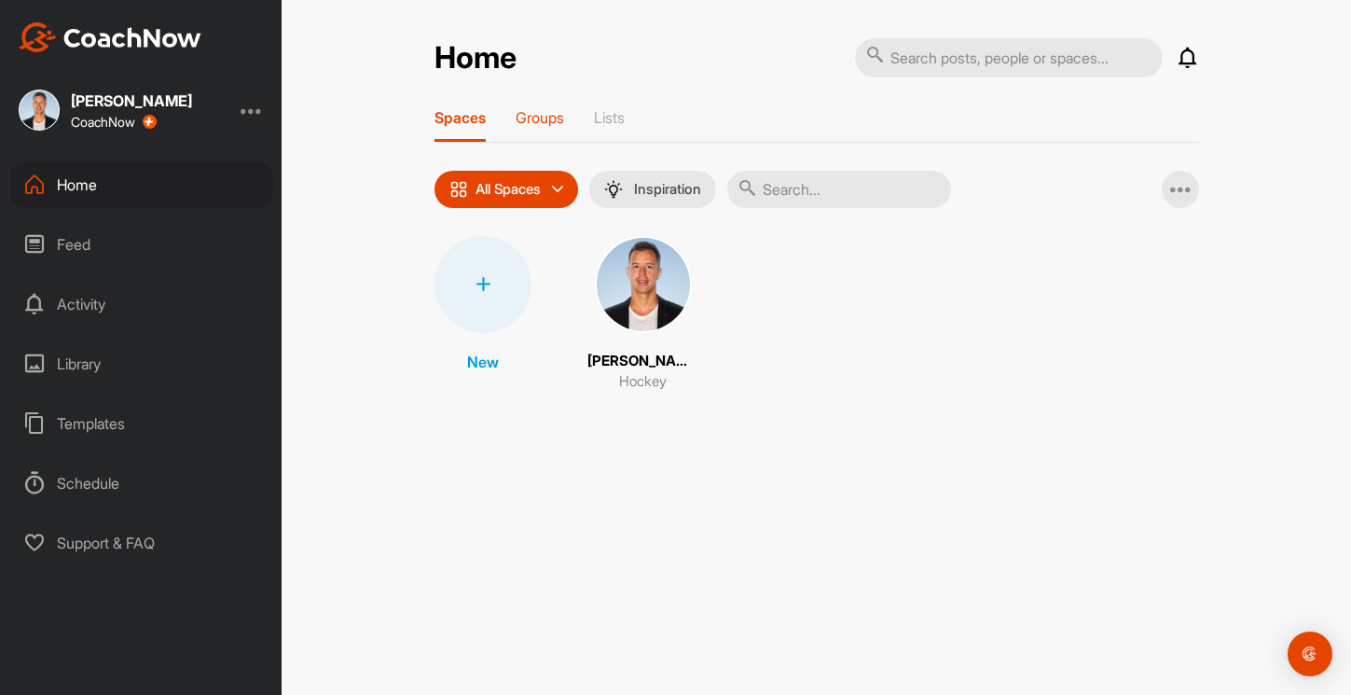
click at [546, 111] on p "Groups" at bounding box center [540, 117] width 48 height 19
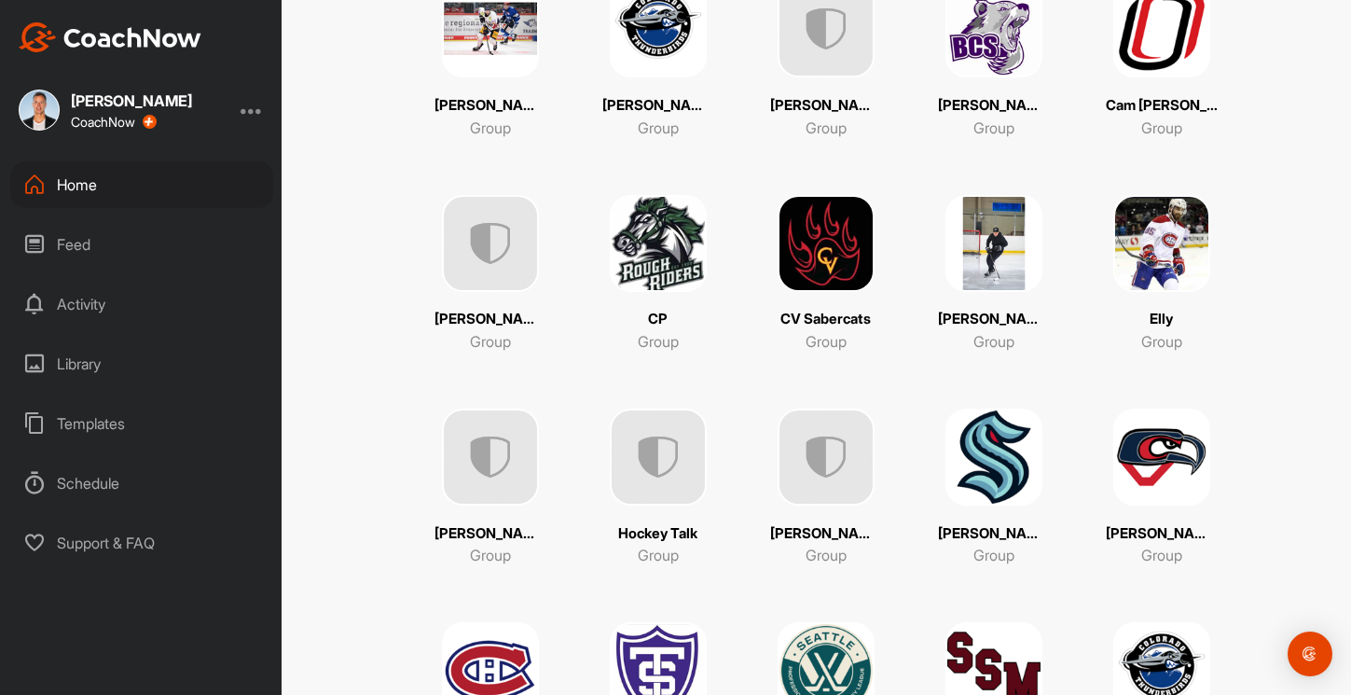
scroll to position [489, 0]
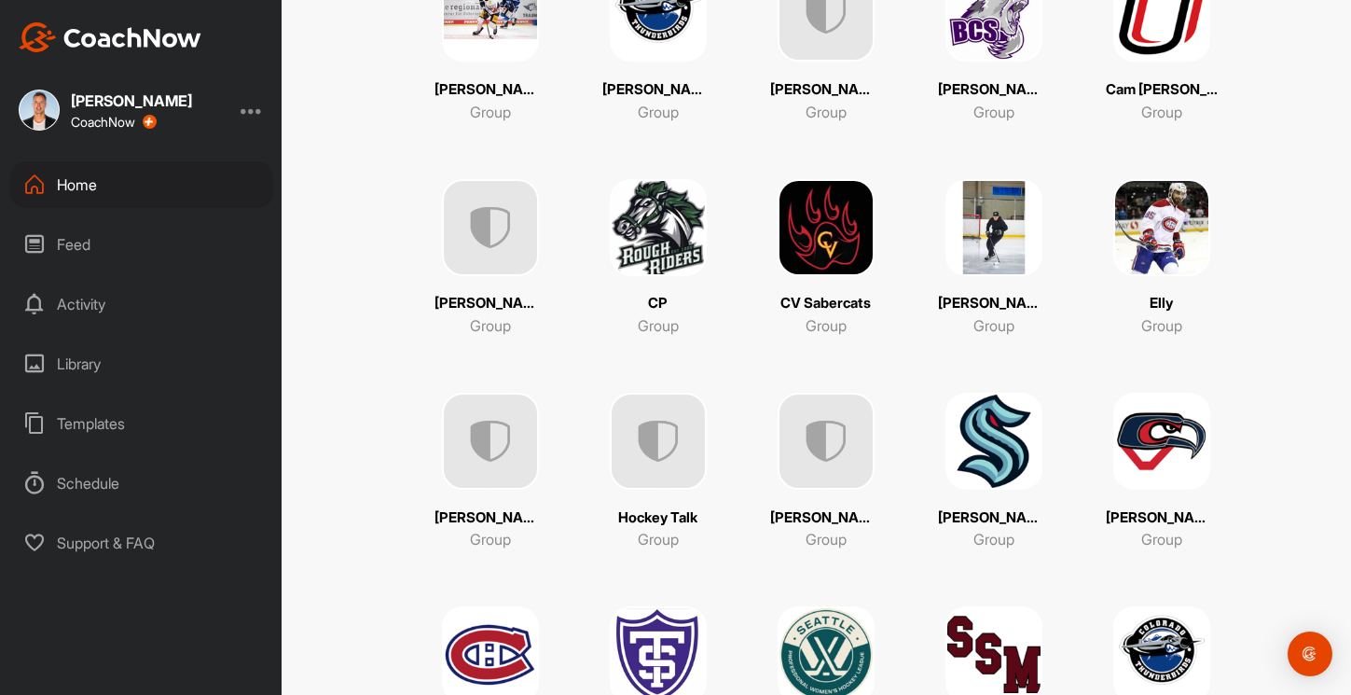
click at [806, 437] on img at bounding box center [826, 441] width 97 height 97
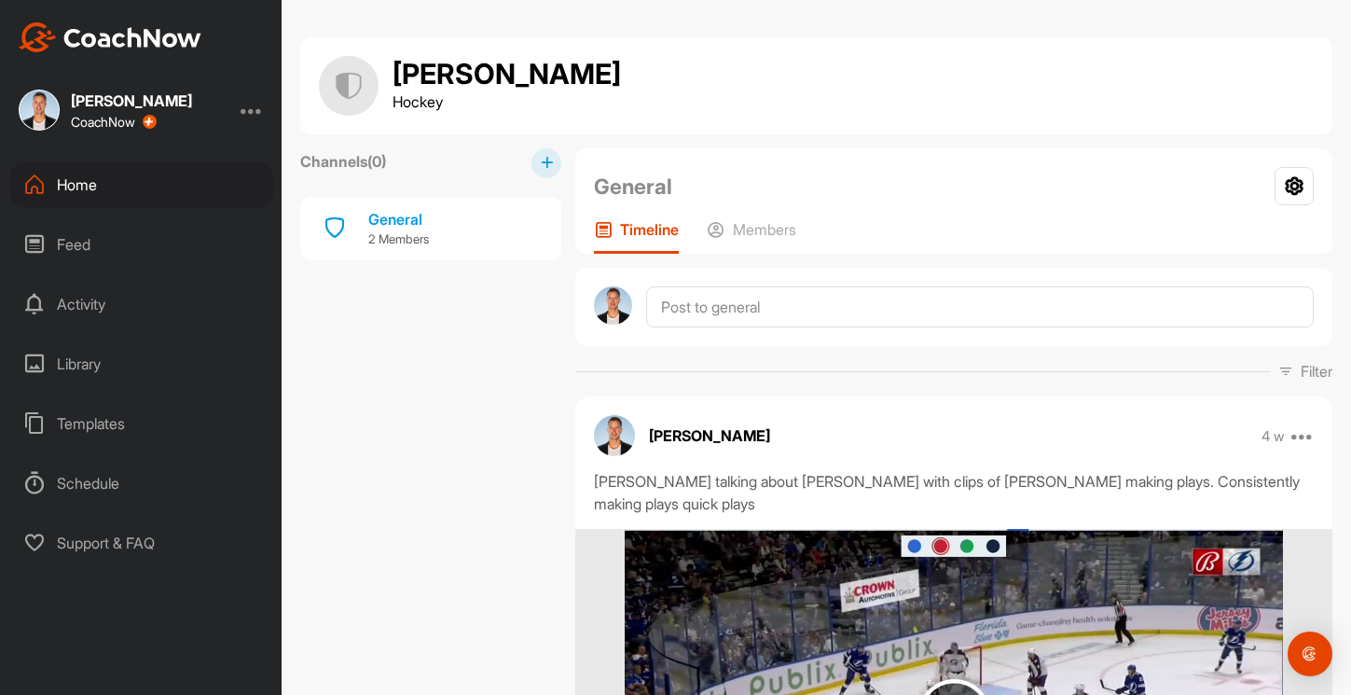
click at [82, 184] on div "Home" at bounding box center [141, 184] width 263 height 47
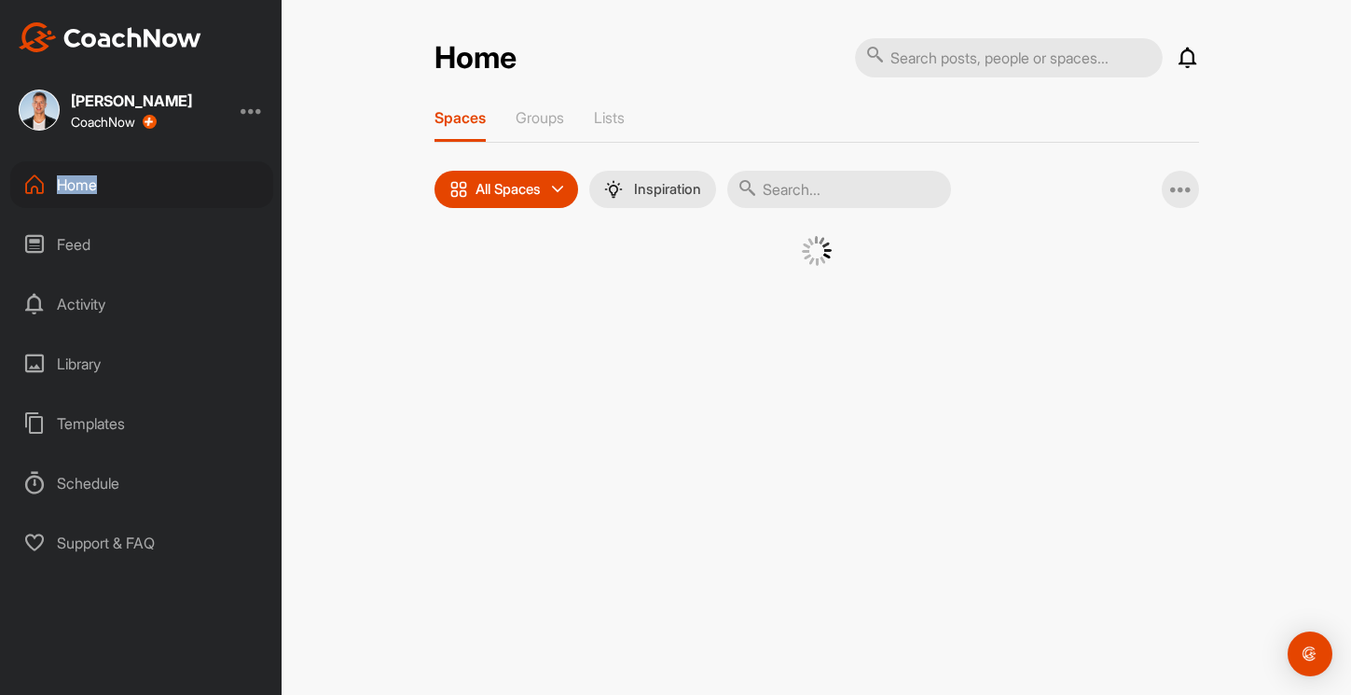
click at [82, 184] on div "Home" at bounding box center [141, 184] width 263 height 47
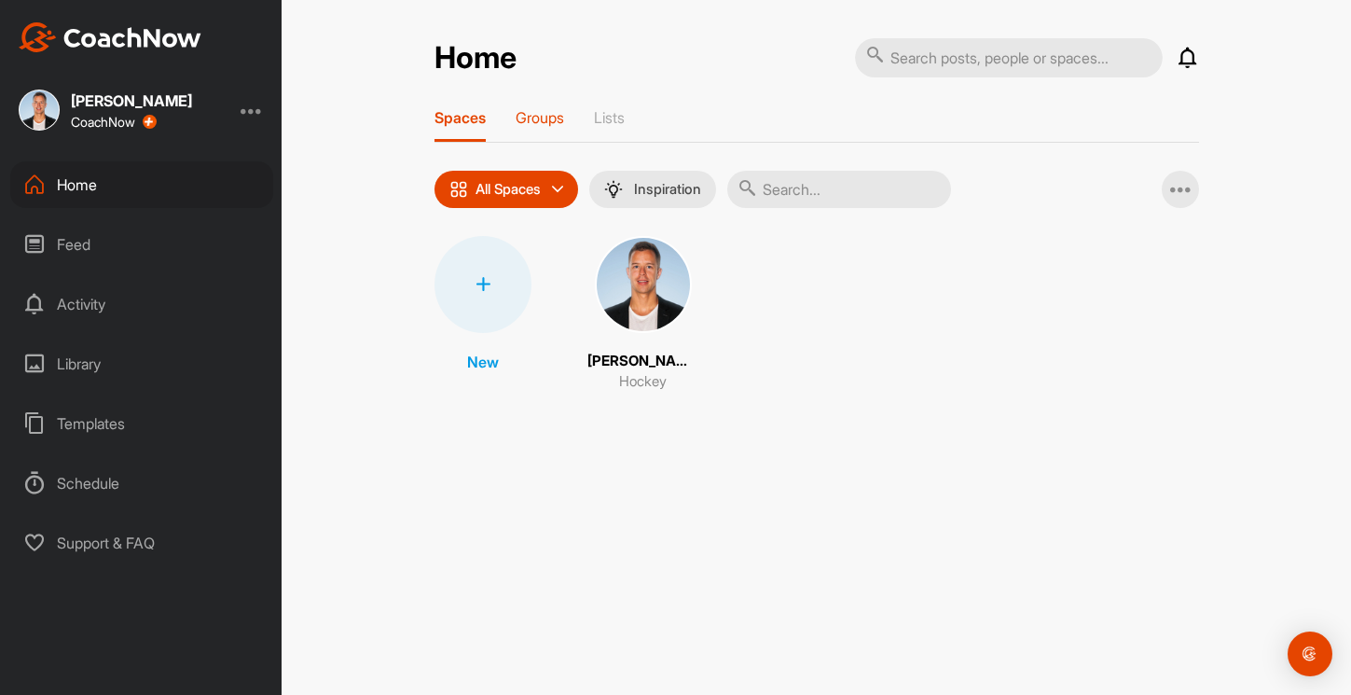
click at [547, 128] on div "Groups" at bounding box center [540, 125] width 48 height 34
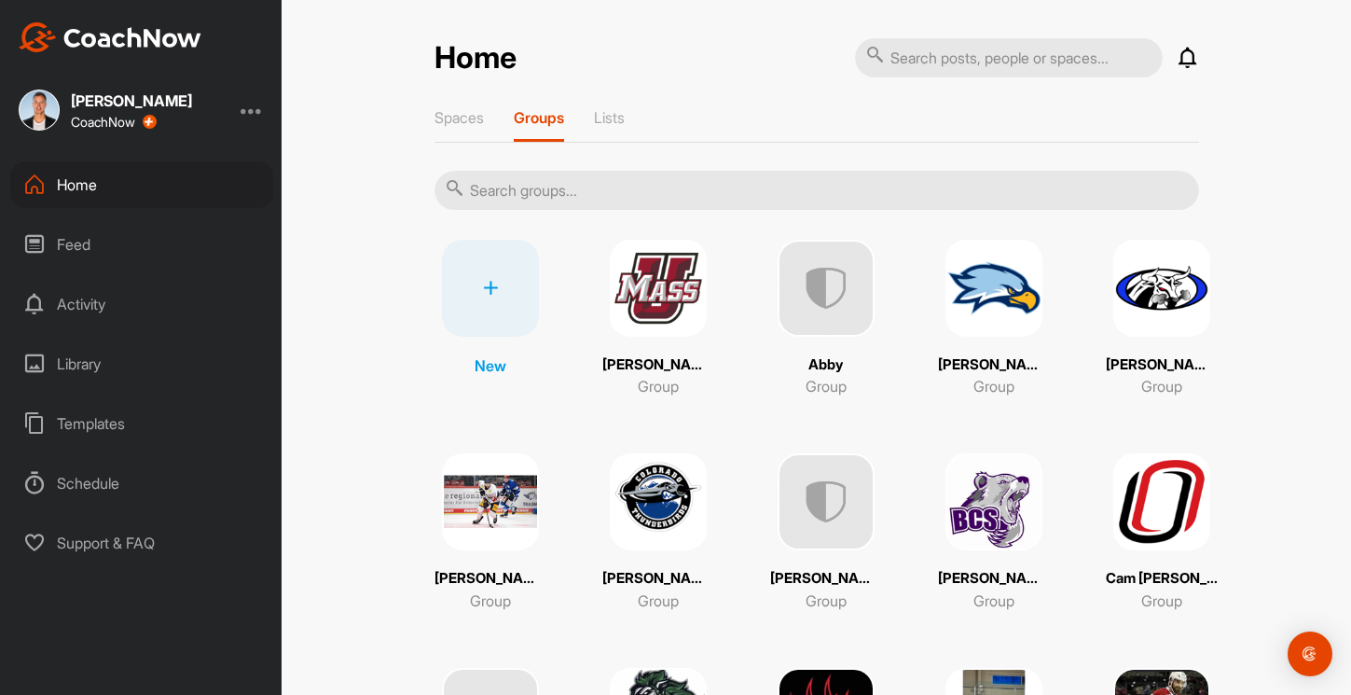
scroll to position [377, 0]
